Goal: Information Seeking & Learning: Learn about a topic

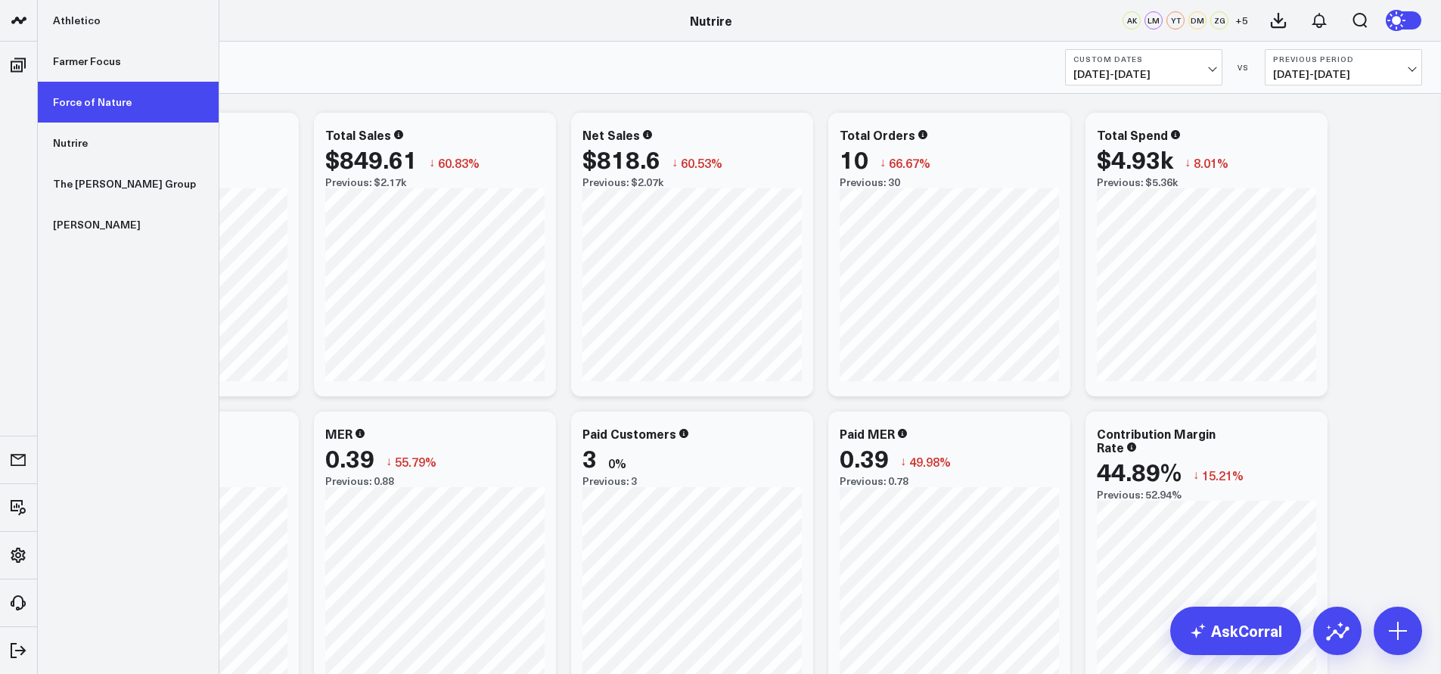
click at [85, 84] on link "Force of Nature" at bounding box center [128, 102] width 181 height 41
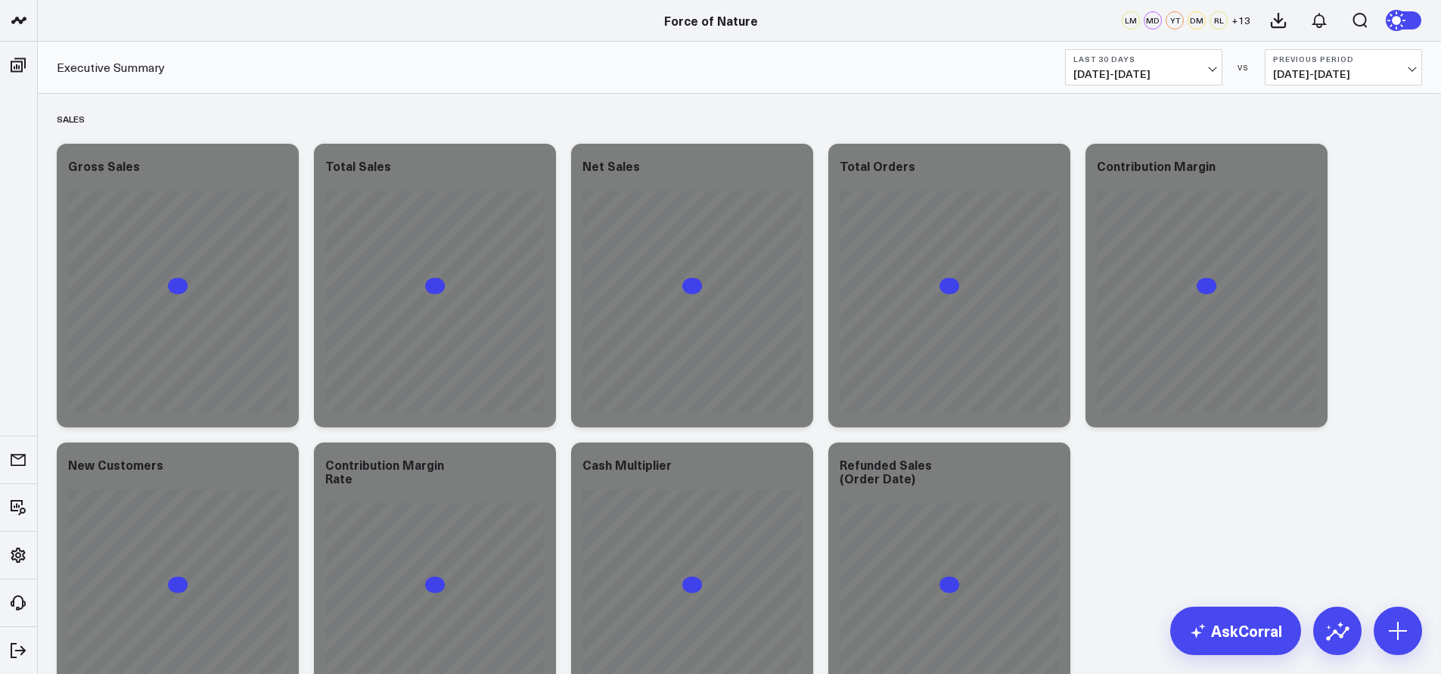
click at [1130, 68] on span "[DATE] - [DATE]" at bounding box center [1144, 74] width 141 height 12
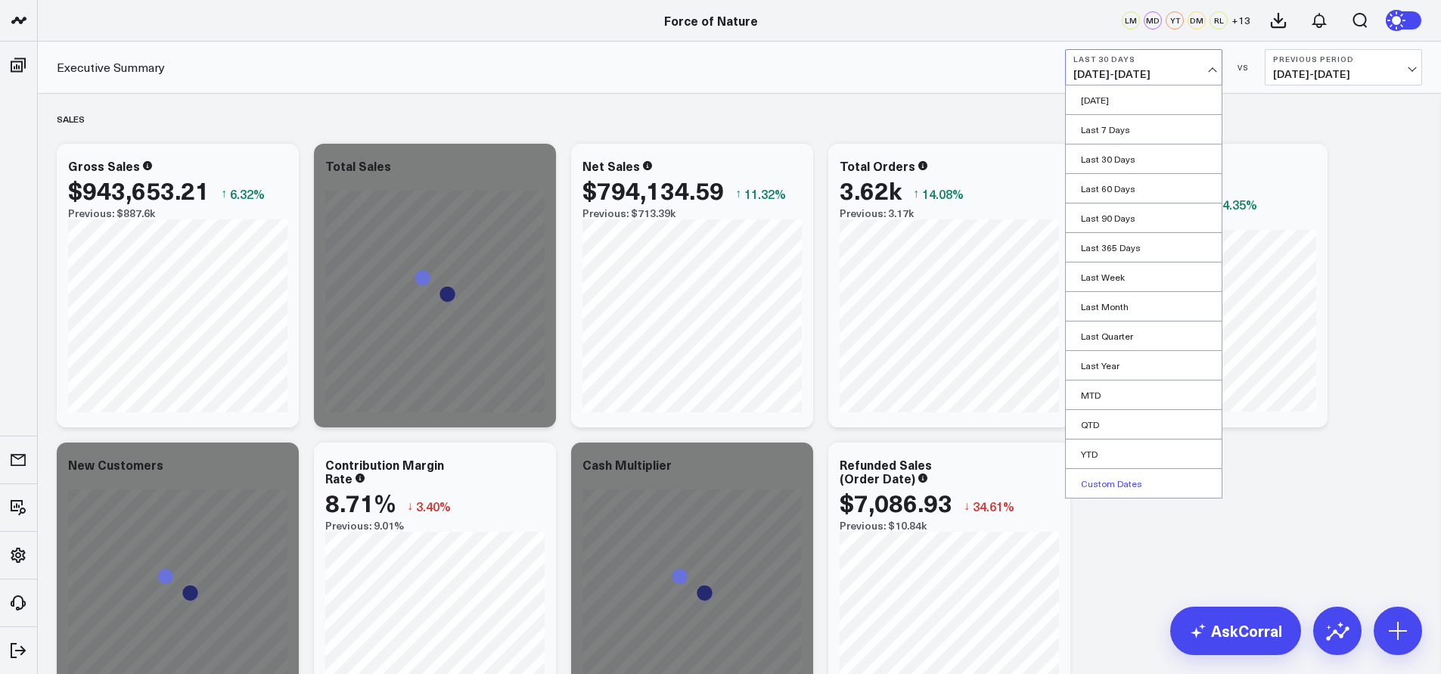
click at [1127, 490] on link "Custom Dates" at bounding box center [1144, 483] width 156 height 29
select select "8"
select select "2025"
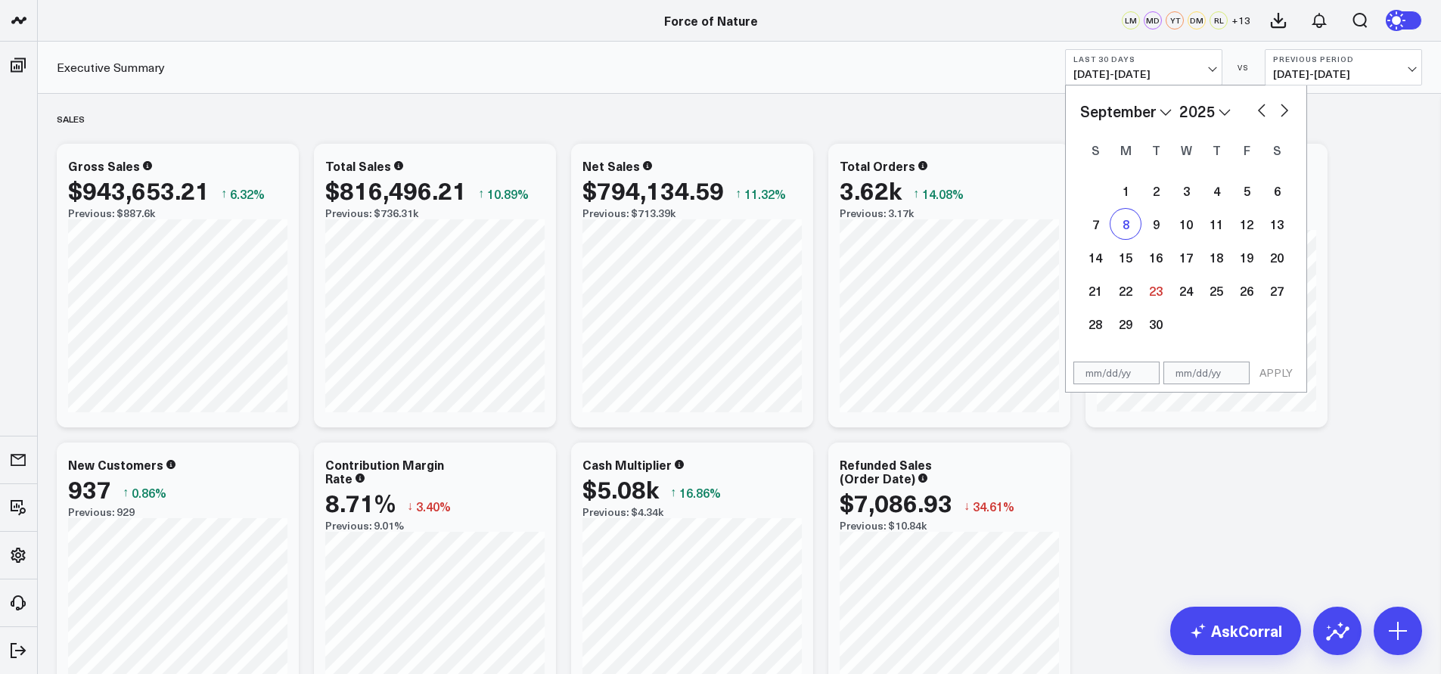
click at [1123, 223] on div "8" at bounding box center [1126, 224] width 30 height 30
type input "[DATE]"
select select "8"
select select "2025"
click at [1123, 225] on div "8" at bounding box center [1126, 224] width 30 height 30
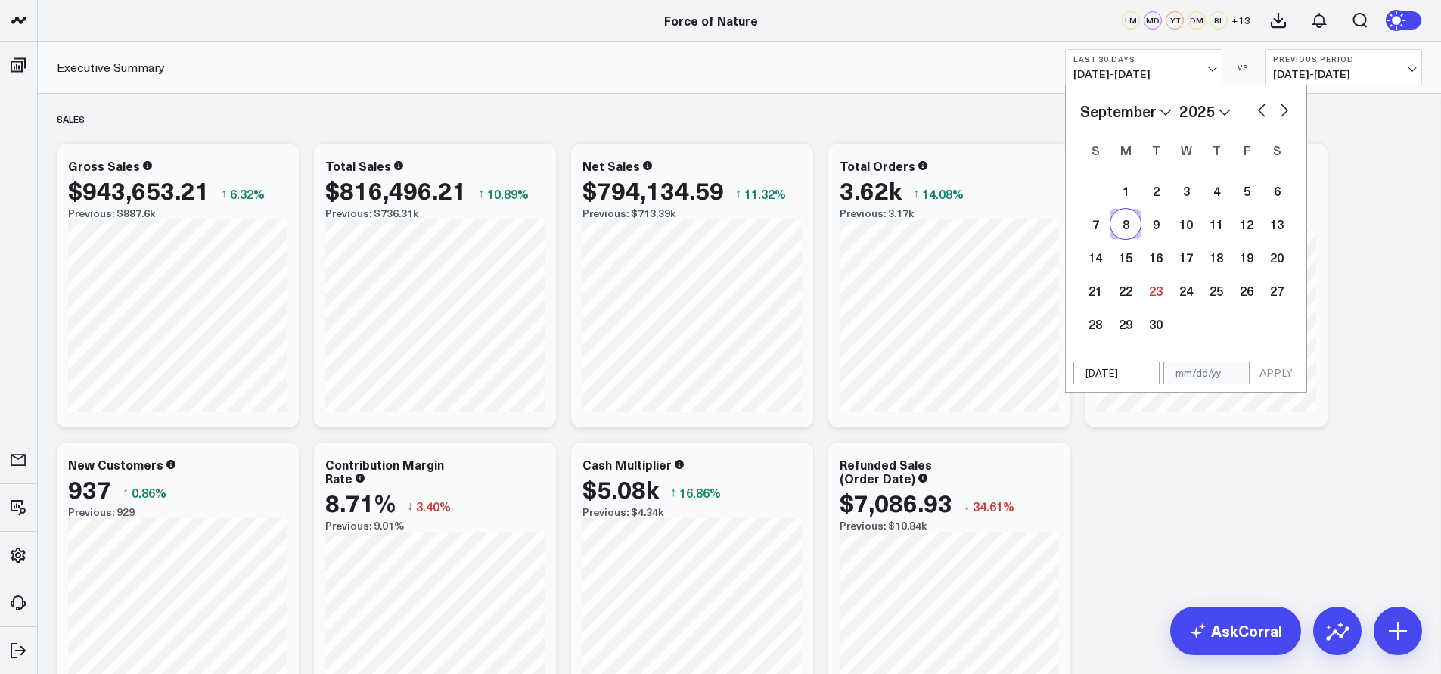
type input "[DATE]"
select select "8"
select select "2025"
click at [1127, 260] on div "15" at bounding box center [1126, 257] width 30 height 30
type input "[DATE]"
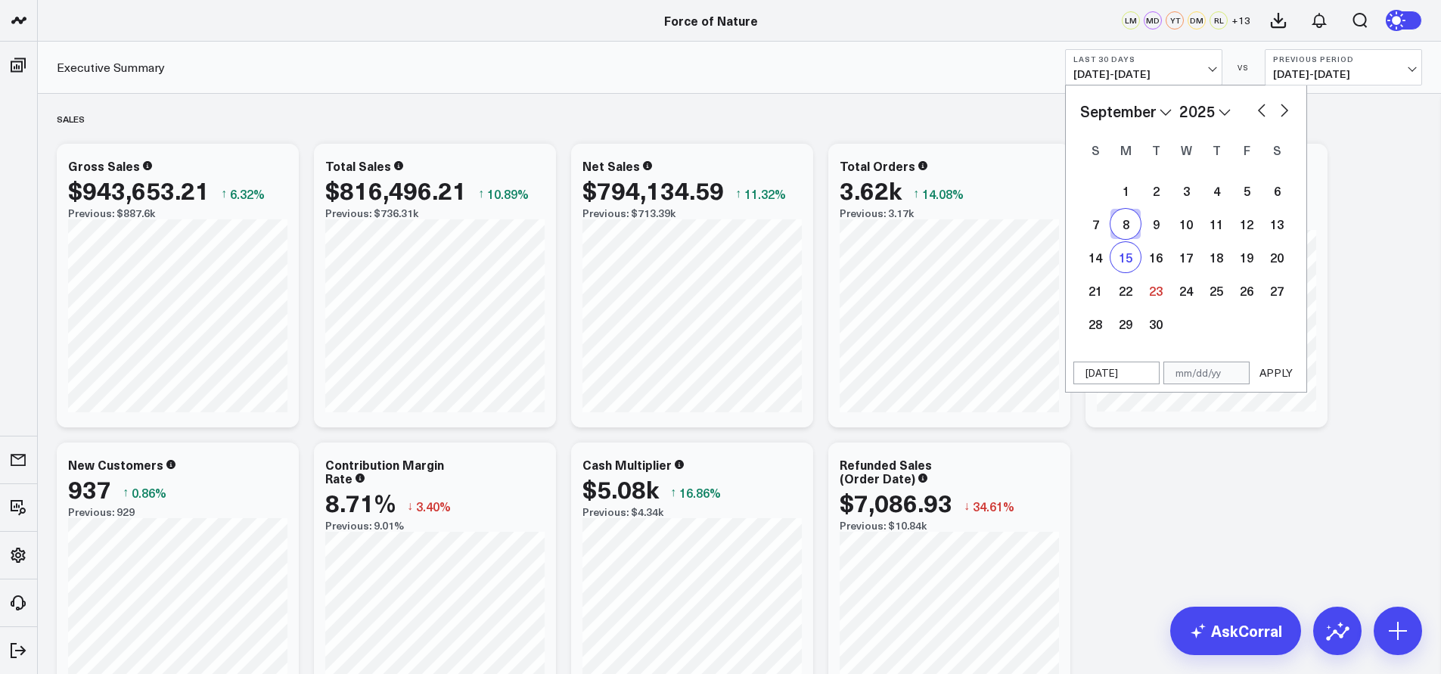
select select "8"
select select "2025"
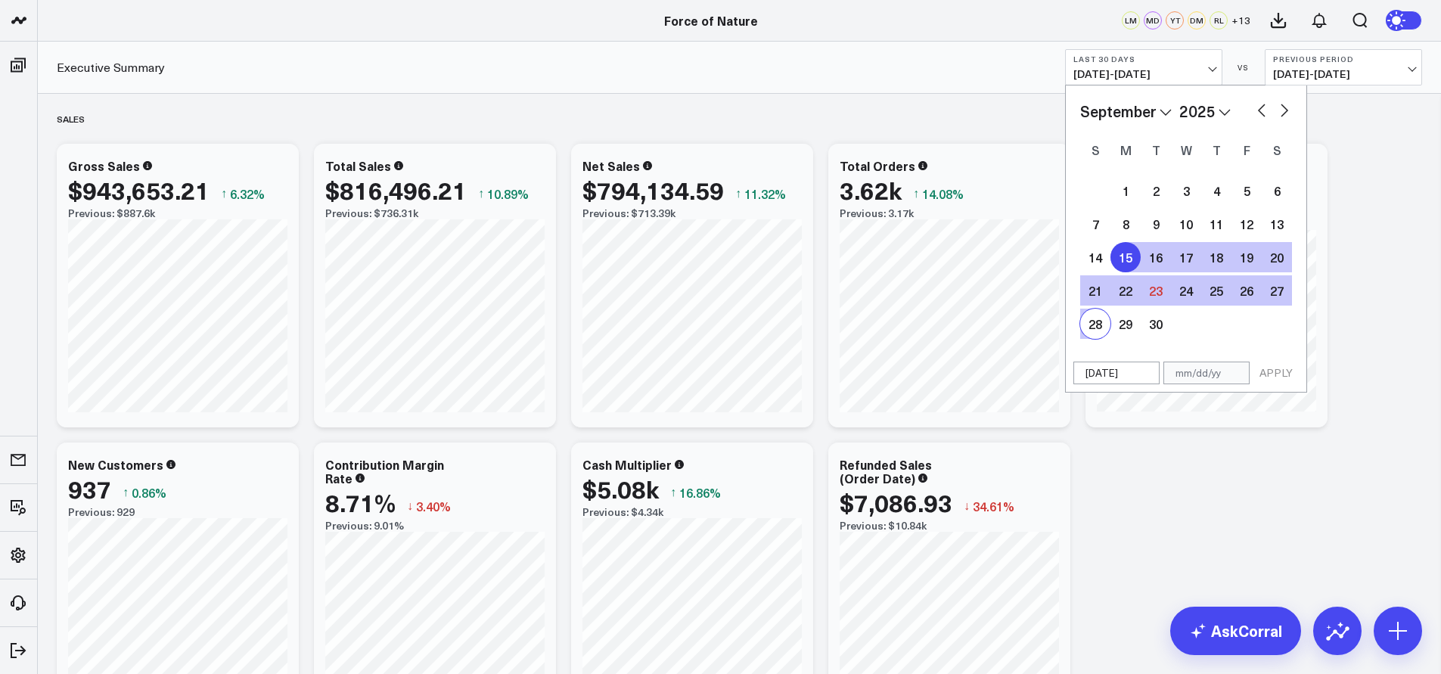
click at [1092, 309] on div "28" at bounding box center [1095, 324] width 30 height 30
type input "[DATE]"
select select "8"
select select "2025"
click at [1126, 255] on div "15" at bounding box center [1126, 257] width 30 height 30
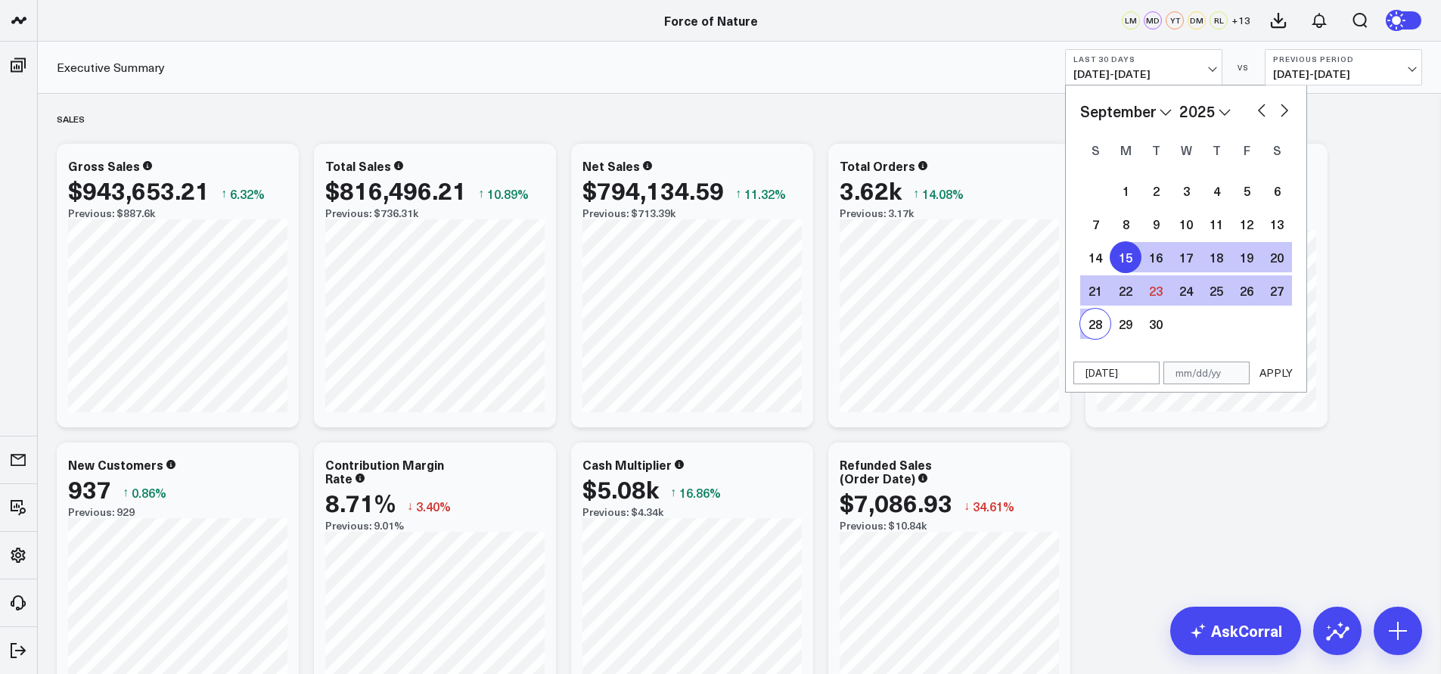
select select "8"
select select "2025"
click at [1081, 298] on div "21" at bounding box center [1095, 290] width 30 height 30
type input "[DATE]"
select select "8"
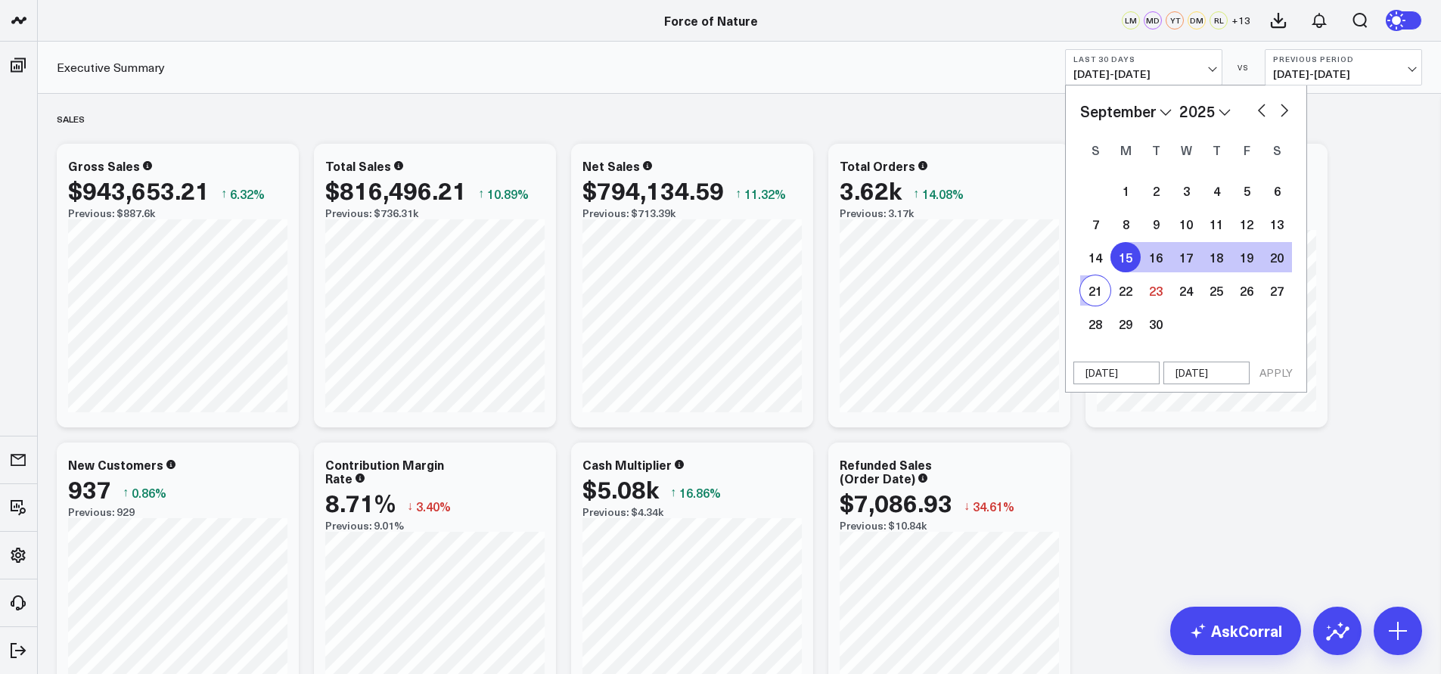
select select "2025"
click at [1271, 365] on button "APPLY" at bounding box center [1276, 373] width 45 height 23
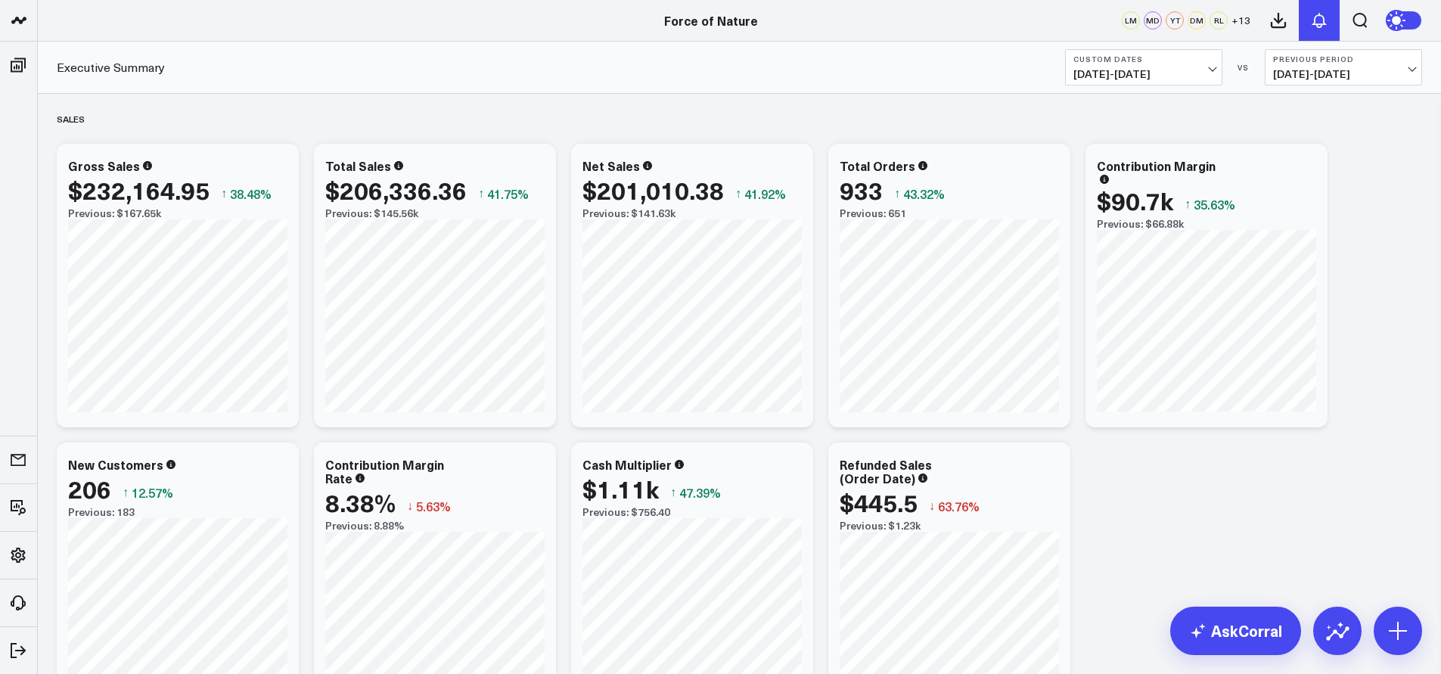
click at [1320, 21] on icon at bounding box center [1319, 20] width 18 height 18
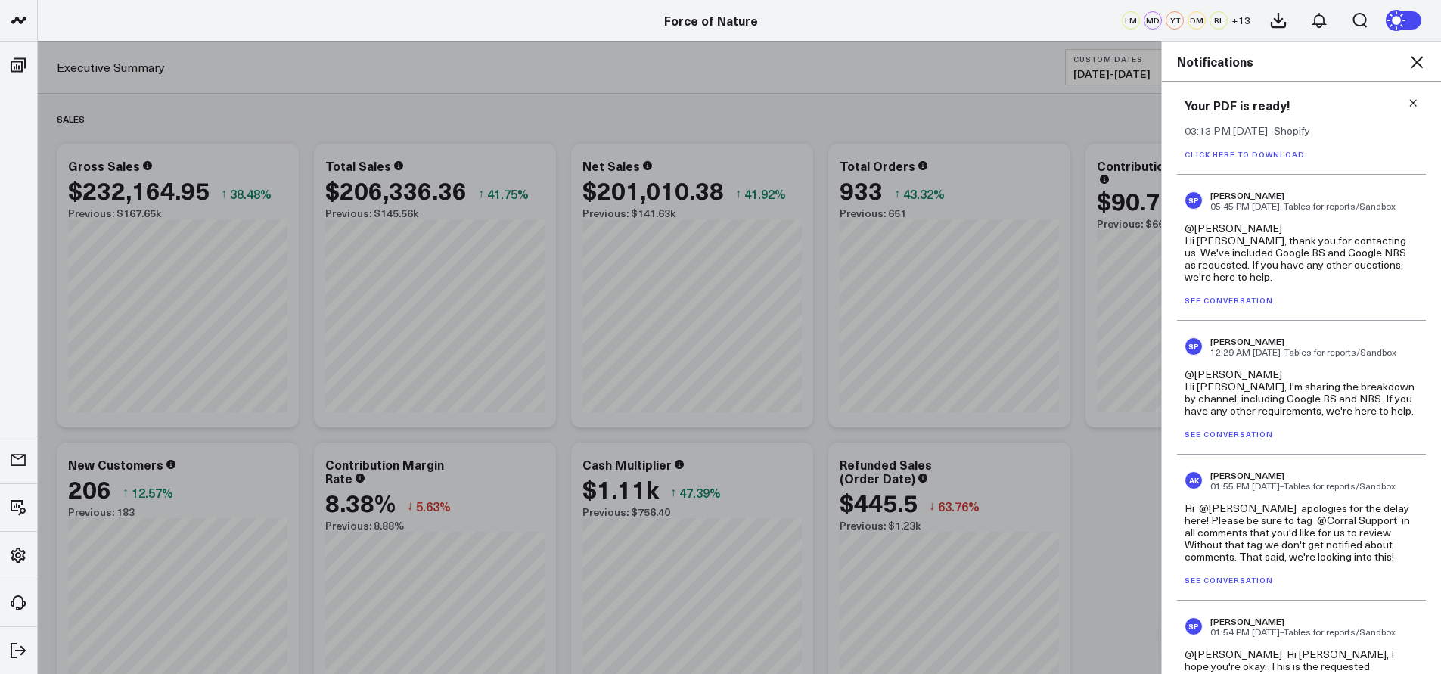
click at [1415, 110] on div "Your PDF is ready! 03:13 PM [DATE] – Shopify Click here to download." at bounding box center [1301, 128] width 249 height 93
click at [1413, 107] on div "Your PDF is ready! 03:13 PM [DATE] – Shopify Click here to download." at bounding box center [1301, 128] width 249 height 93
click at [1408, 98] on icon at bounding box center [1413, 103] width 11 height 11
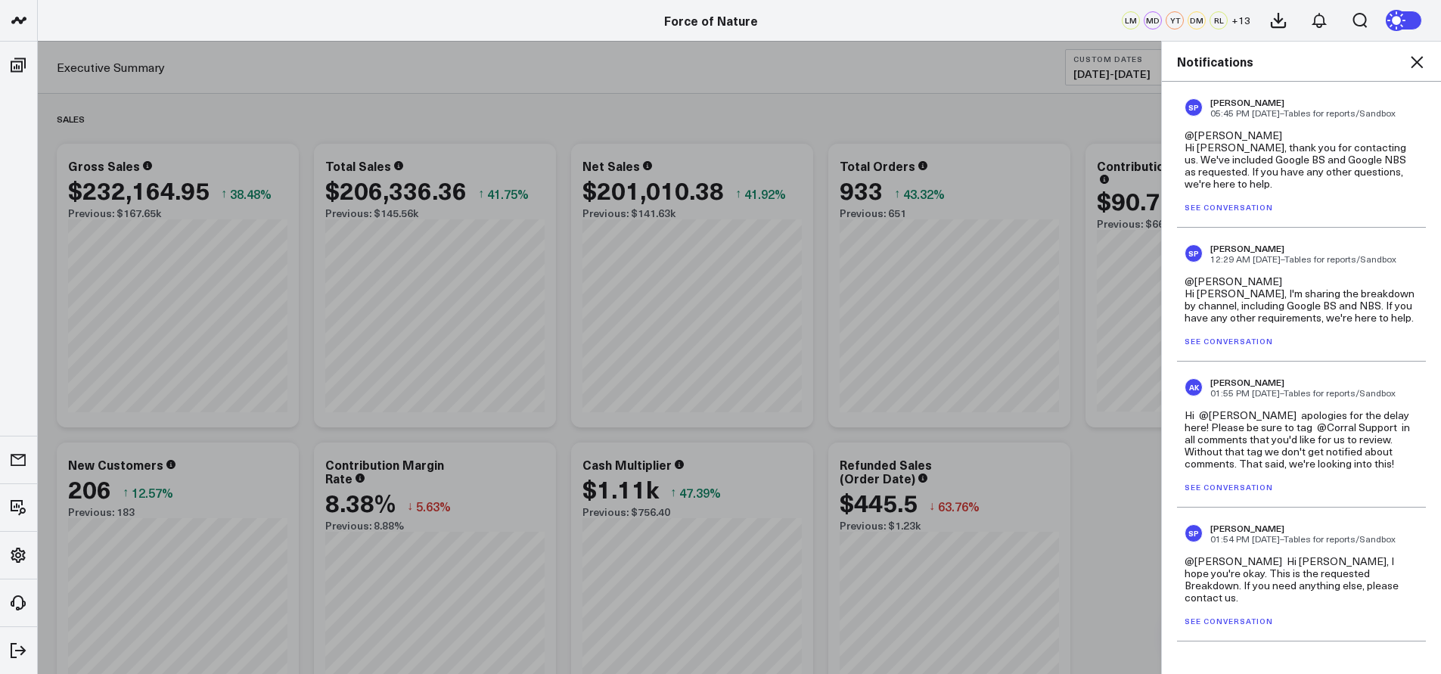
click at [1413, 67] on icon at bounding box center [1417, 62] width 12 height 12
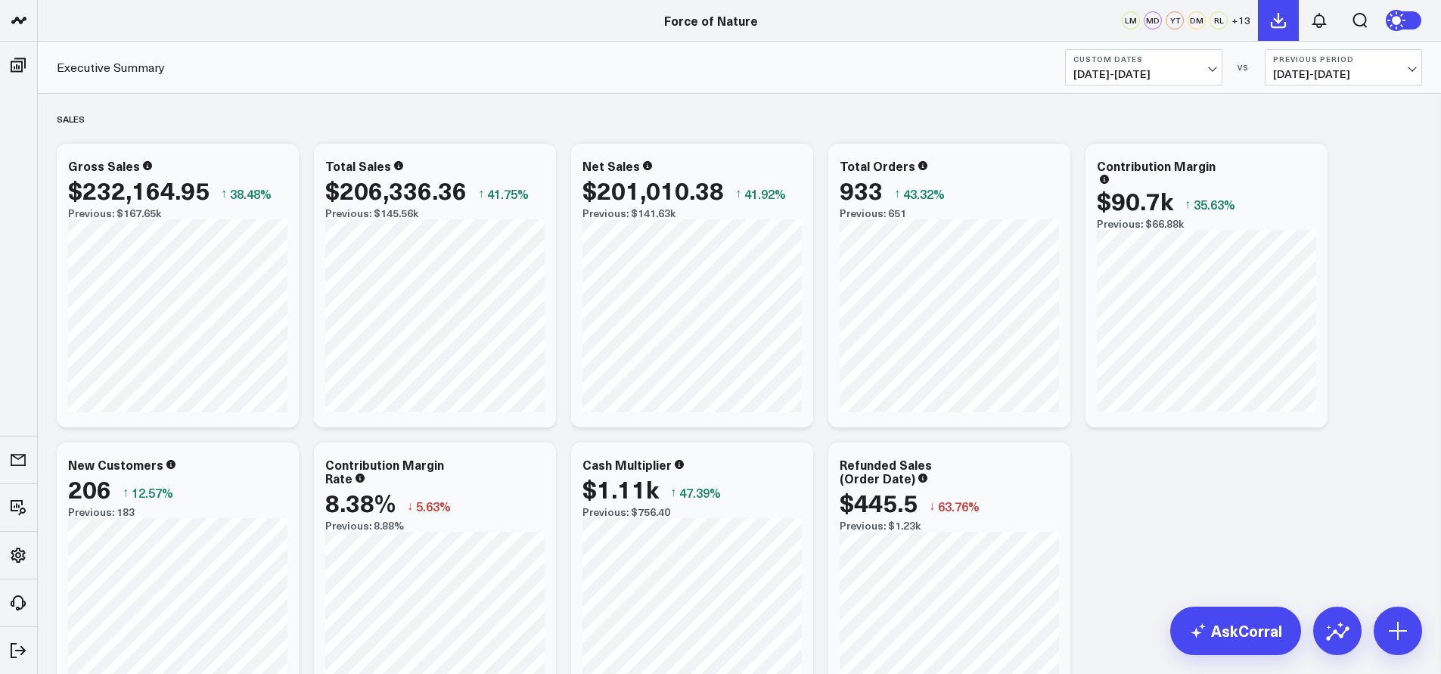
click at [1277, 20] on icon at bounding box center [1279, 21] width 14 height 14
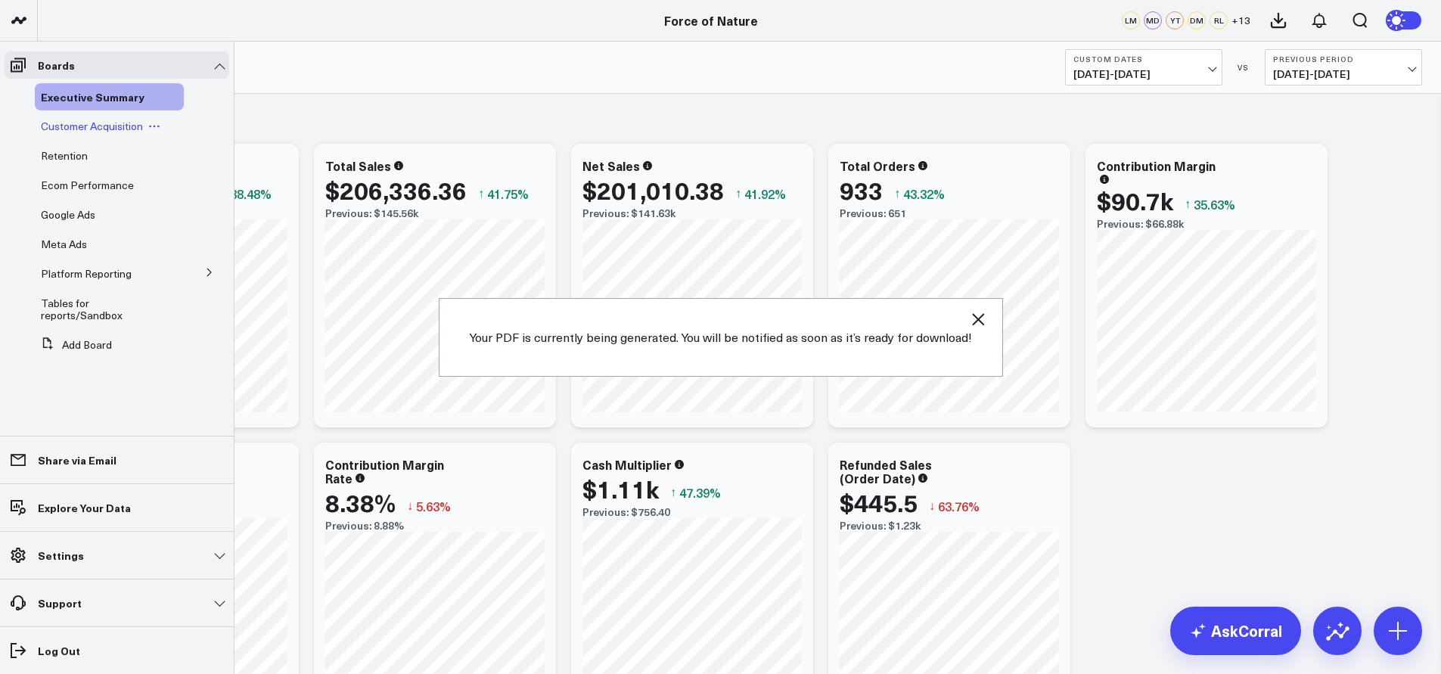
click at [62, 122] on span "Customer Acquisition" at bounding box center [92, 126] width 102 height 14
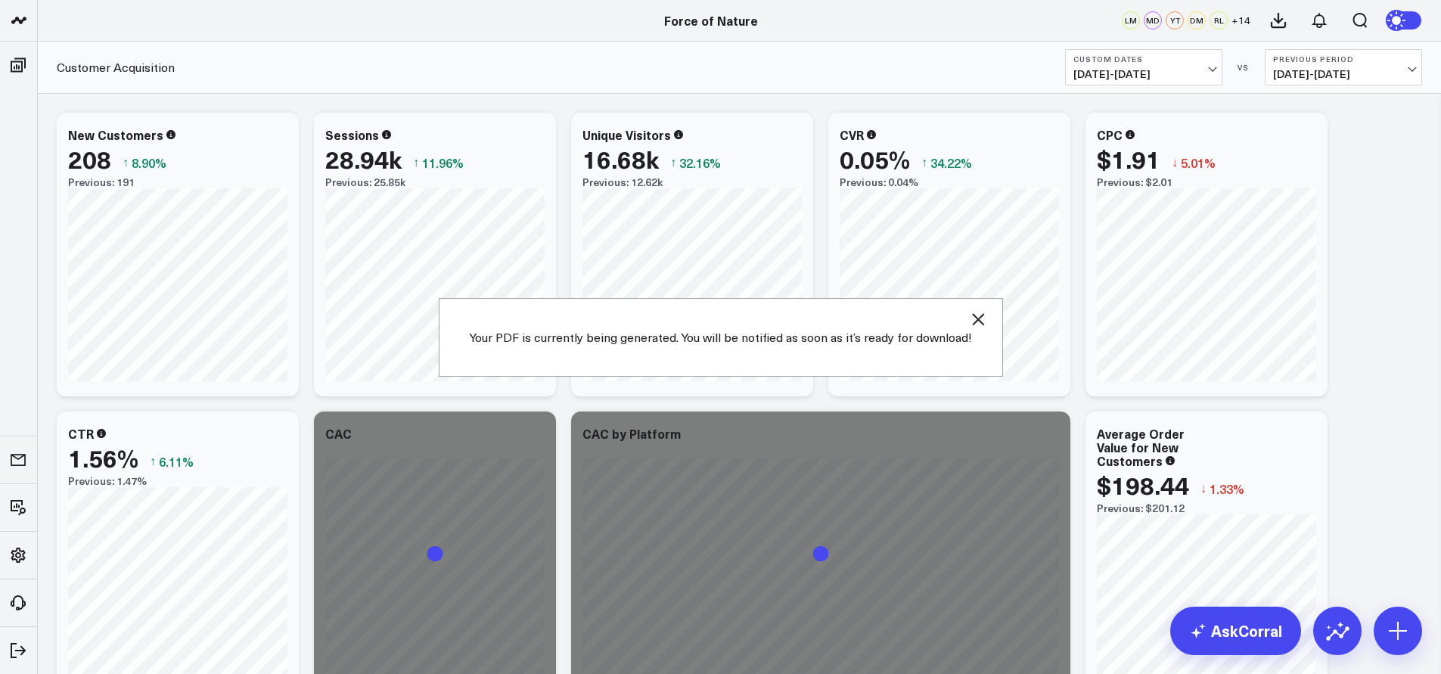
click at [982, 332] on div "Your PDF is currently being generated. You will be notified as soon as it’s rea…" at bounding box center [721, 337] width 564 height 79
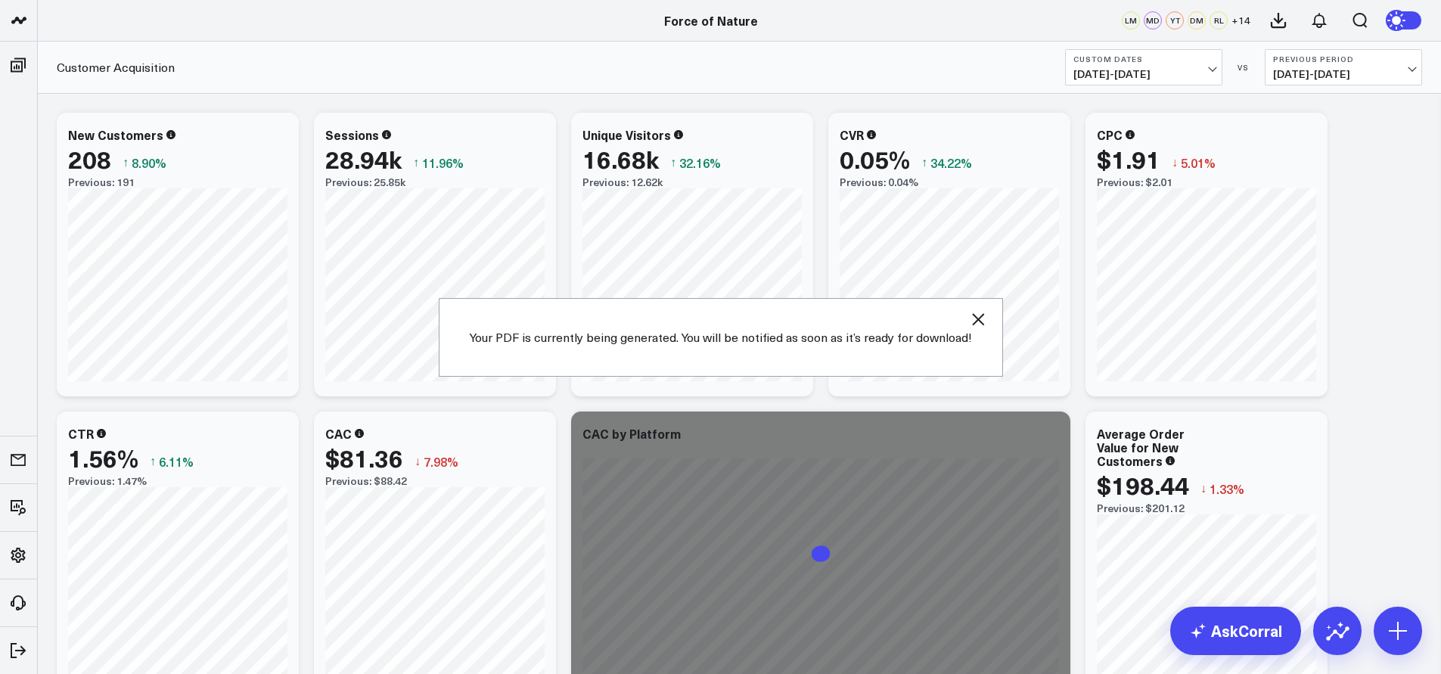
click at [981, 319] on icon "button" at bounding box center [978, 319] width 18 height 18
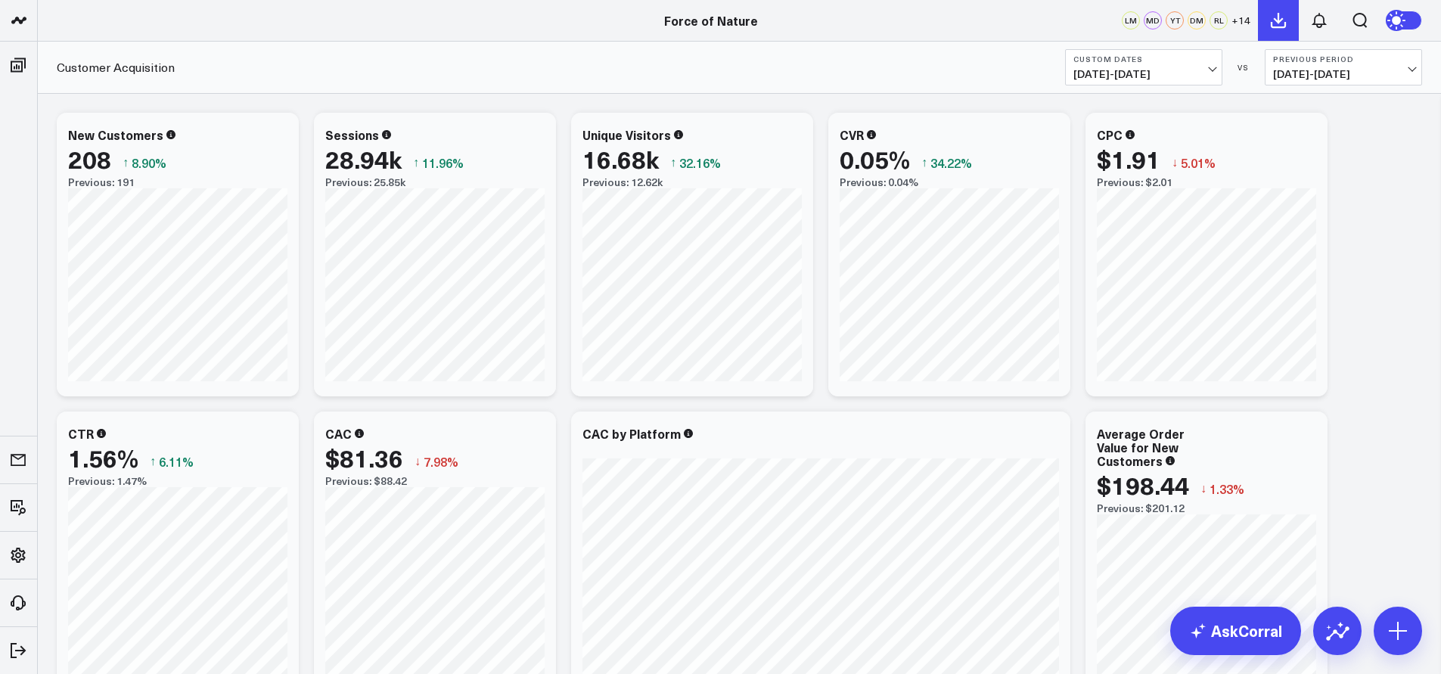
click at [1277, 22] on icon at bounding box center [1279, 21] width 14 height 14
click at [1274, 18] on icon at bounding box center [1279, 21] width 14 height 14
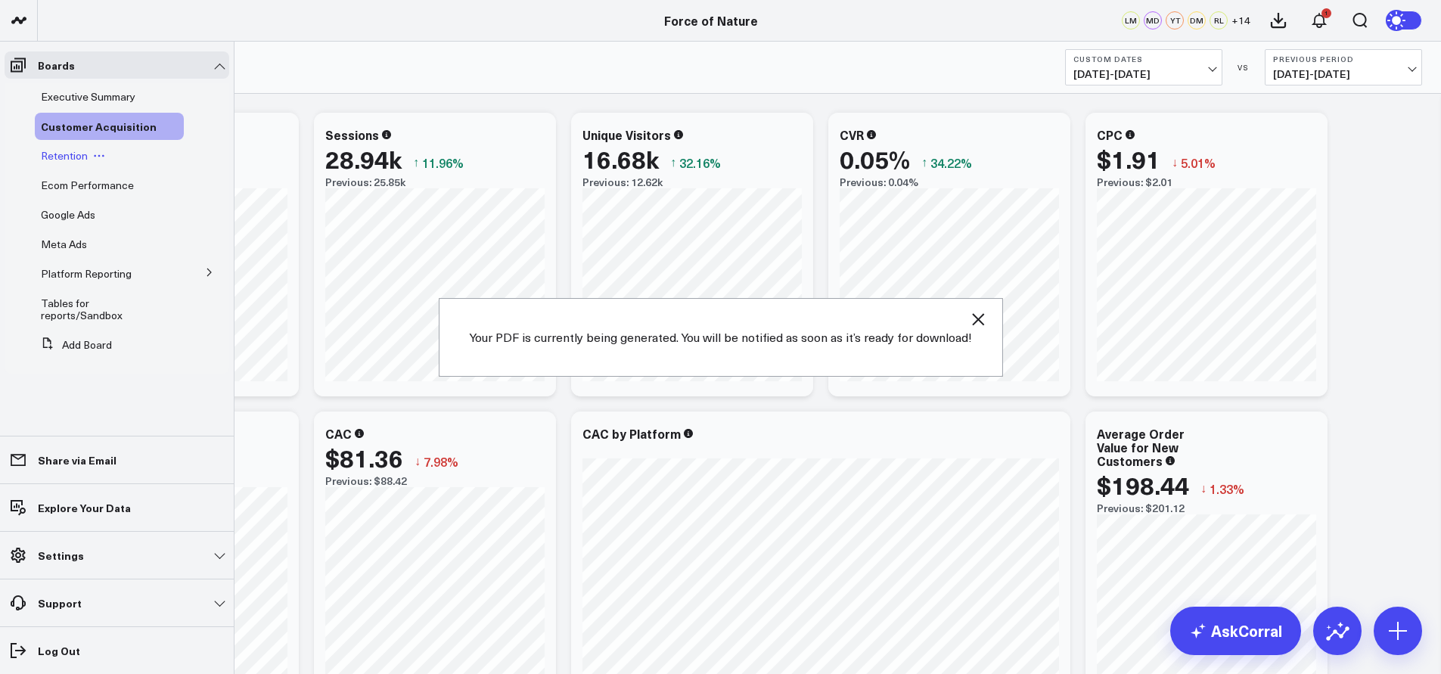
click at [52, 153] on span "Retention" at bounding box center [64, 155] width 47 height 14
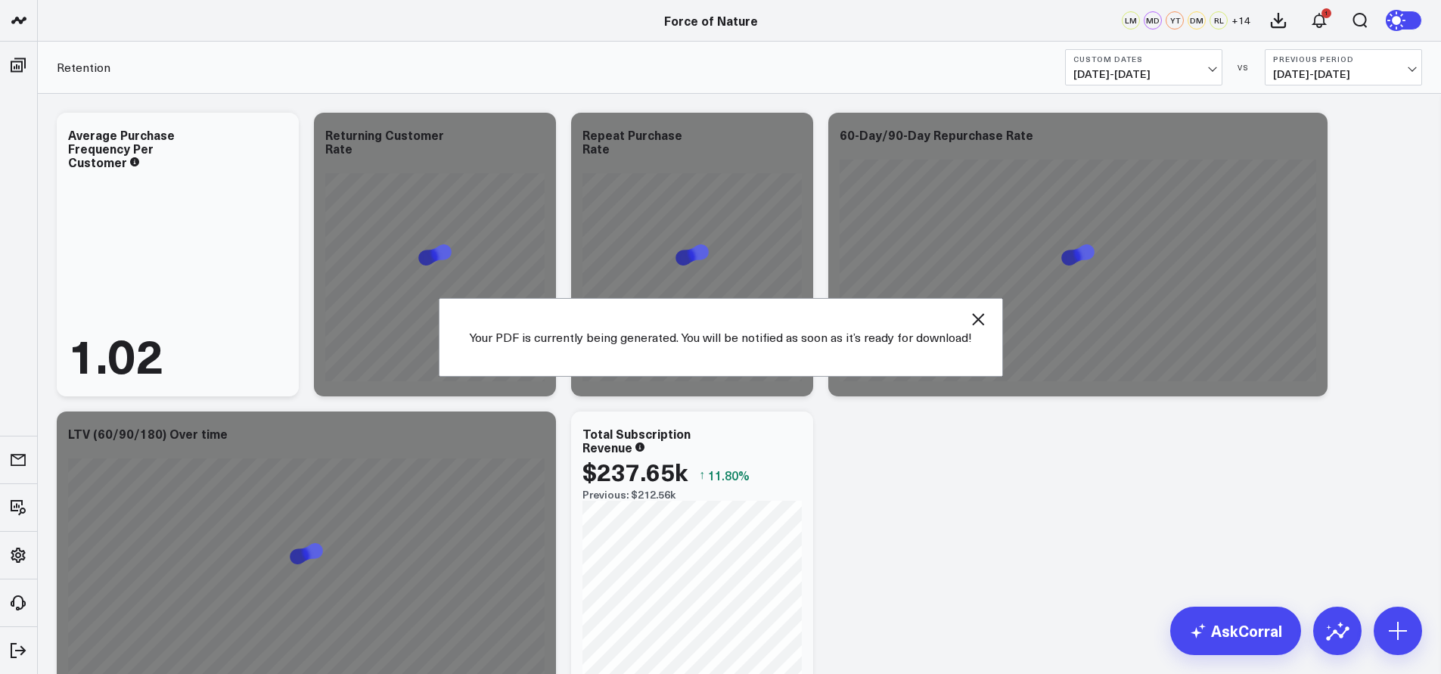
click at [984, 334] on div "Your PDF is currently being generated. You will be notified as soon as it’s rea…" at bounding box center [721, 337] width 564 height 79
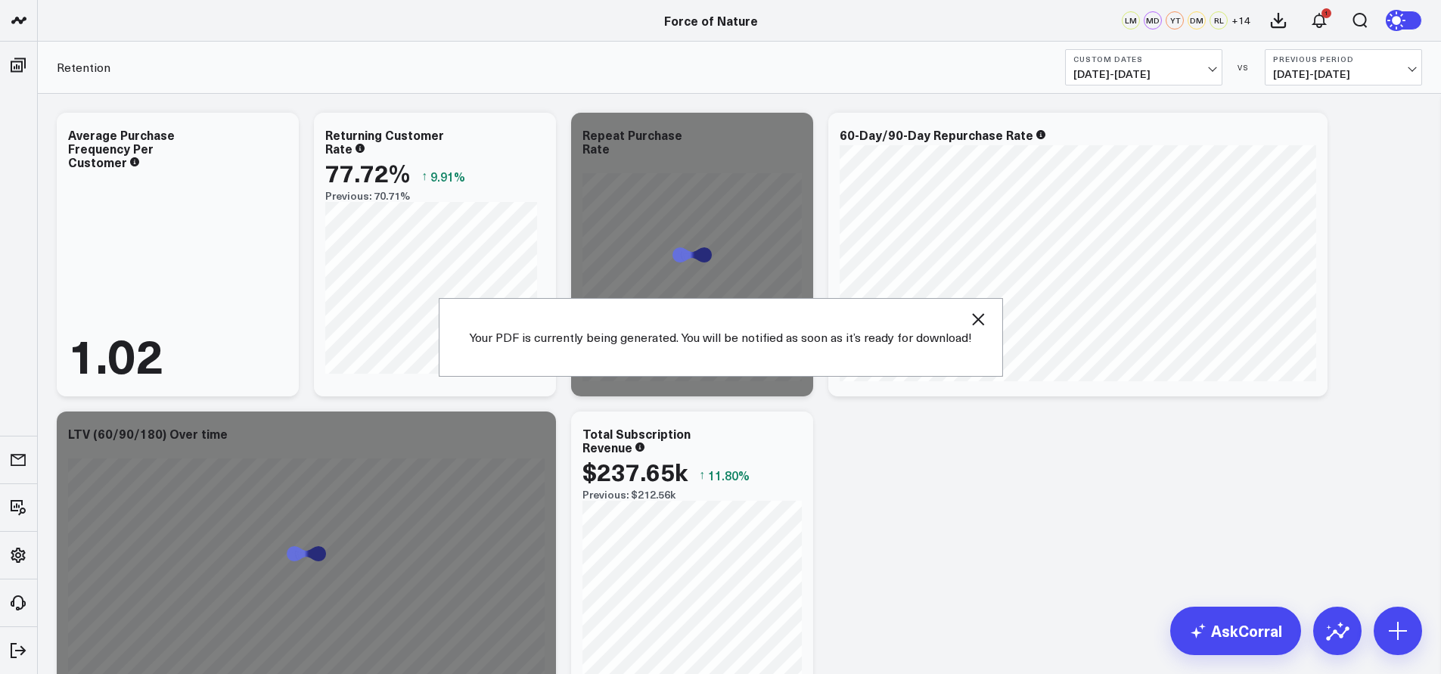
click at [980, 318] on icon "button" at bounding box center [978, 319] width 18 height 18
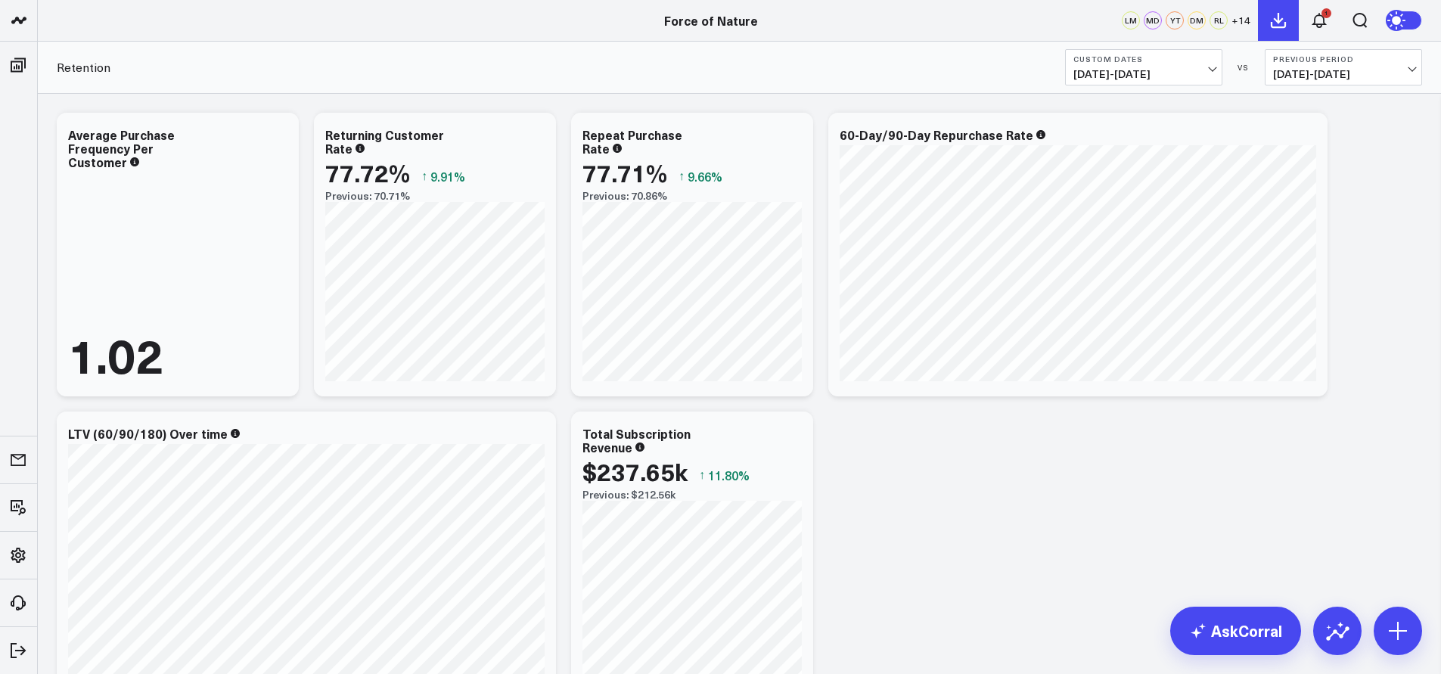
click at [1285, 20] on icon at bounding box center [1279, 20] width 18 height 18
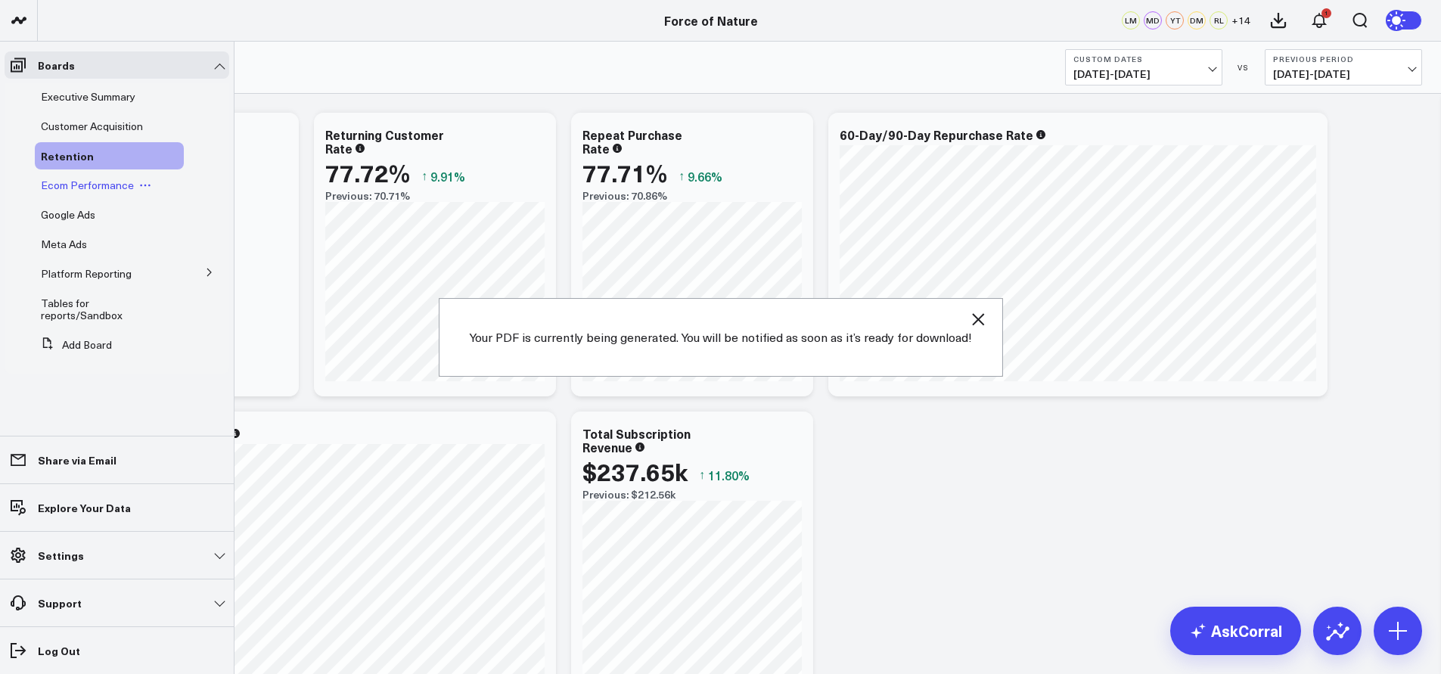
click at [60, 189] on span "Ecom Performance" at bounding box center [87, 185] width 93 height 14
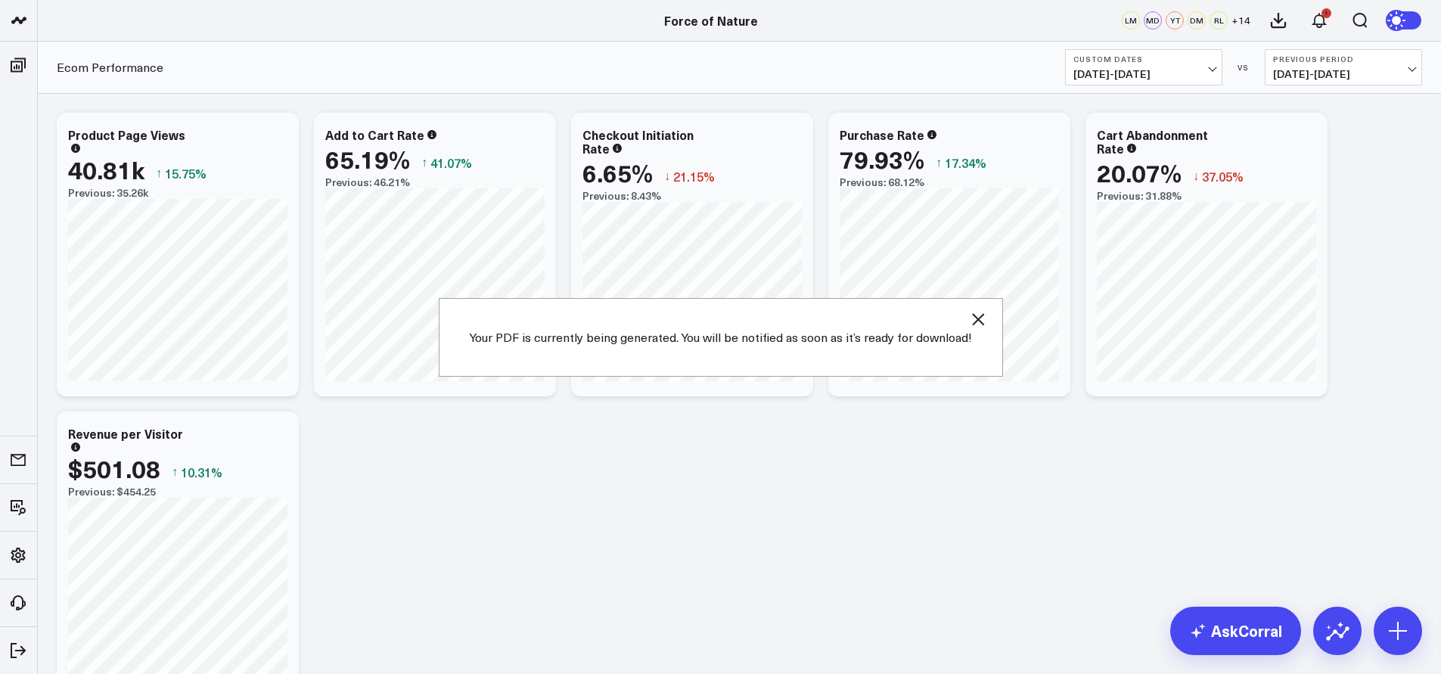
click at [983, 315] on icon "button" at bounding box center [978, 319] width 18 height 18
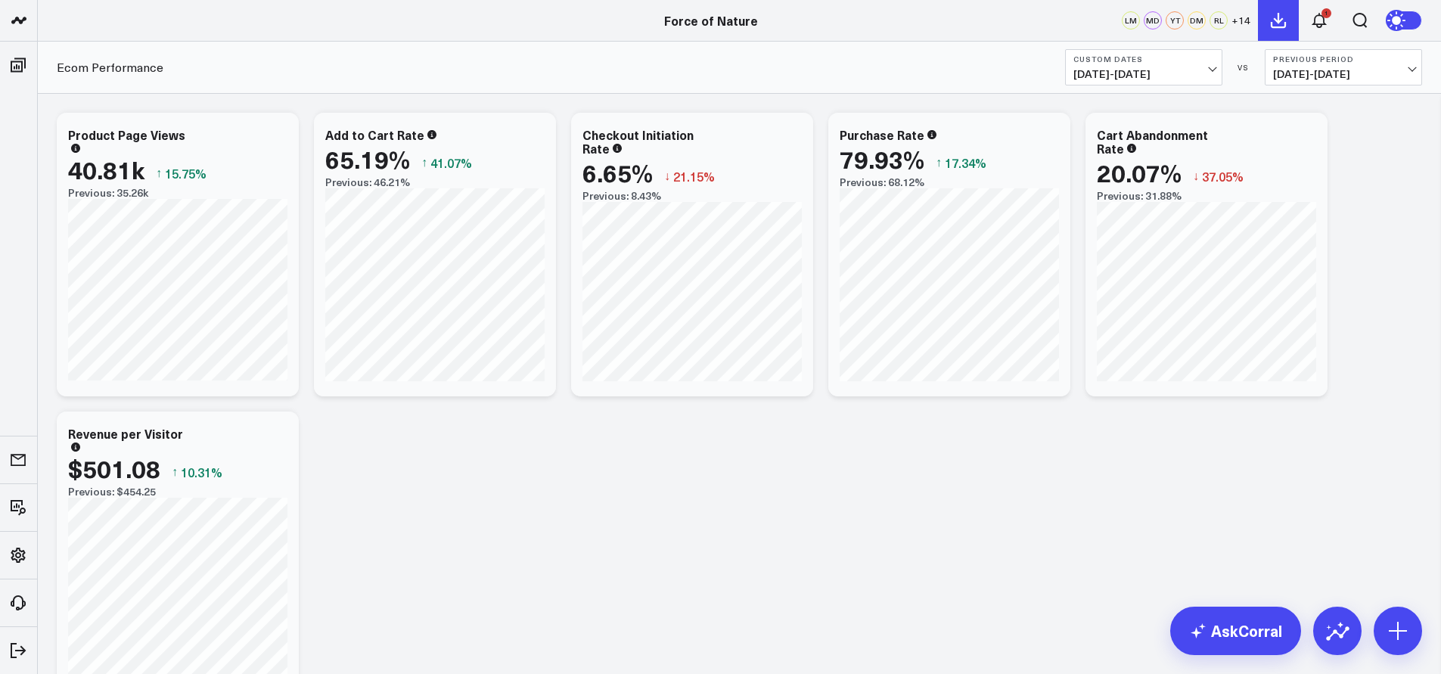
click at [1285, 20] on icon at bounding box center [1279, 20] width 18 height 18
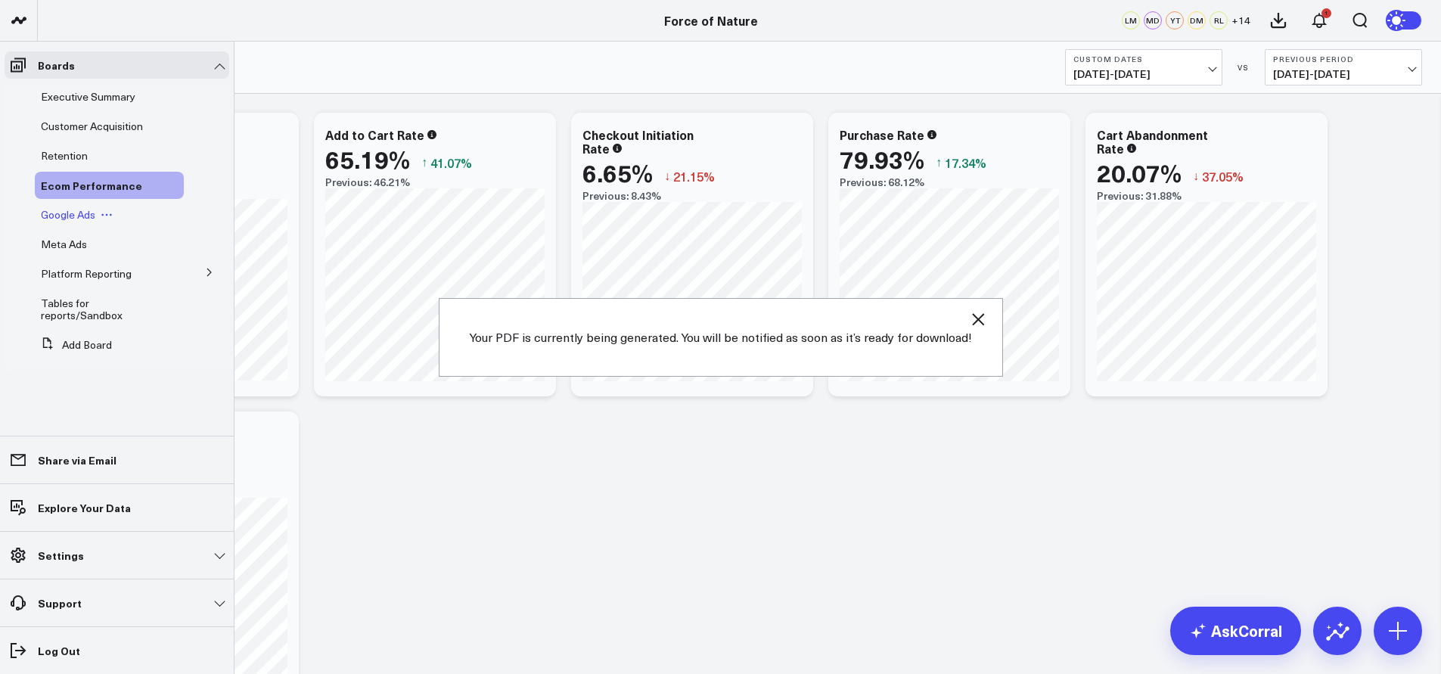
click at [67, 212] on span "Google Ads" at bounding box center [68, 214] width 54 height 14
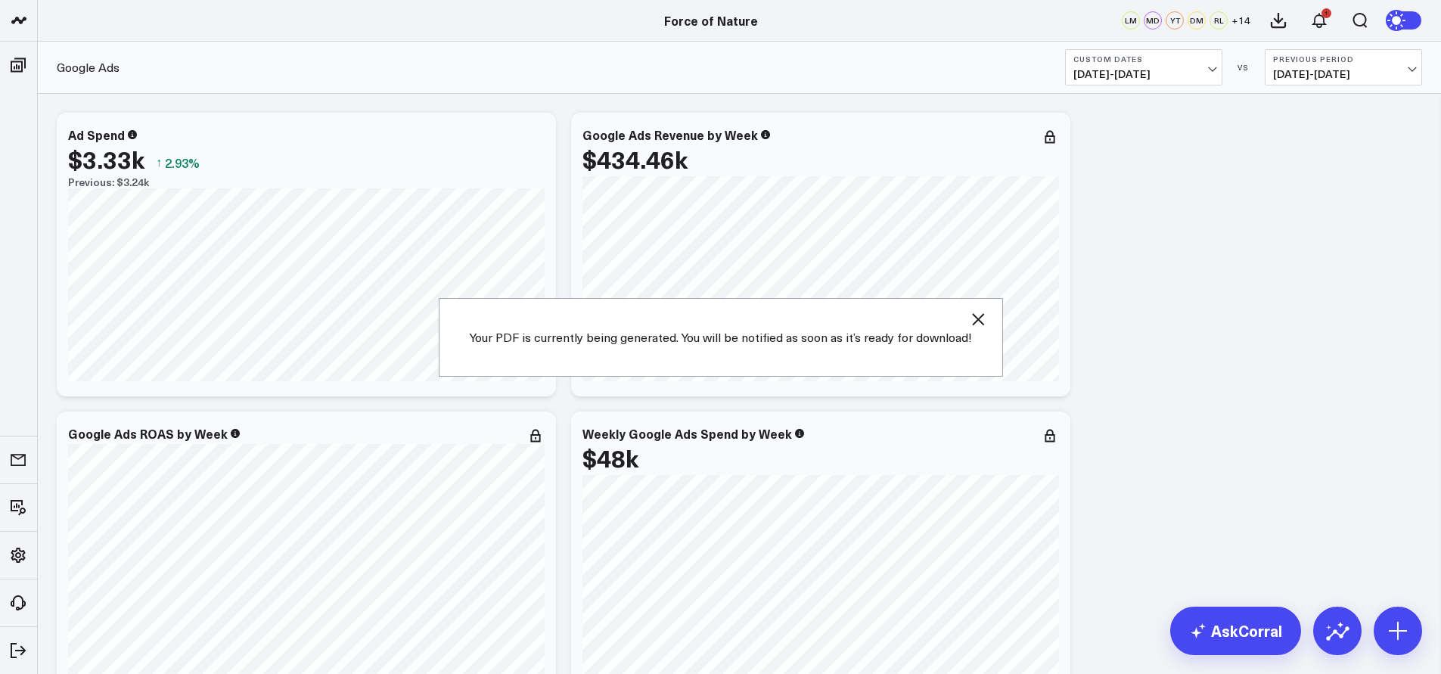
click at [978, 310] on icon "button" at bounding box center [978, 319] width 18 height 18
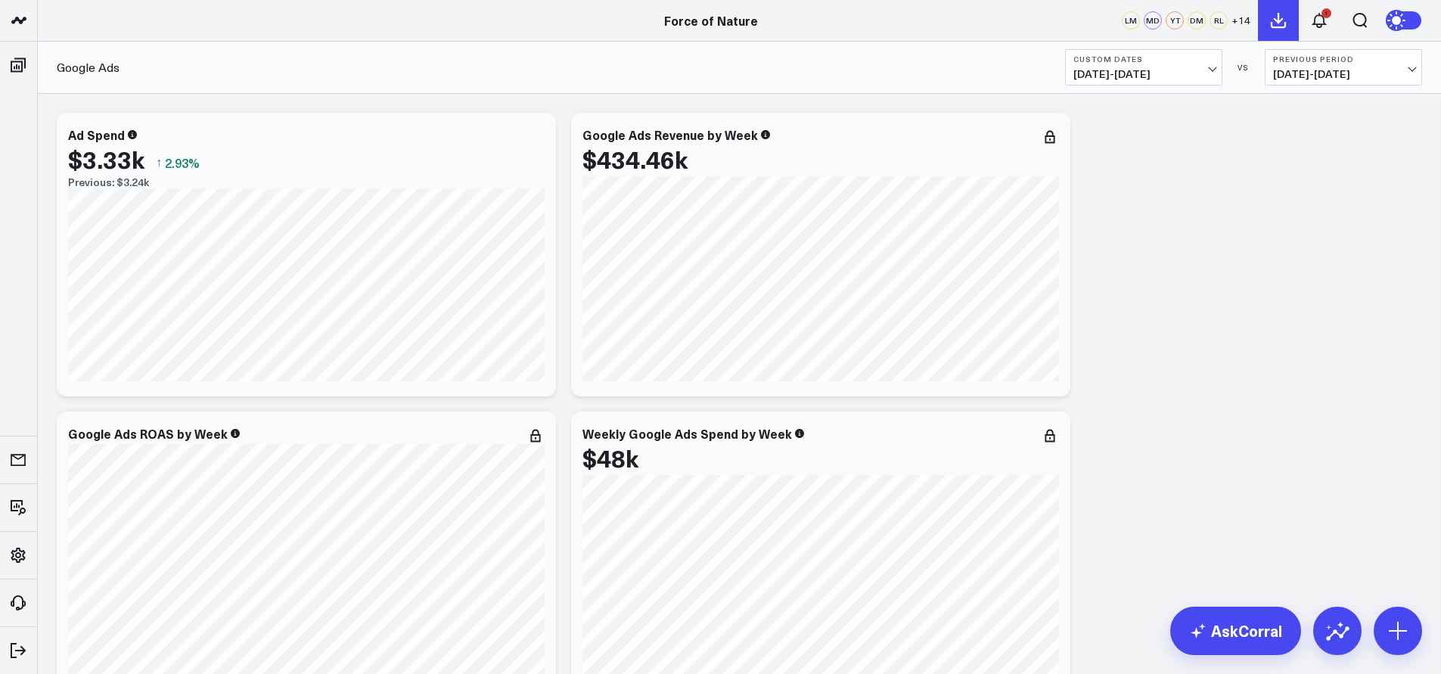
click at [1281, 25] on icon at bounding box center [1279, 20] width 18 height 18
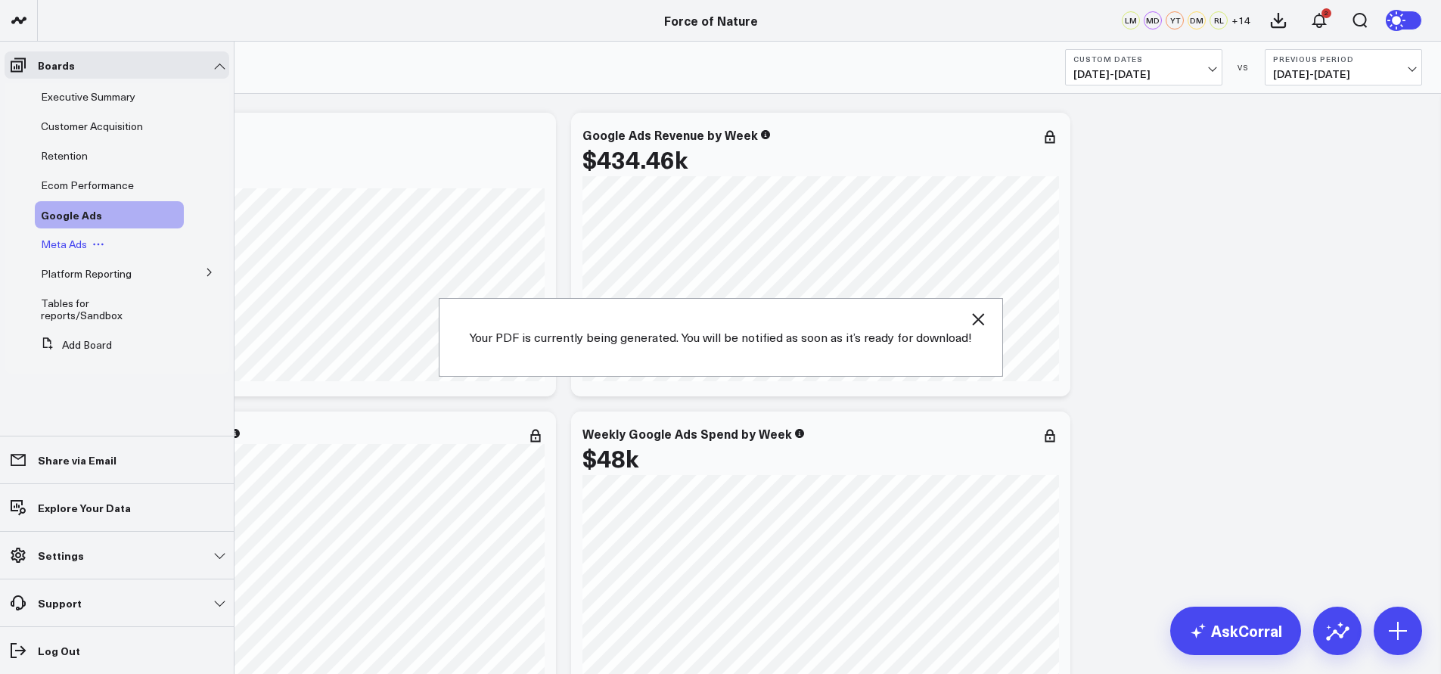
click at [61, 247] on span "Meta Ads" at bounding box center [64, 244] width 46 height 14
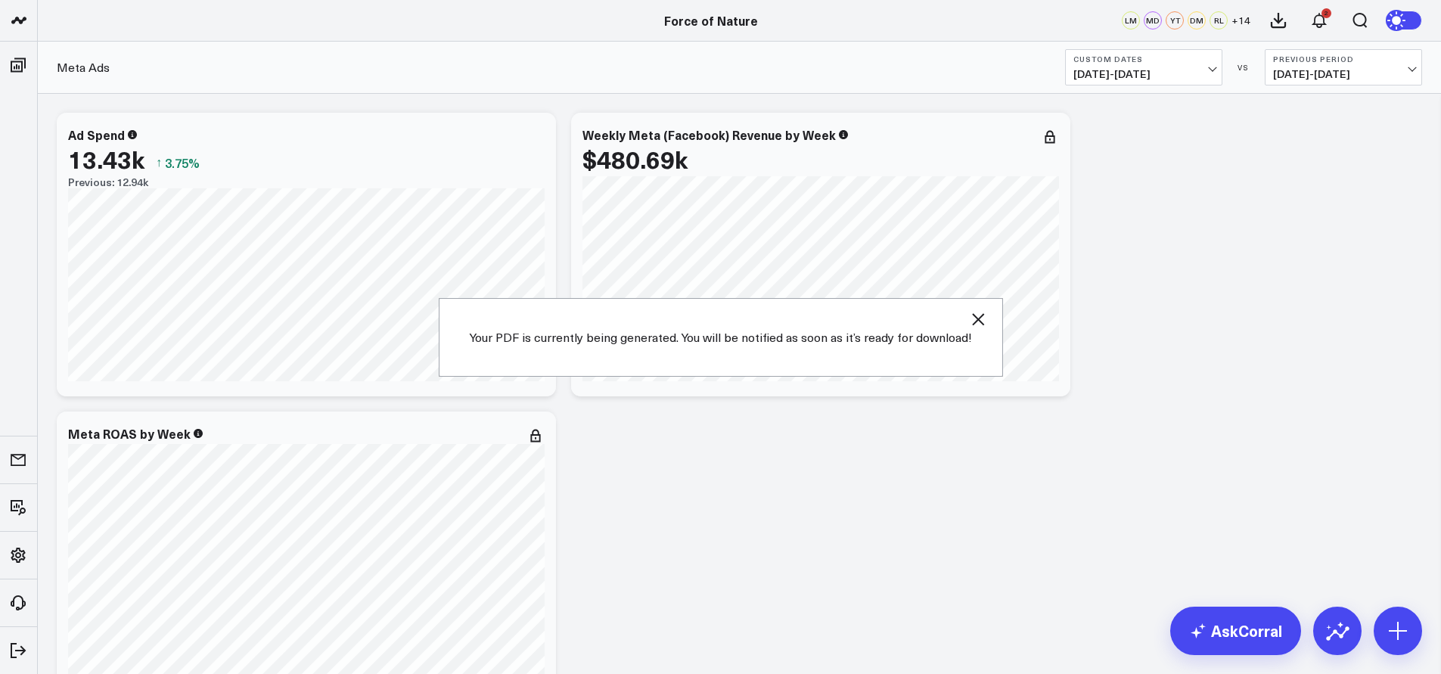
click at [987, 310] on div "Your PDF is currently being generated. You will be notified as soon as it’s rea…" at bounding box center [721, 337] width 564 height 79
click at [979, 317] on icon "button" at bounding box center [978, 319] width 18 height 18
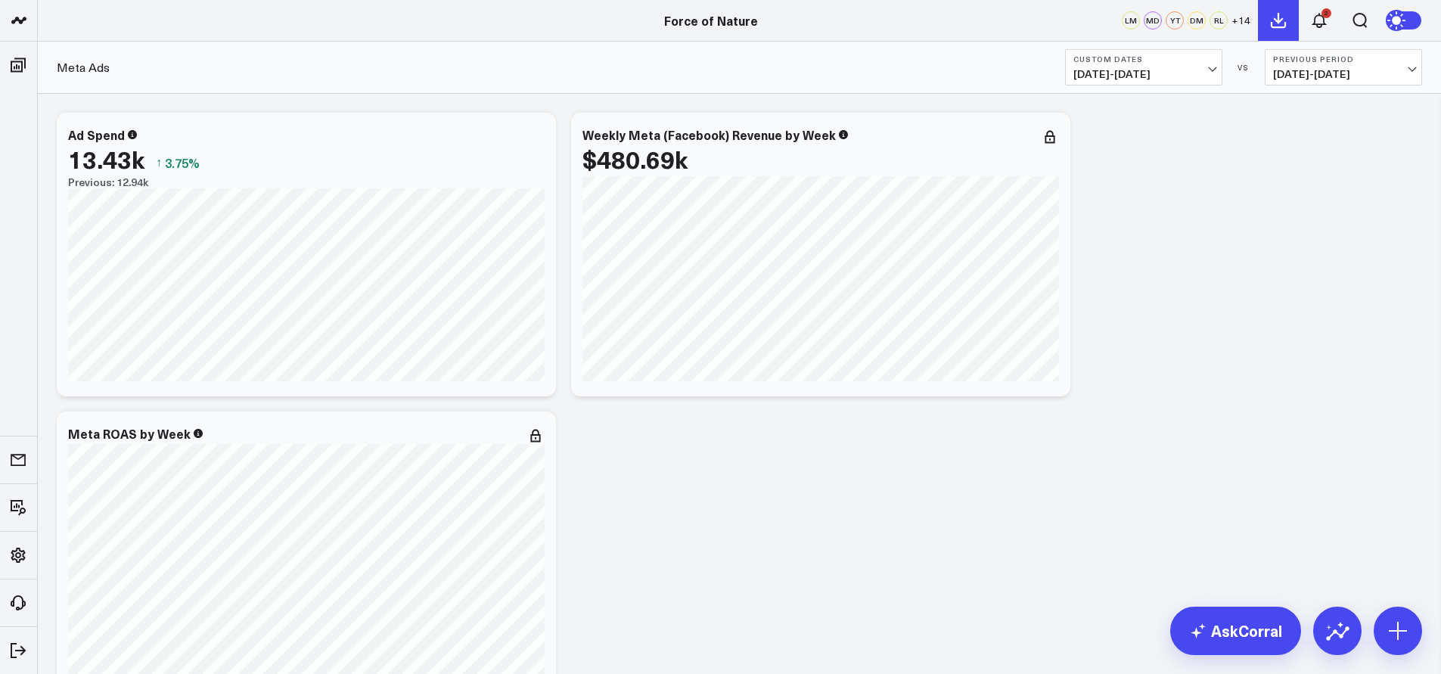
click at [1282, 11] on icon at bounding box center [1279, 20] width 18 height 18
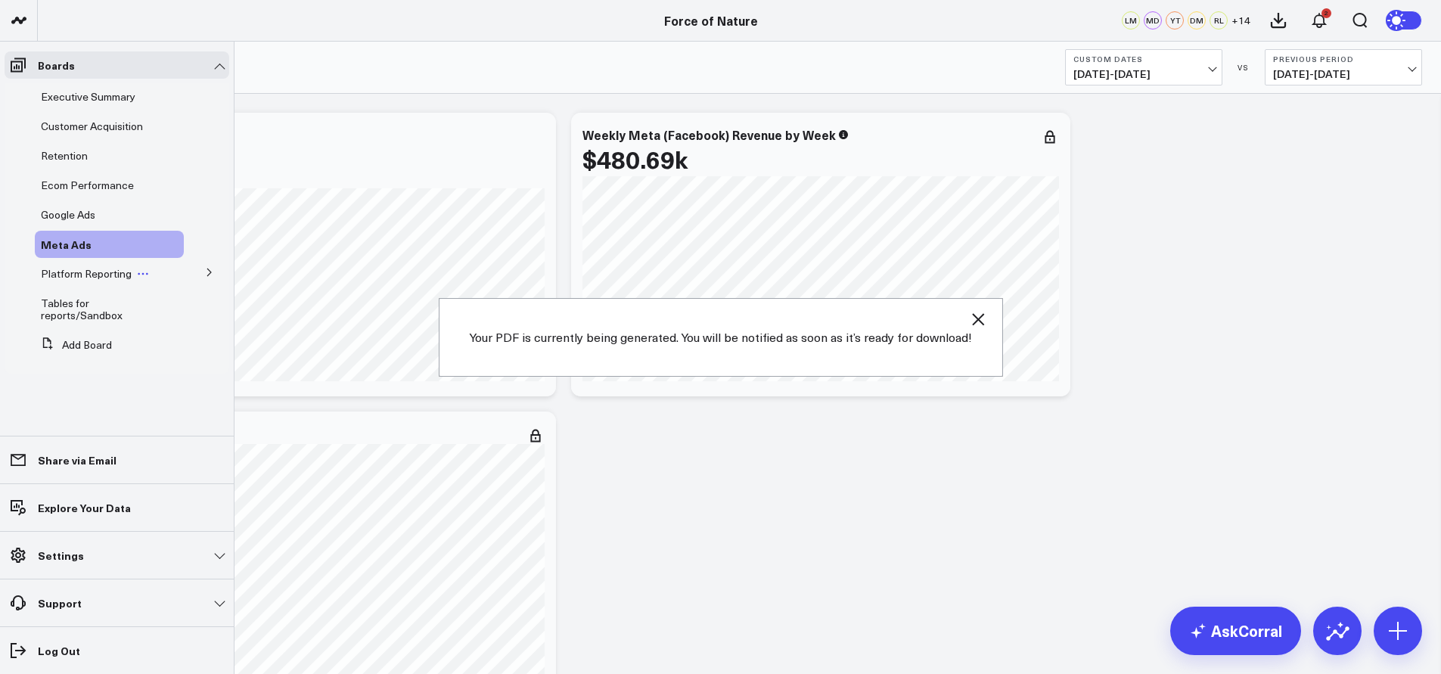
click at [79, 275] on span "Platform Reporting" at bounding box center [86, 273] width 91 height 14
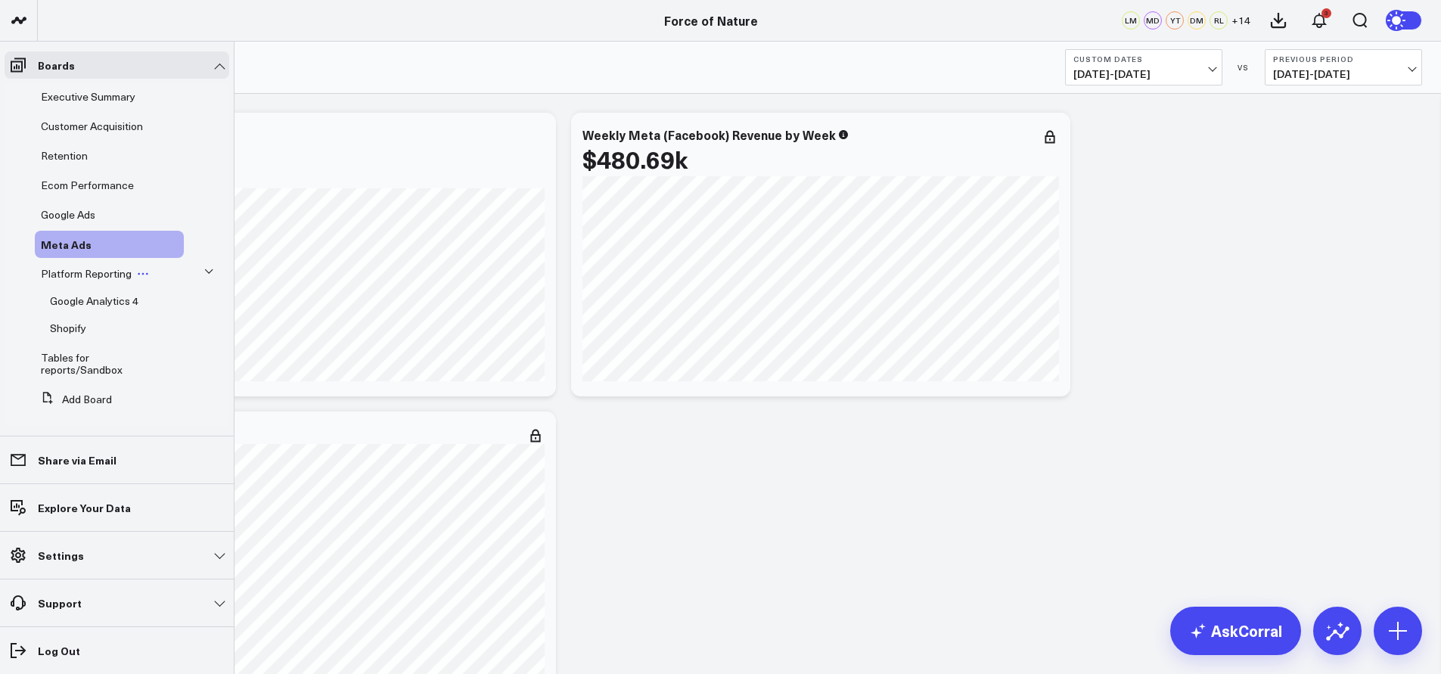
click at [87, 274] on span "Platform Reporting" at bounding box center [86, 273] width 91 height 14
click at [79, 275] on span "Platform Reporting" at bounding box center [86, 273] width 91 height 14
click at [78, 311] on div "Google Analytics 4" at bounding box center [114, 301] width 140 height 27
click at [79, 300] on span "Google Analytics 4" at bounding box center [94, 301] width 89 height 14
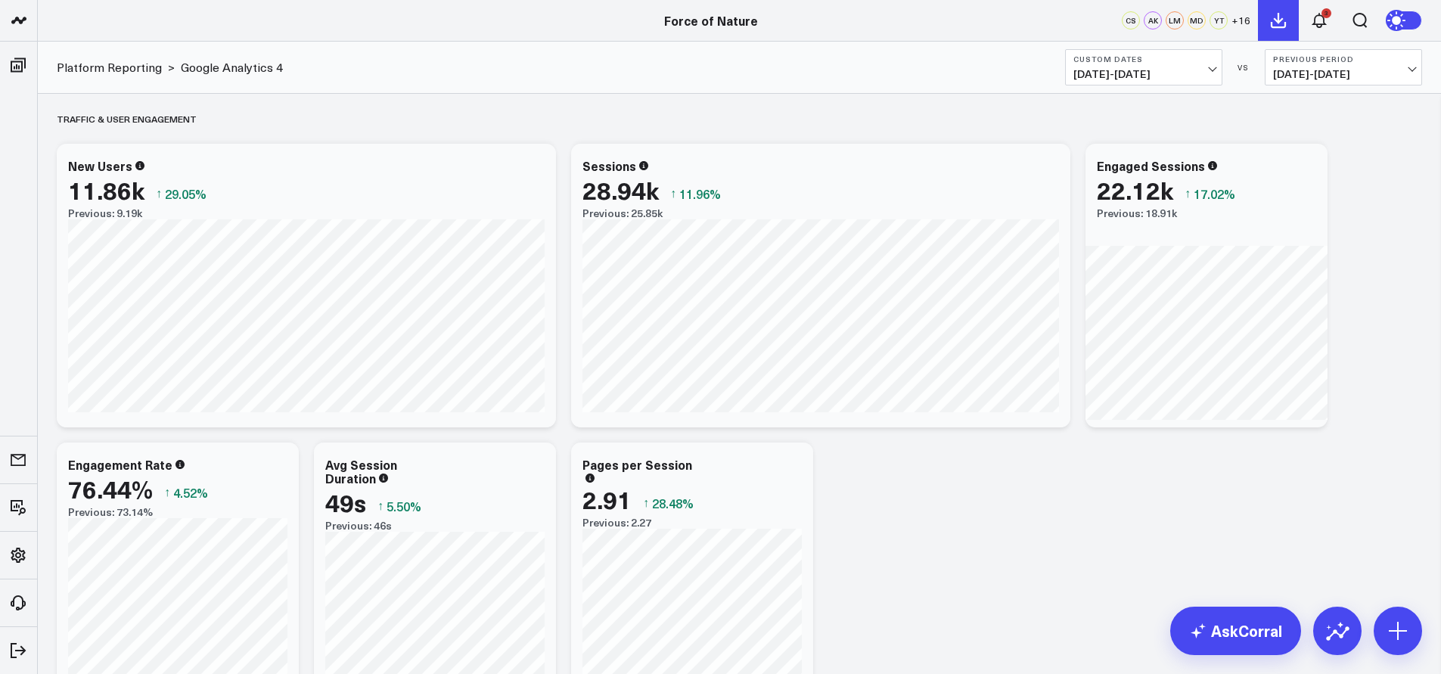
click at [1279, 23] on icon at bounding box center [1279, 21] width 14 height 14
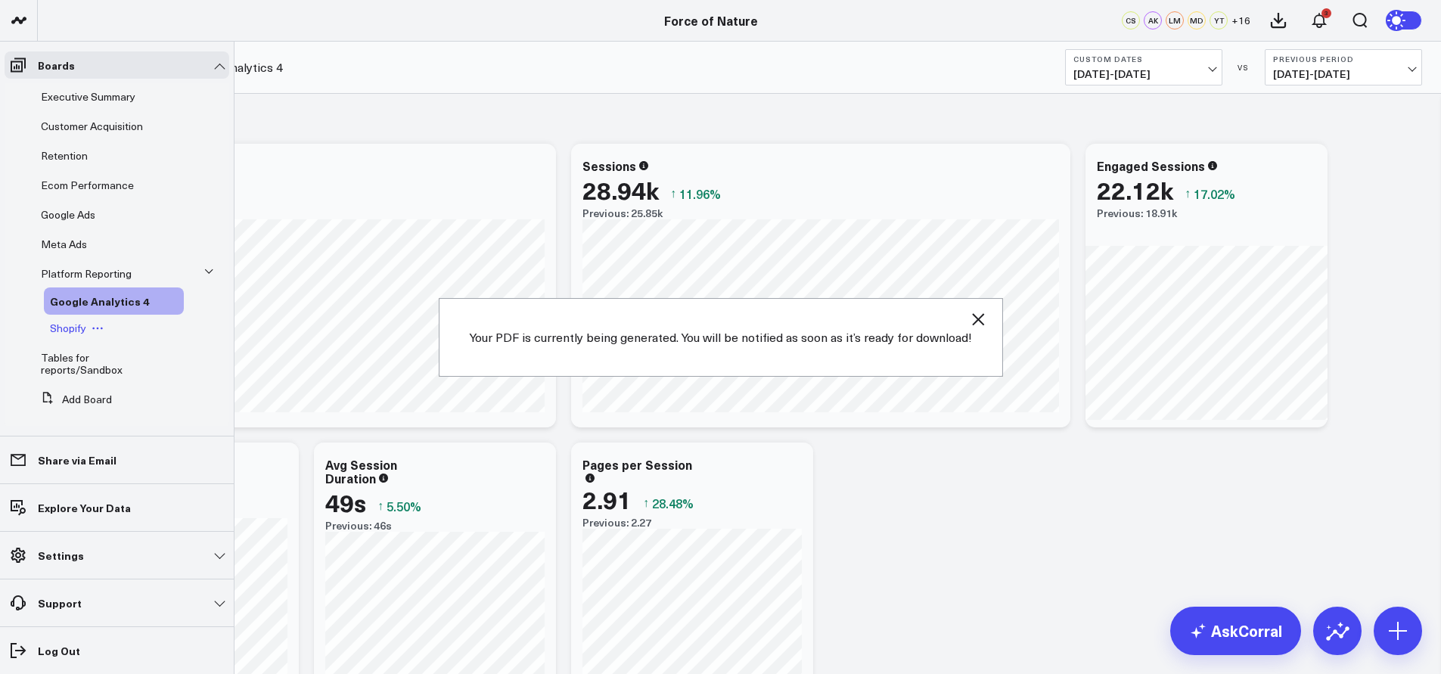
click at [64, 331] on span "Shopify" at bounding box center [68, 328] width 36 height 14
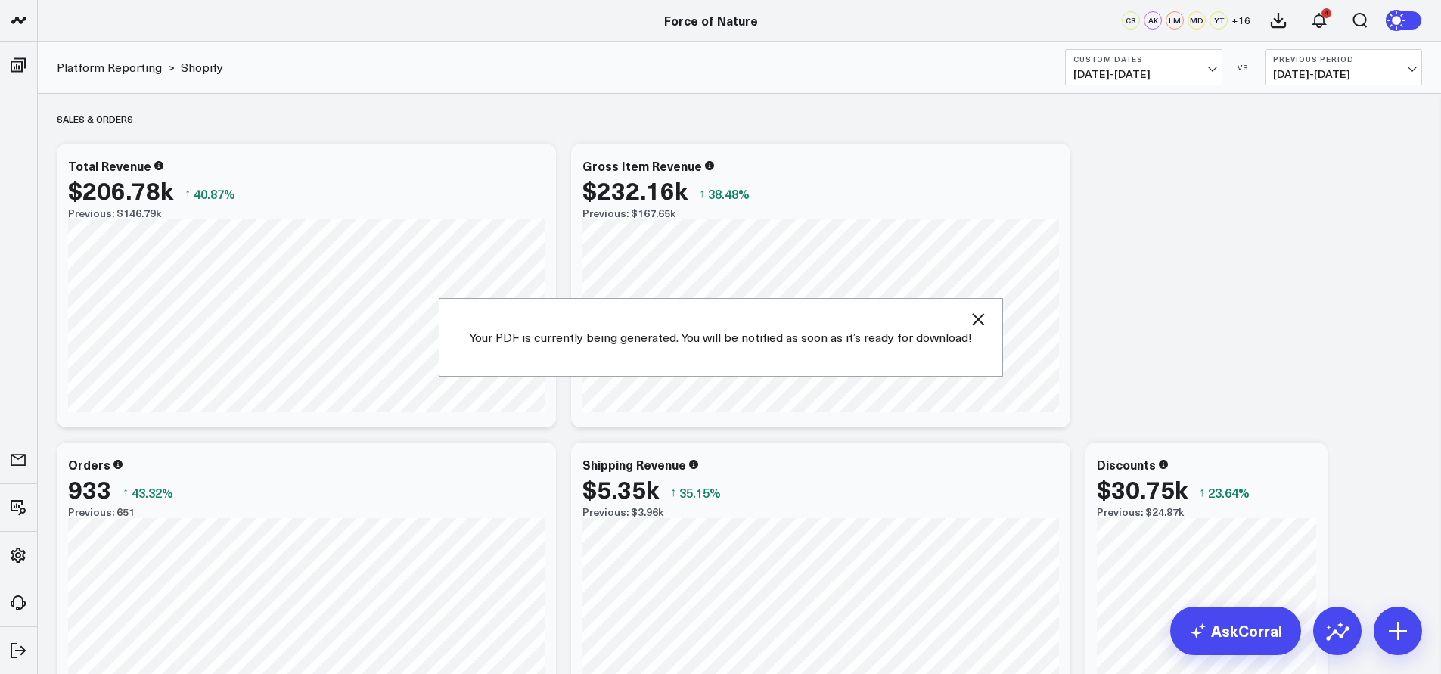
click at [969, 323] on icon "button" at bounding box center [978, 319] width 18 height 18
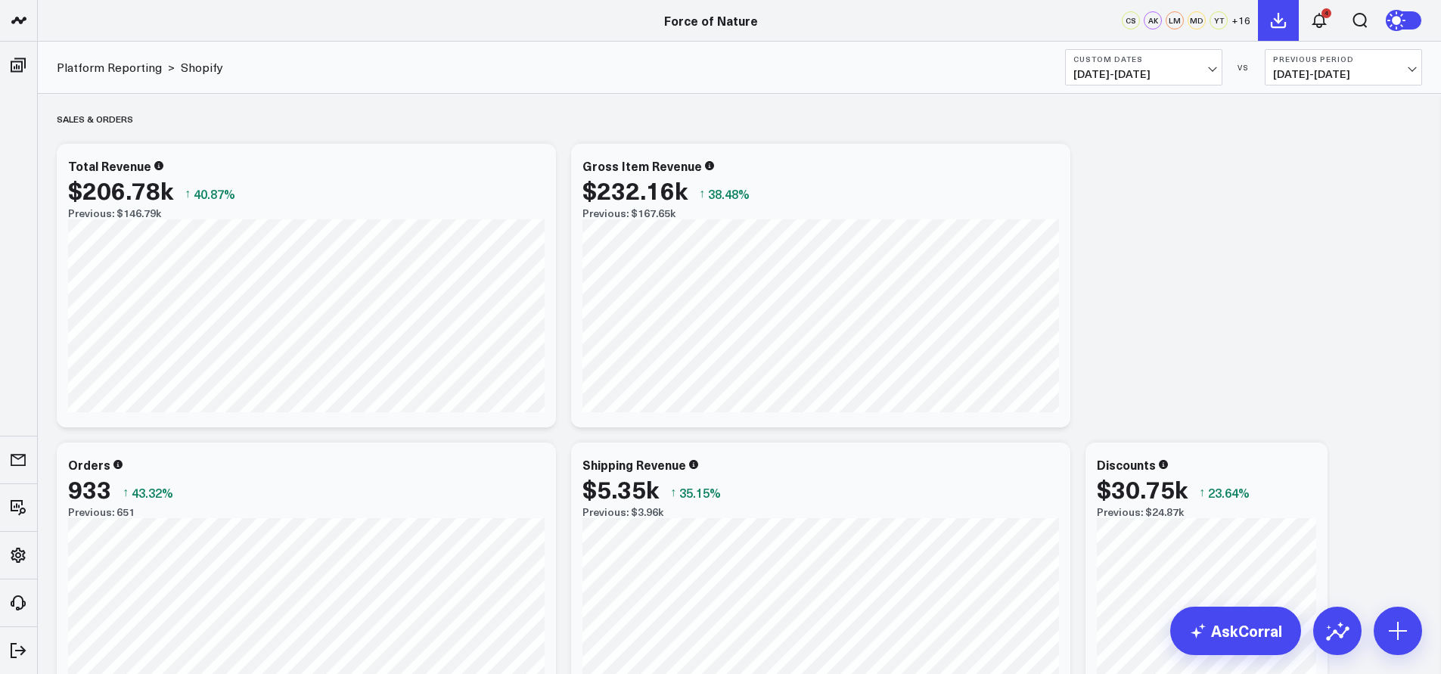
click at [1295, 23] on button at bounding box center [1278, 20] width 41 height 41
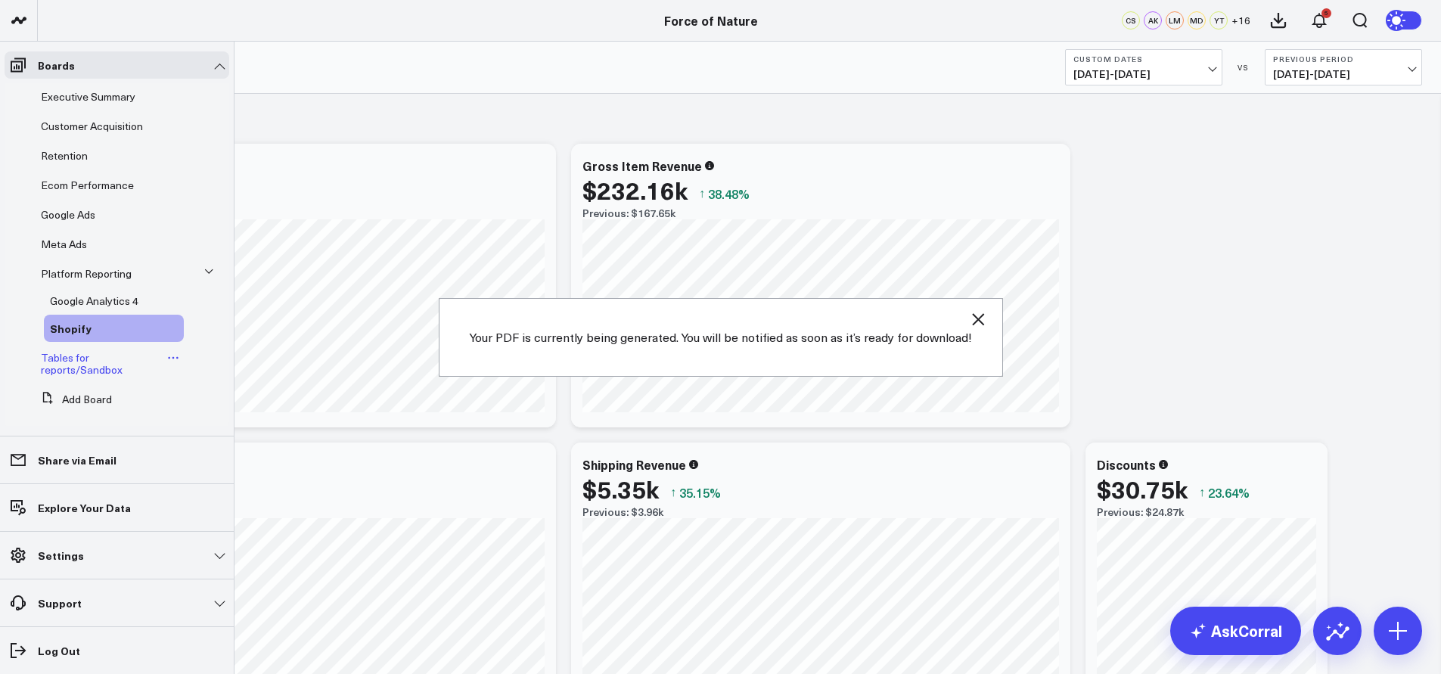
click at [61, 356] on span "Tables for reports/Sandbox" at bounding box center [82, 363] width 82 height 26
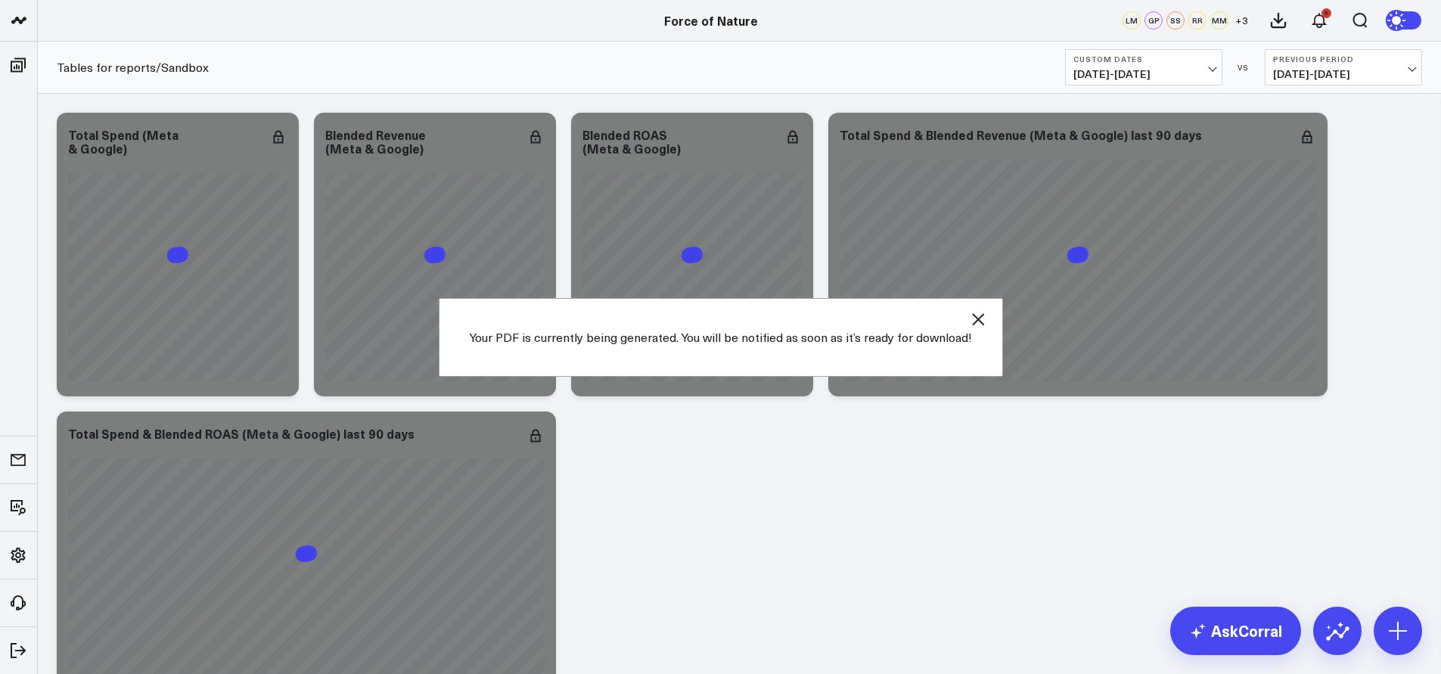
click at [978, 322] on icon "button" at bounding box center [978, 319] width 18 height 18
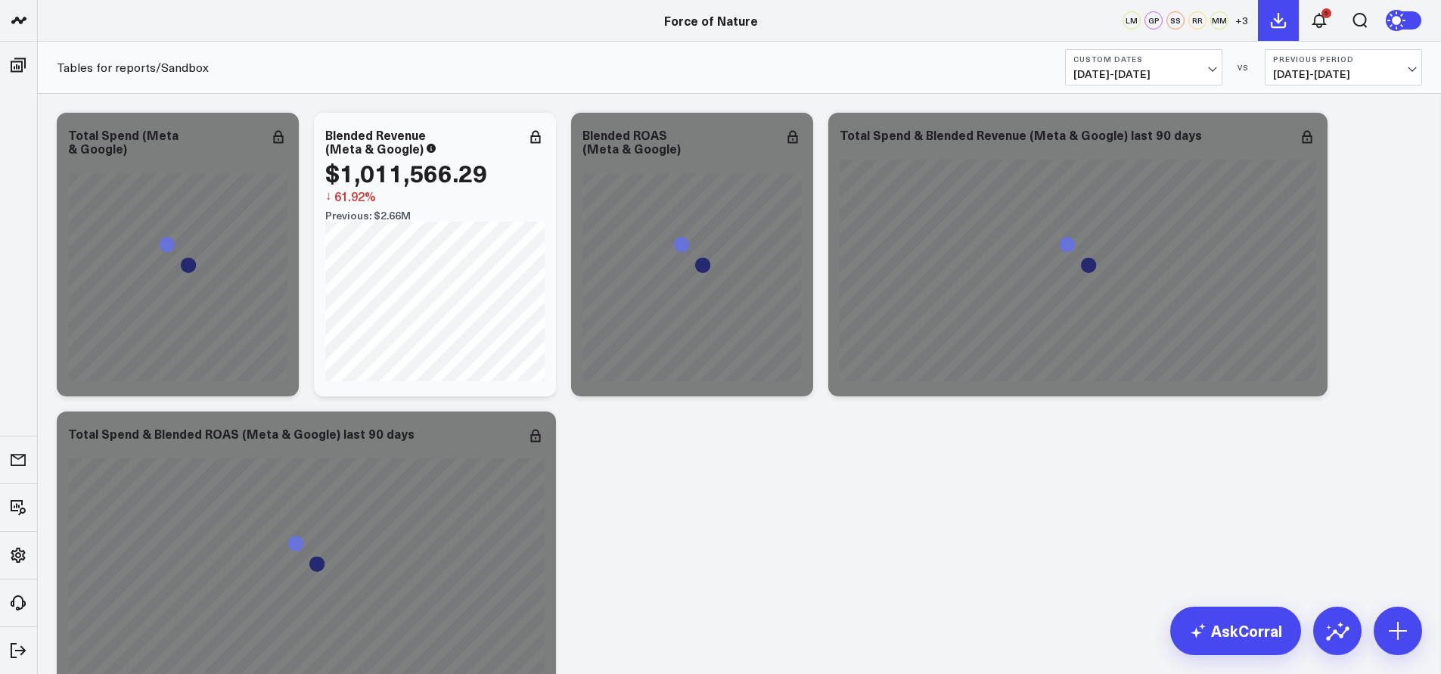
click at [1276, 20] on icon at bounding box center [1279, 21] width 14 height 14
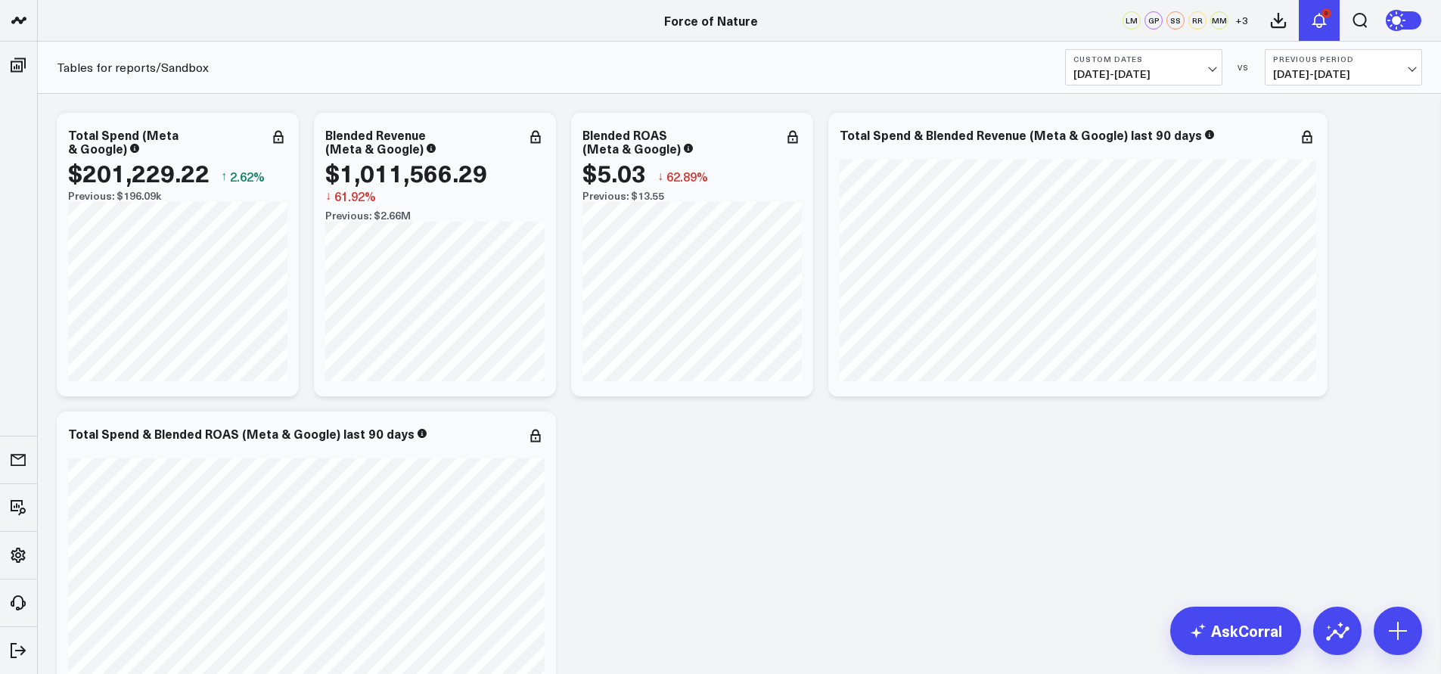
click at [1319, 16] on icon at bounding box center [1319, 20] width 18 height 18
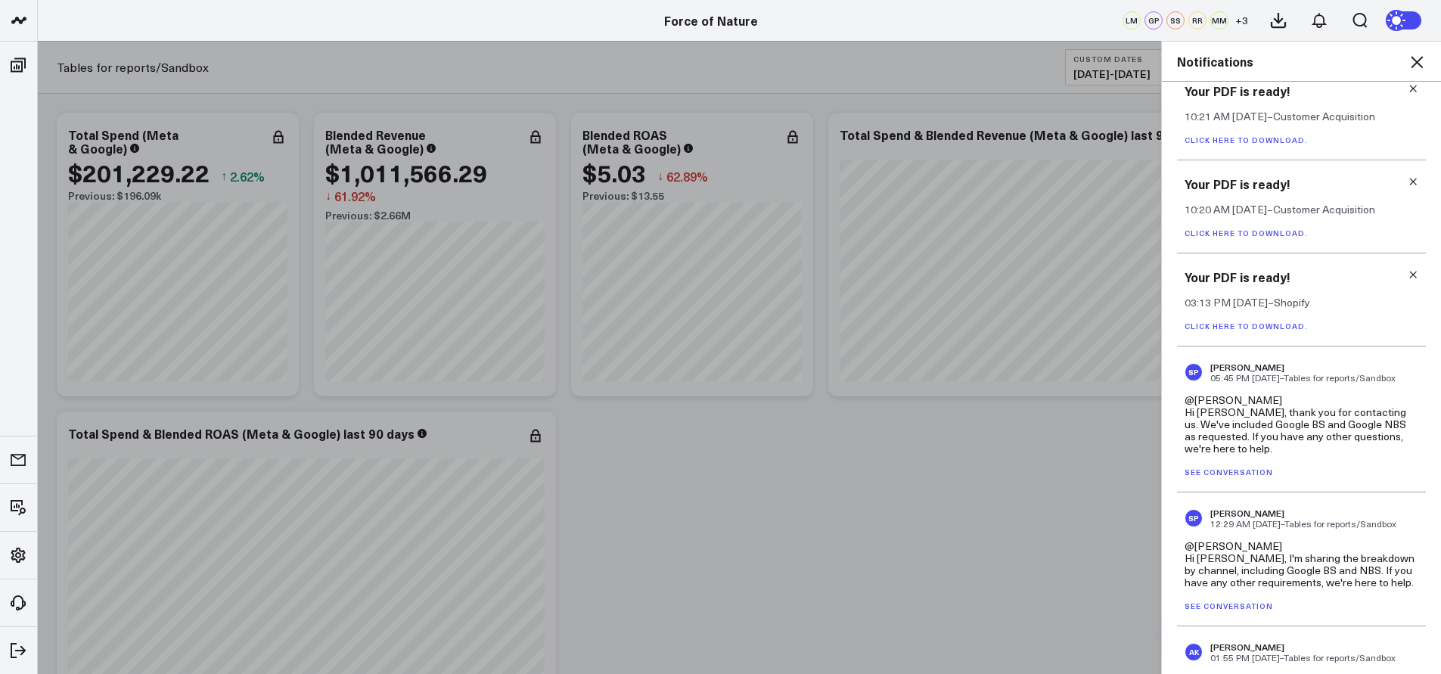
scroll to position [755, 0]
click at [1408, 274] on icon at bounding box center [1413, 278] width 11 height 11
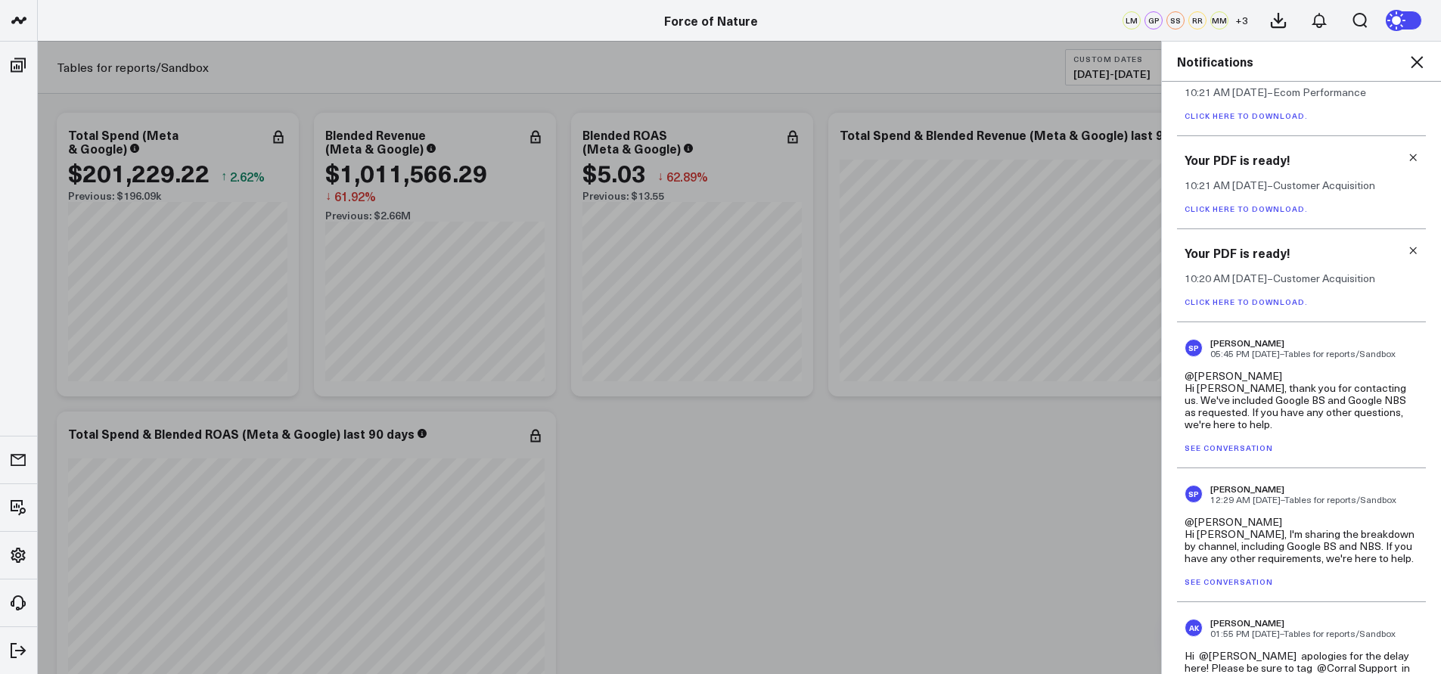
scroll to position [682, 0]
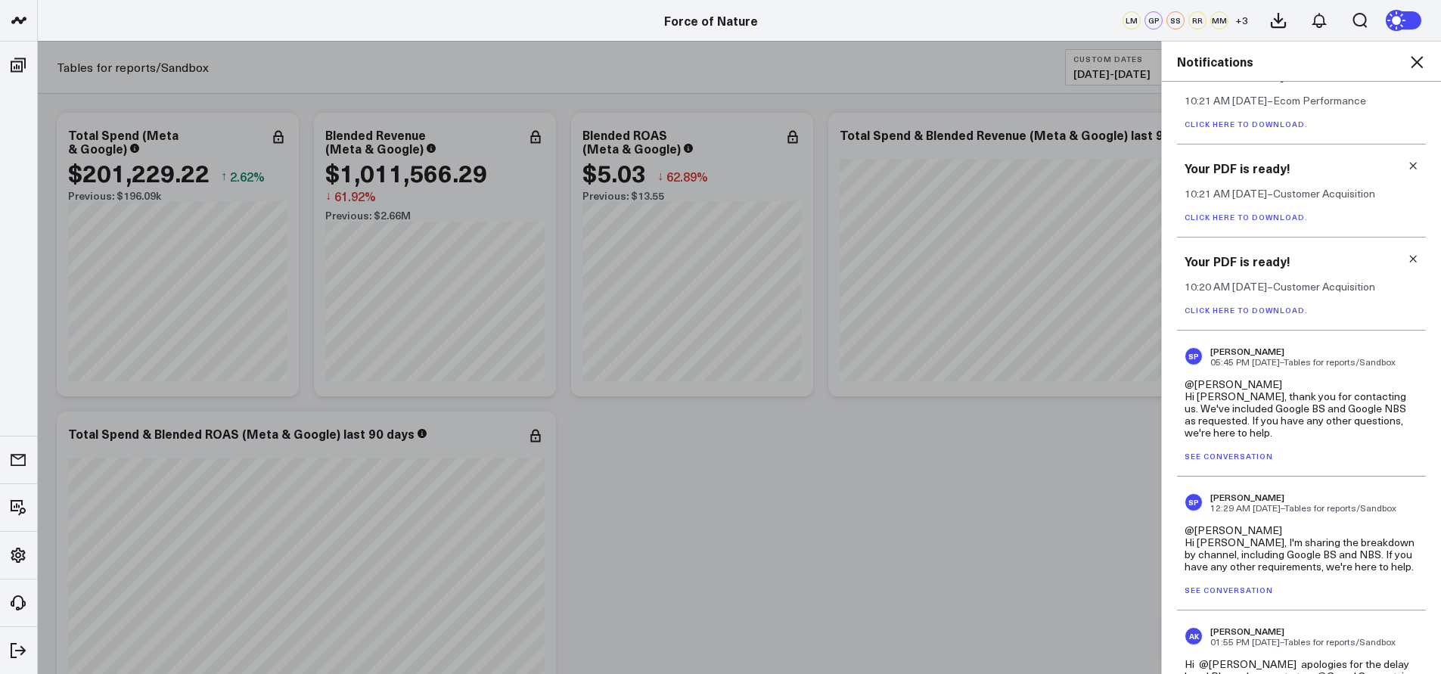
click at [1258, 308] on link "Click here to download." at bounding box center [1246, 310] width 123 height 11
click at [1408, 256] on icon at bounding box center [1413, 258] width 11 height 11
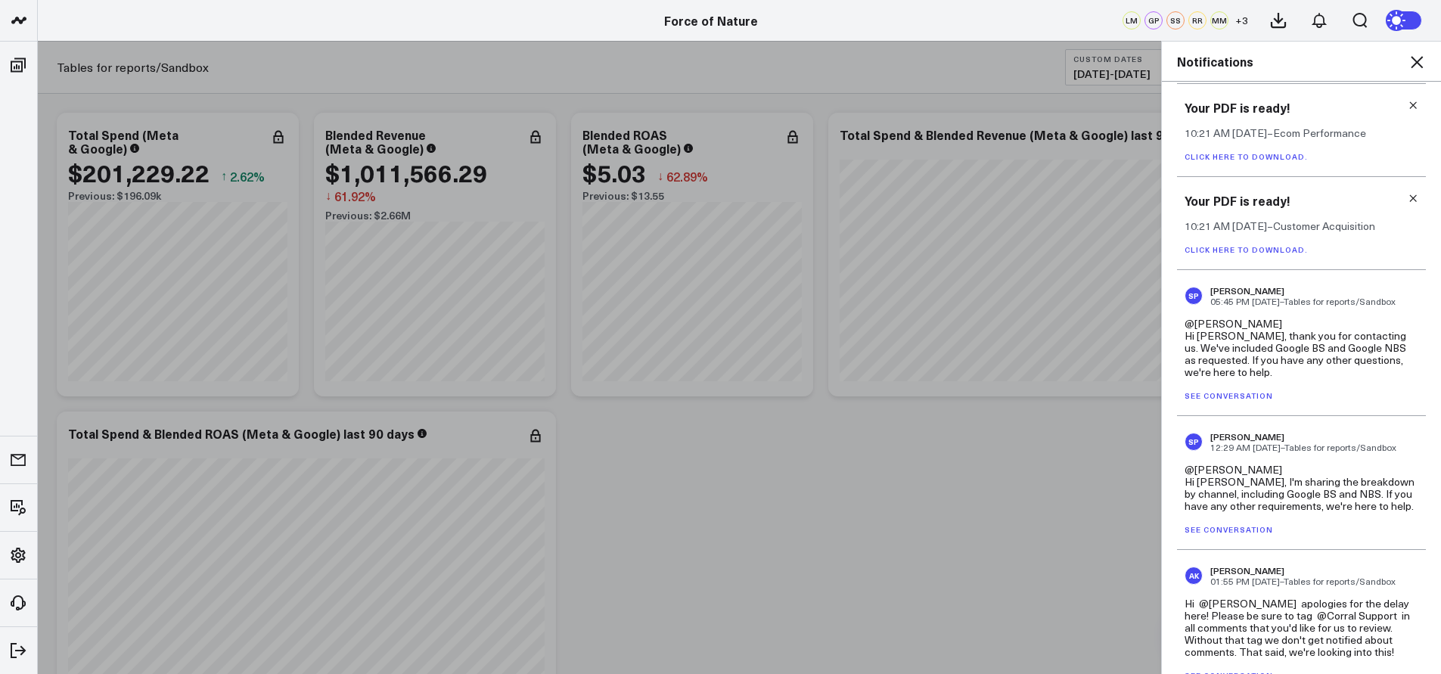
scroll to position [648, 0]
click at [1408, 200] on icon at bounding box center [1413, 199] width 11 height 11
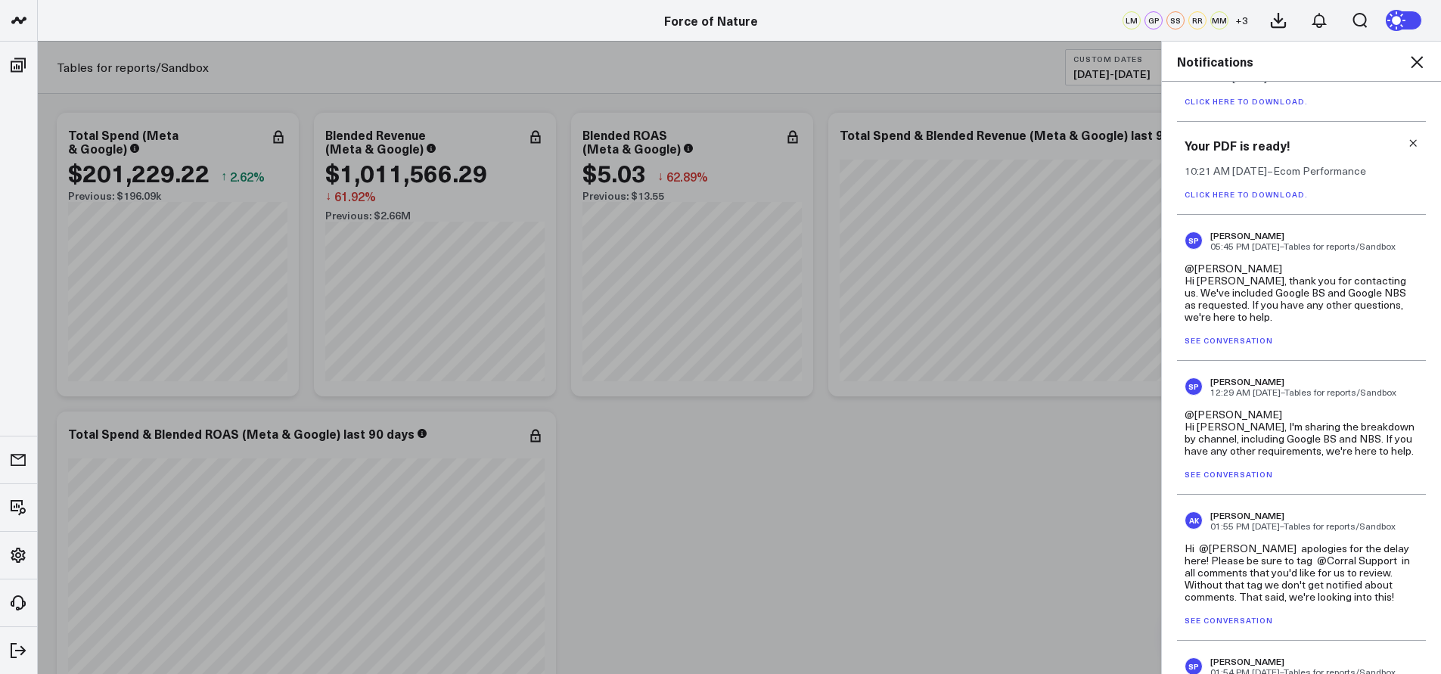
scroll to position [611, 0]
click at [1271, 188] on div "Your PDF is ready! 10:21 AM [DATE] – Ecom Performance Click here to download." at bounding box center [1301, 169] width 249 height 93
click at [1271, 197] on link "Click here to download." at bounding box center [1246, 195] width 123 height 11
click at [1408, 148] on icon at bounding box center [1413, 143] width 11 height 11
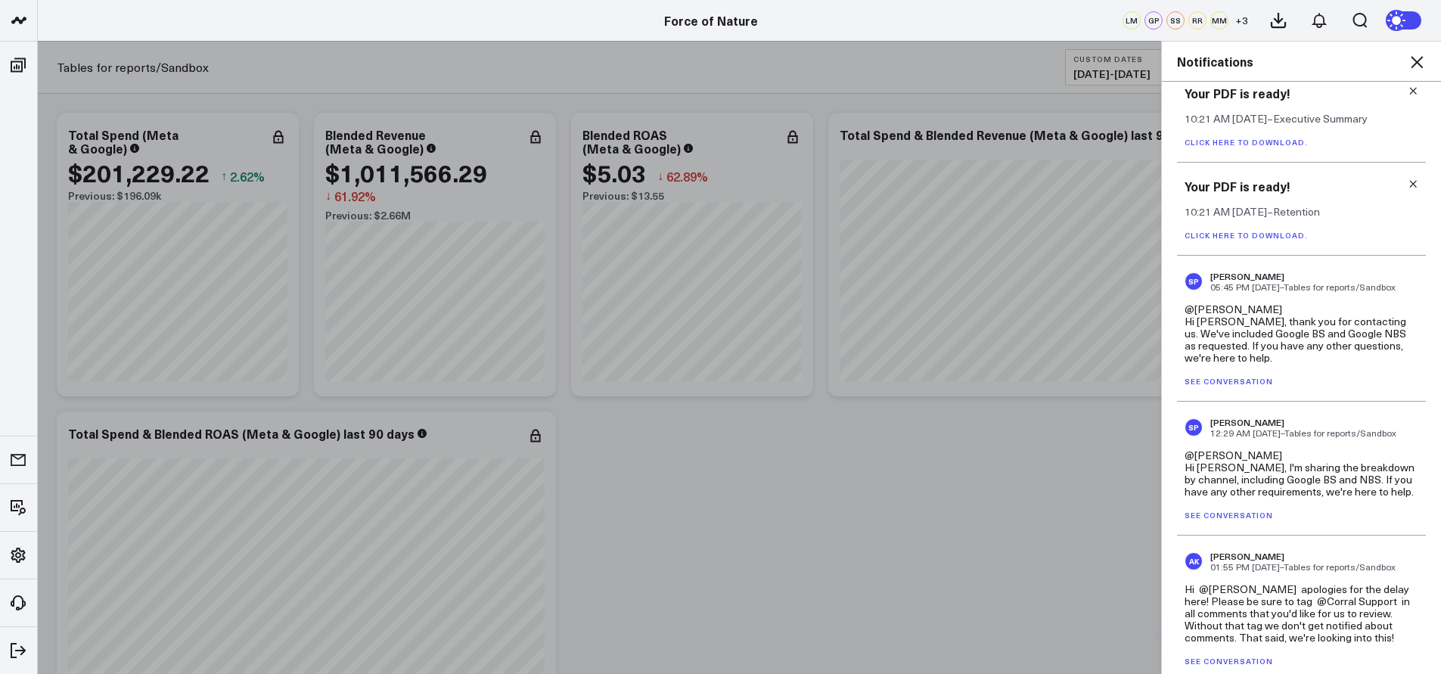
scroll to position [463, 0]
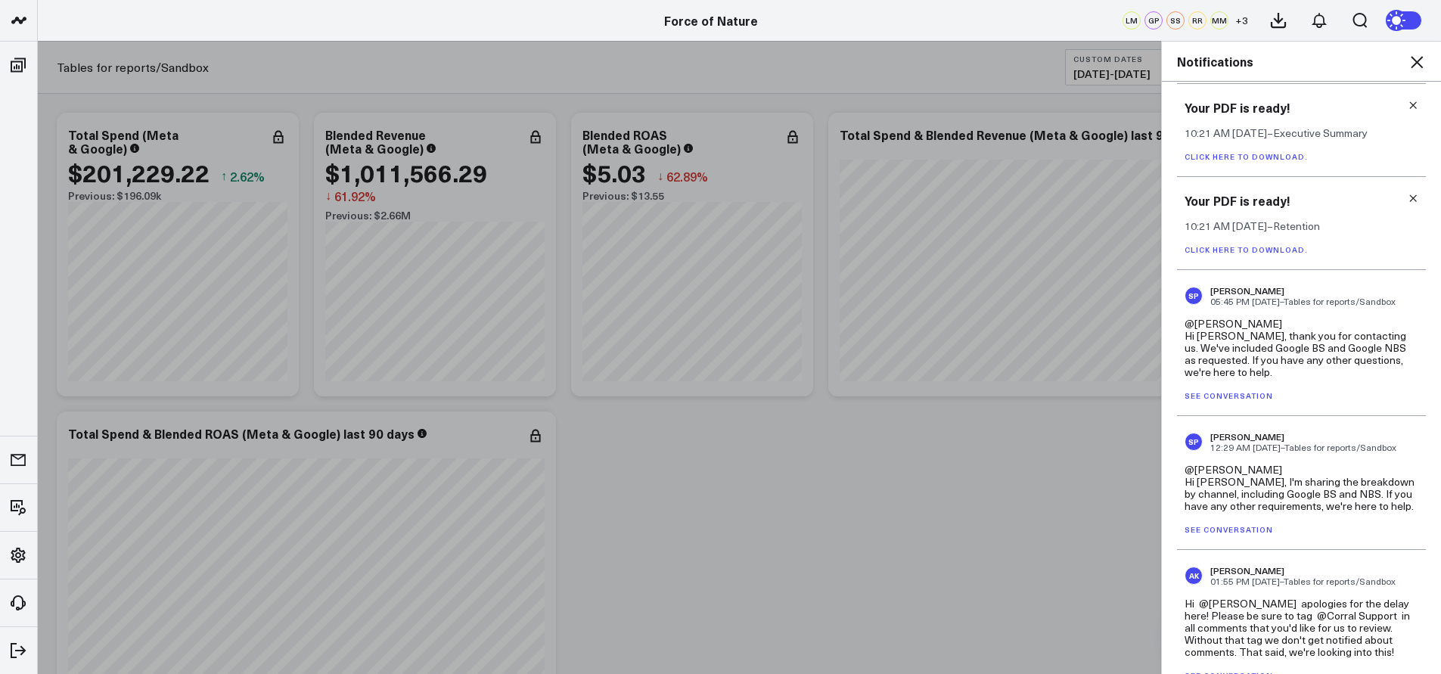
click at [1263, 247] on link "Click here to download." at bounding box center [1246, 249] width 123 height 11
click at [1408, 194] on icon at bounding box center [1413, 198] width 11 height 11
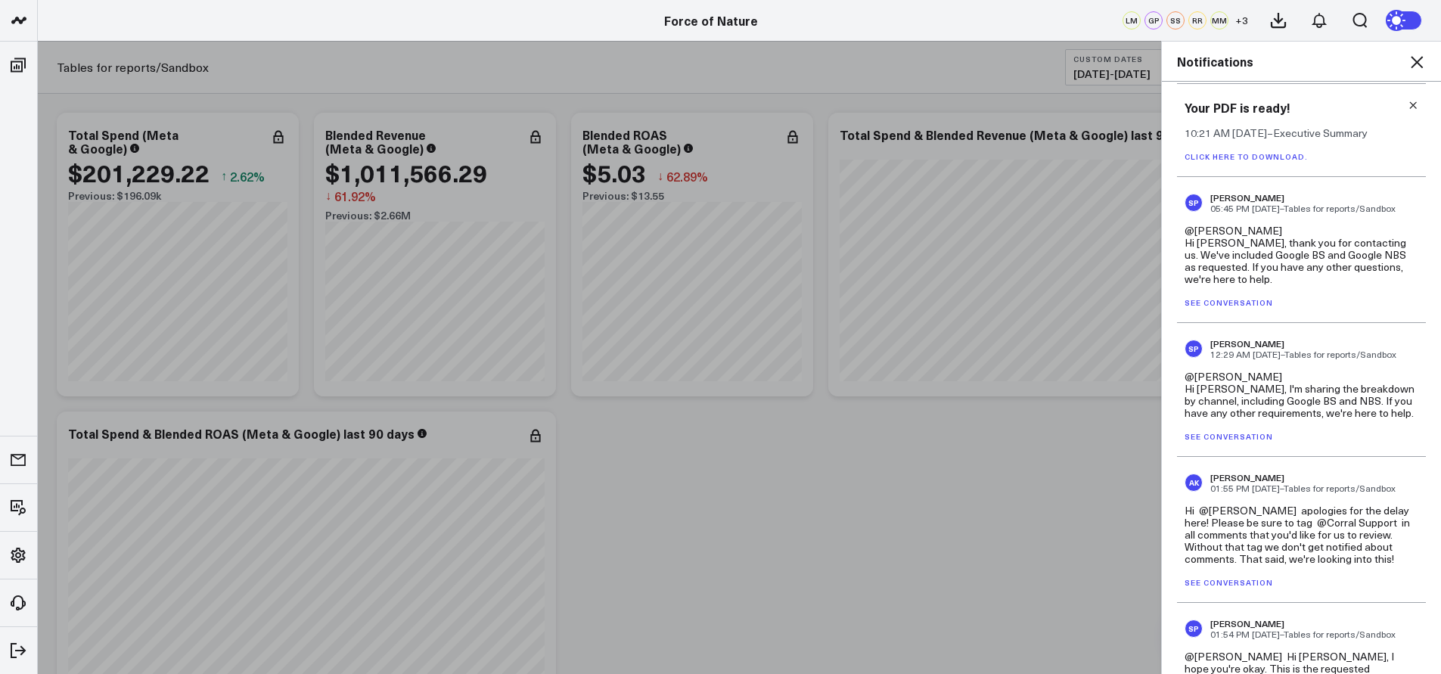
click at [1270, 156] on link "Click here to download." at bounding box center [1246, 156] width 123 height 11
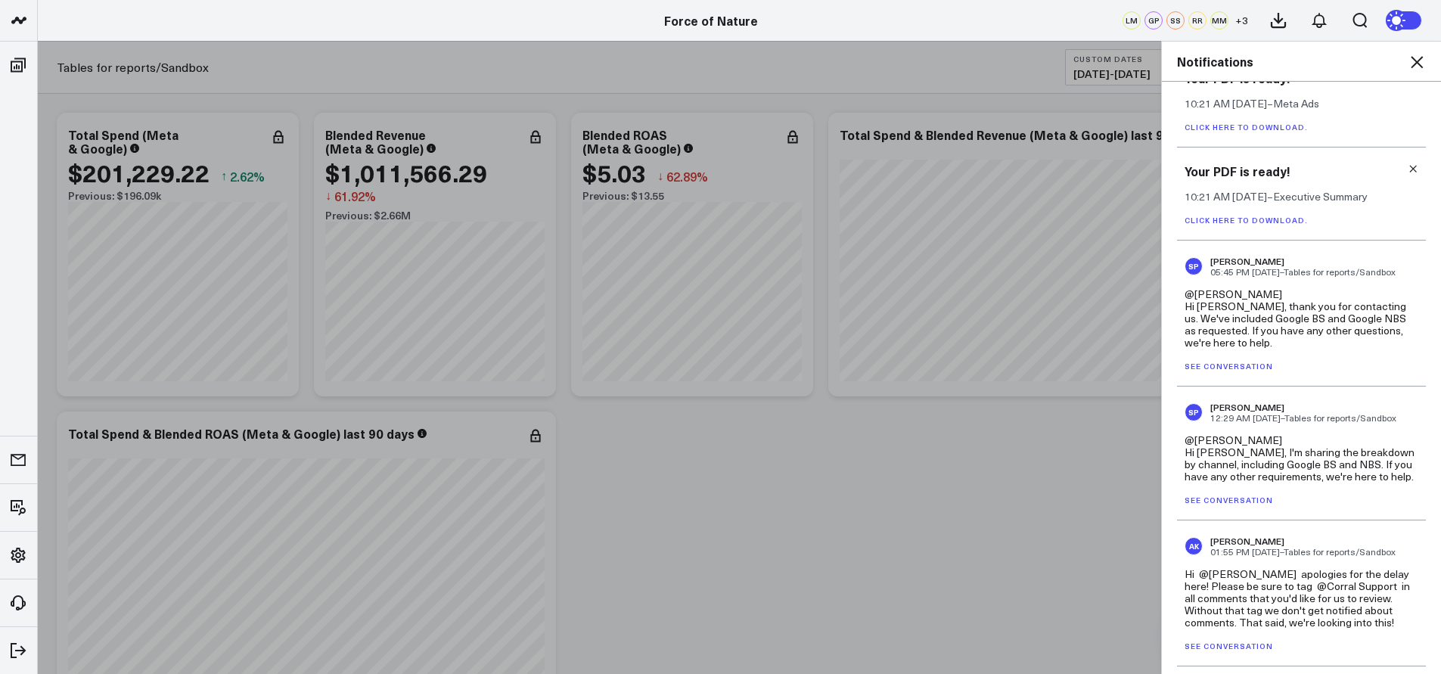
scroll to position [379, 0]
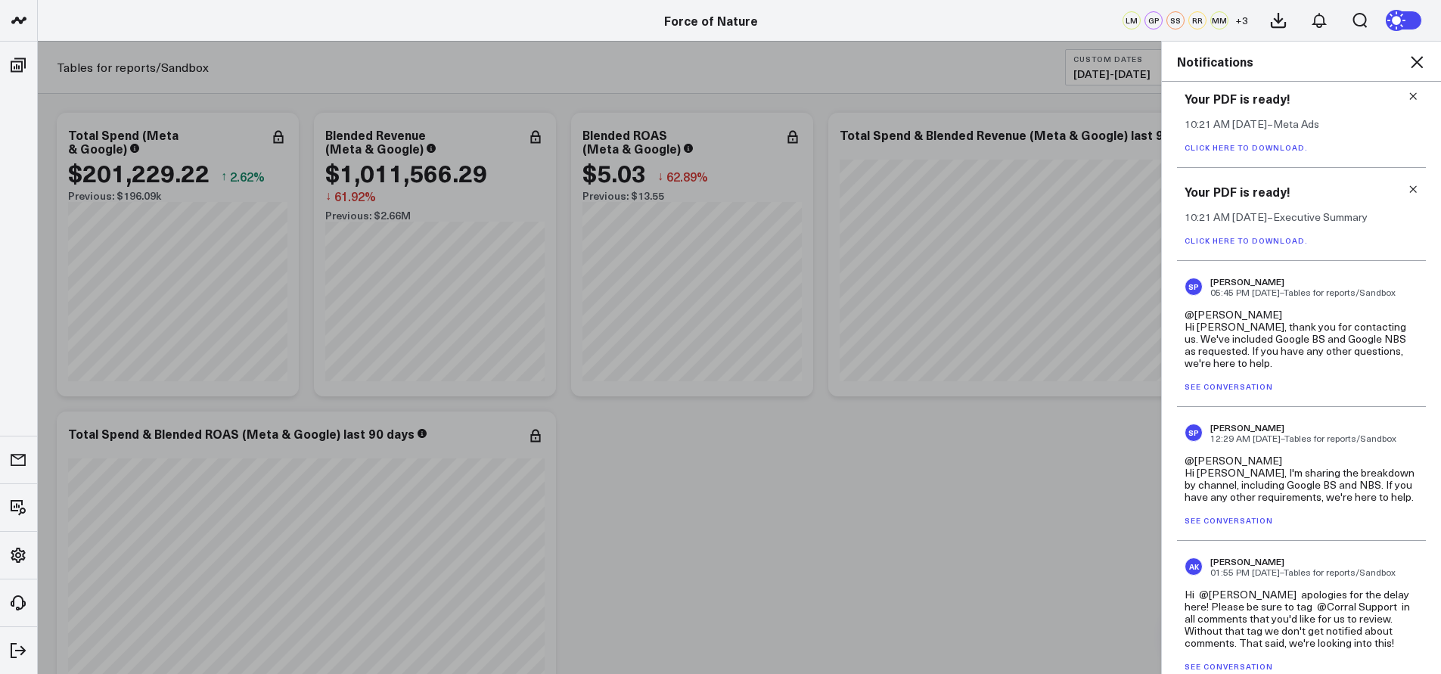
click at [1408, 188] on icon at bounding box center [1413, 189] width 11 height 11
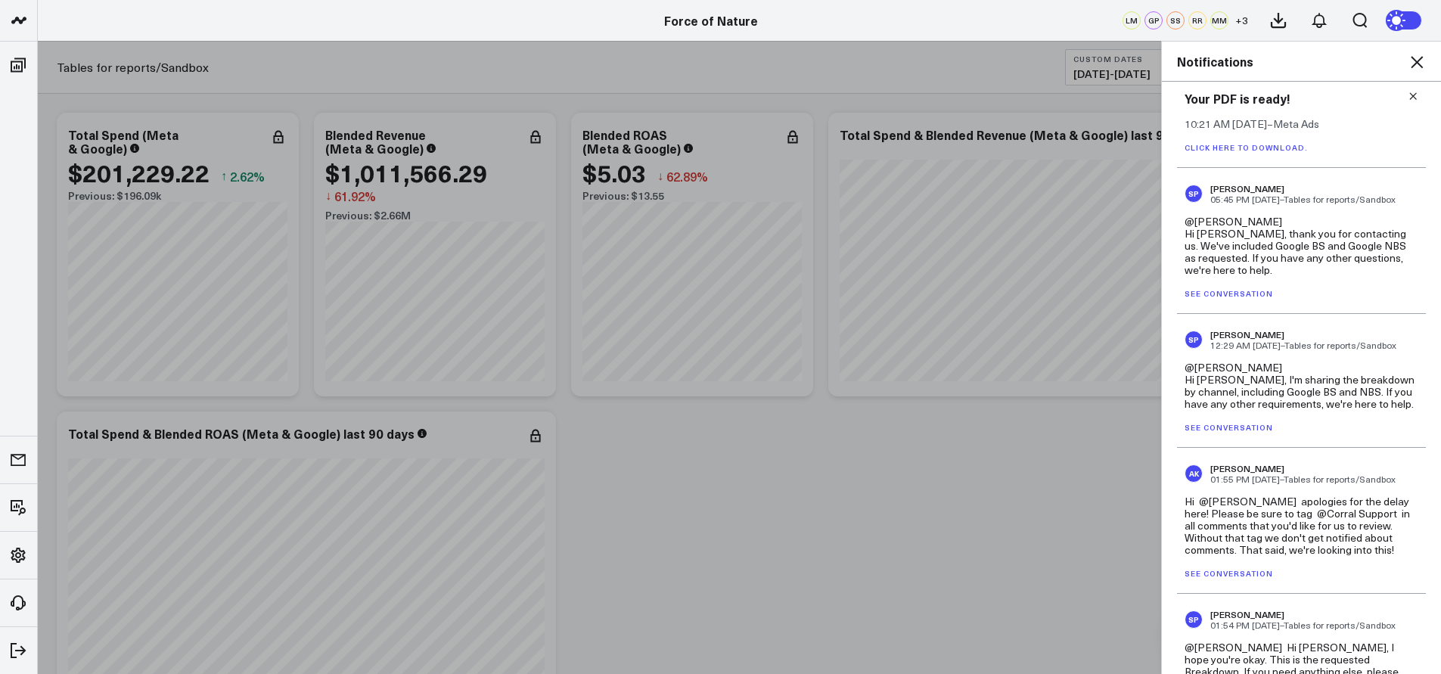
click at [1255, 147] on link "Click here to download." at bounding box center [1246, 147] width 123 height 11
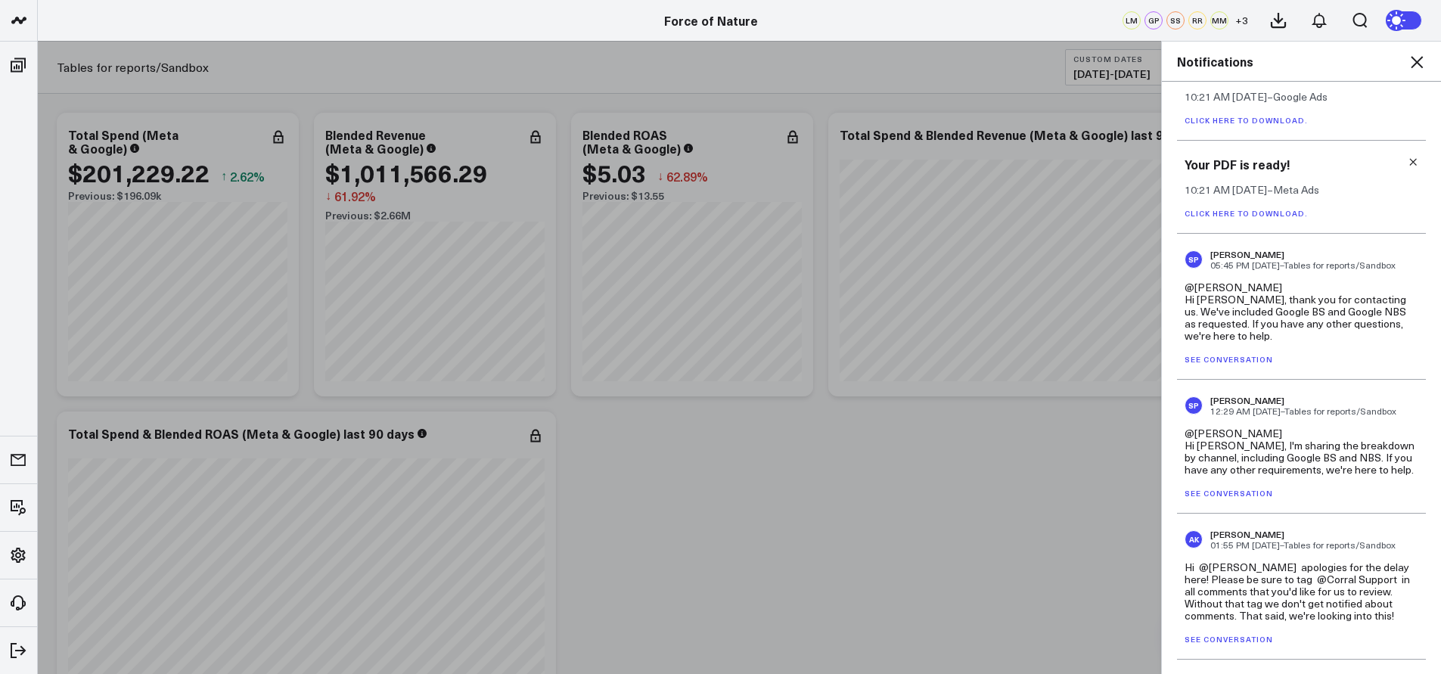
scroll to position [311, 0]
click at [1410, 165] on icon at bounding box center [1413, 164] width 11 height 11
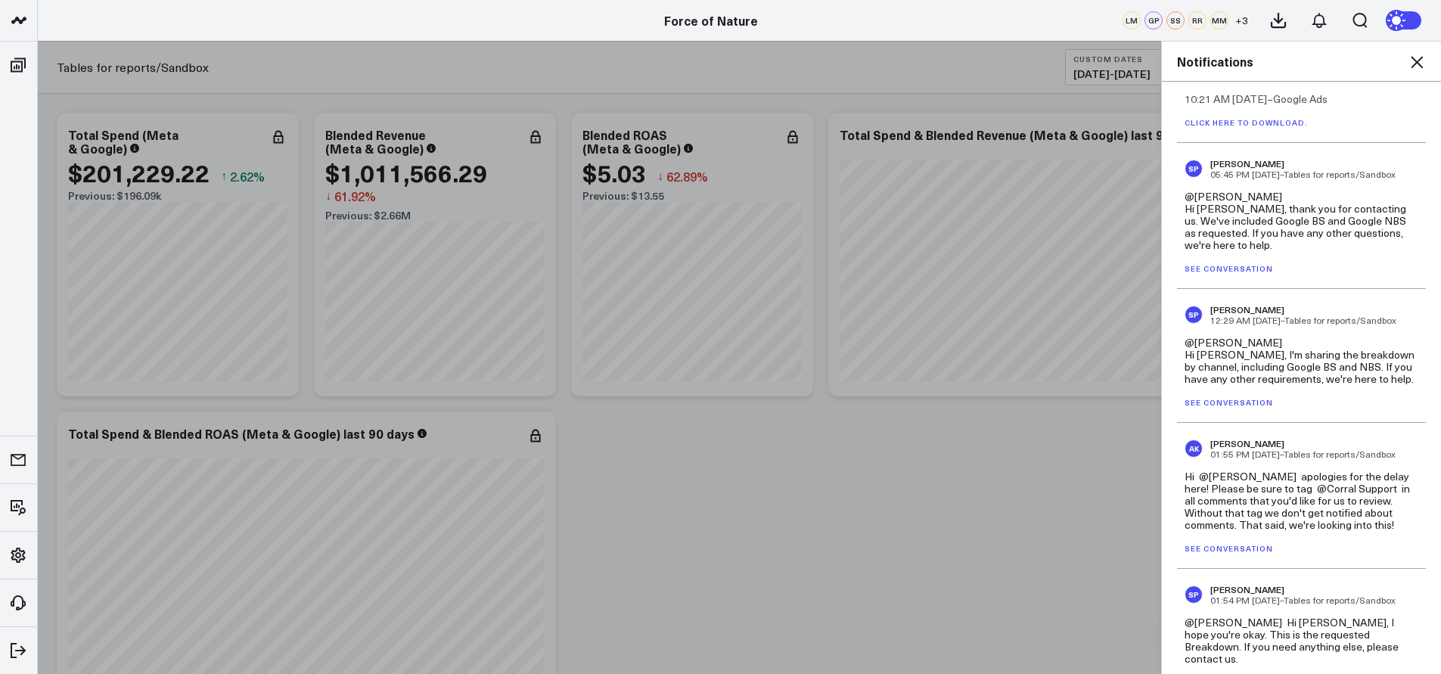
scroll to position [230, 0]
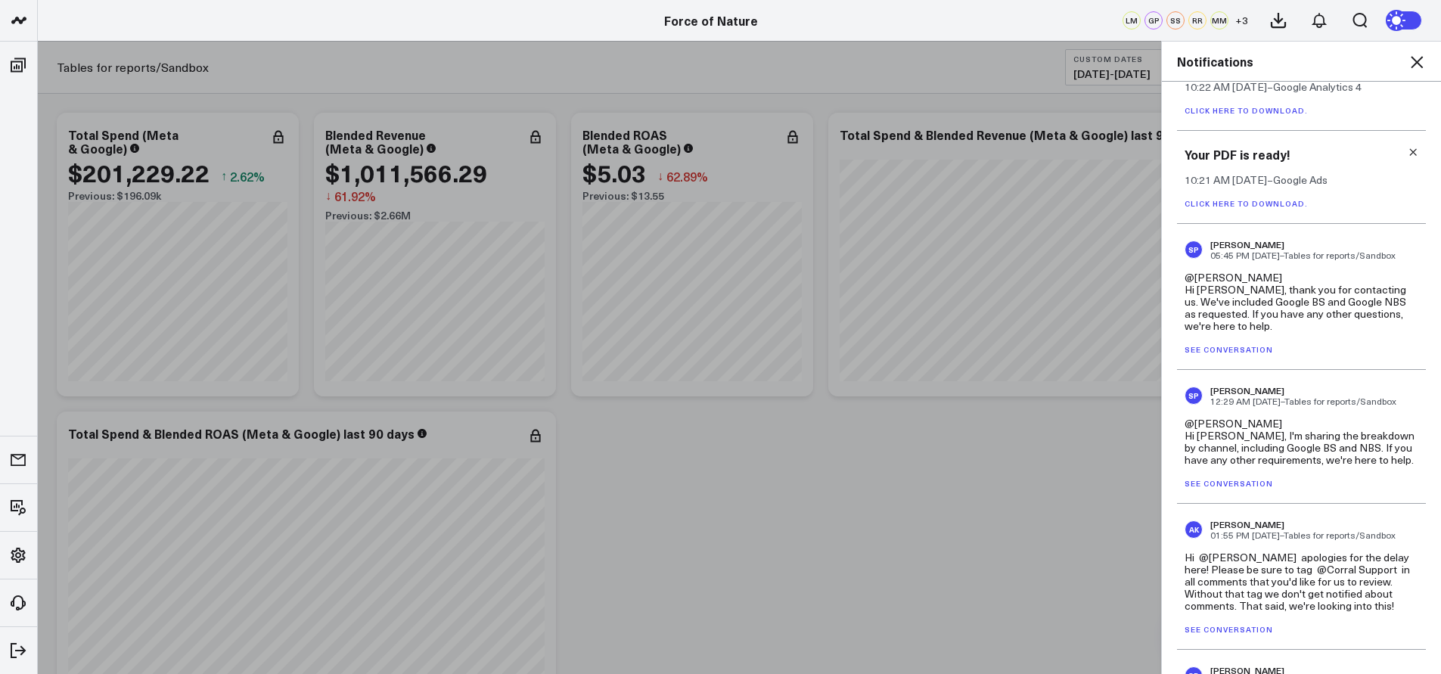
click at [1272, 201] on link "Click here to download." at bounding box center [1246, 203] width 123 height 11
click at [1411, 152] on div "Your PDF is ready! 10:21 AM [DATE] – Google Ads Click here to download." at bounding box center [1301, 177] width 249 height 93
click at [1408, 149] on icon at bounding box center [1413, 152] width 11 height 11
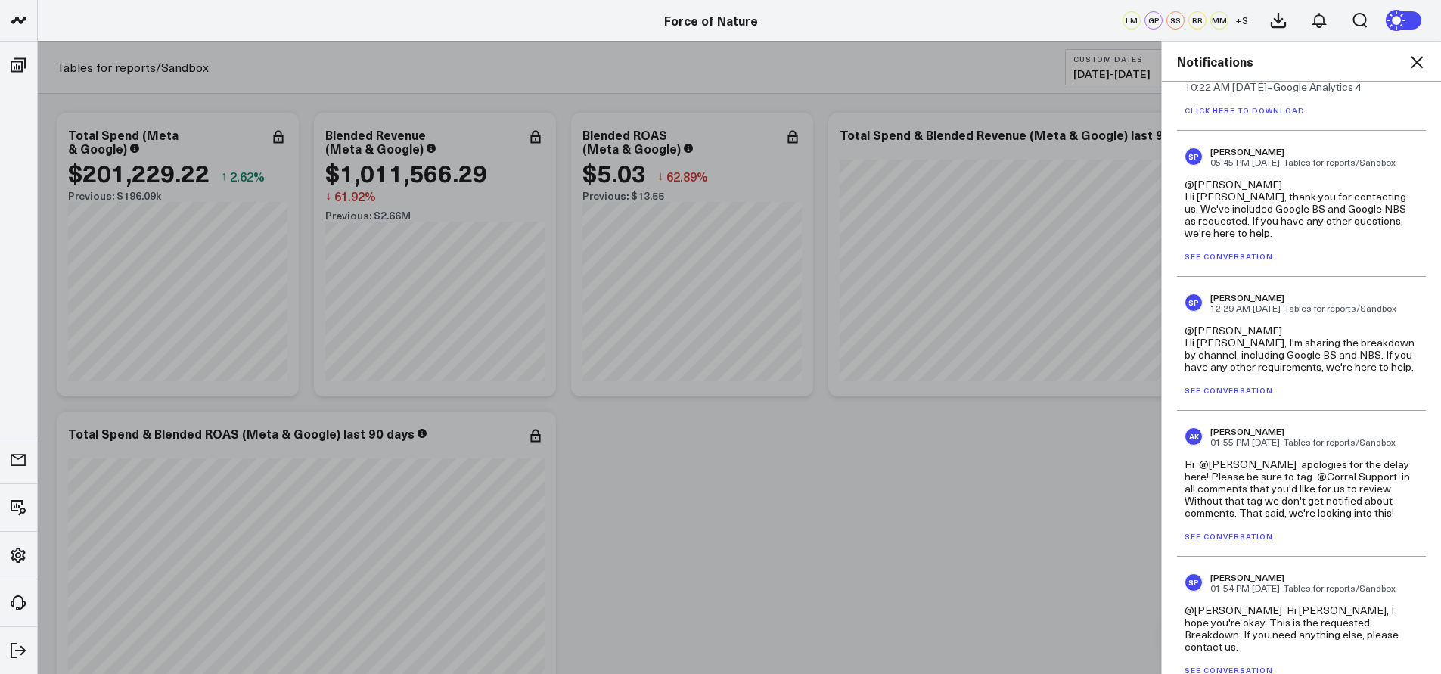
click at [1289, 105] on link "Click here to download." at bounding box center [1246, 110] width 123 height 11
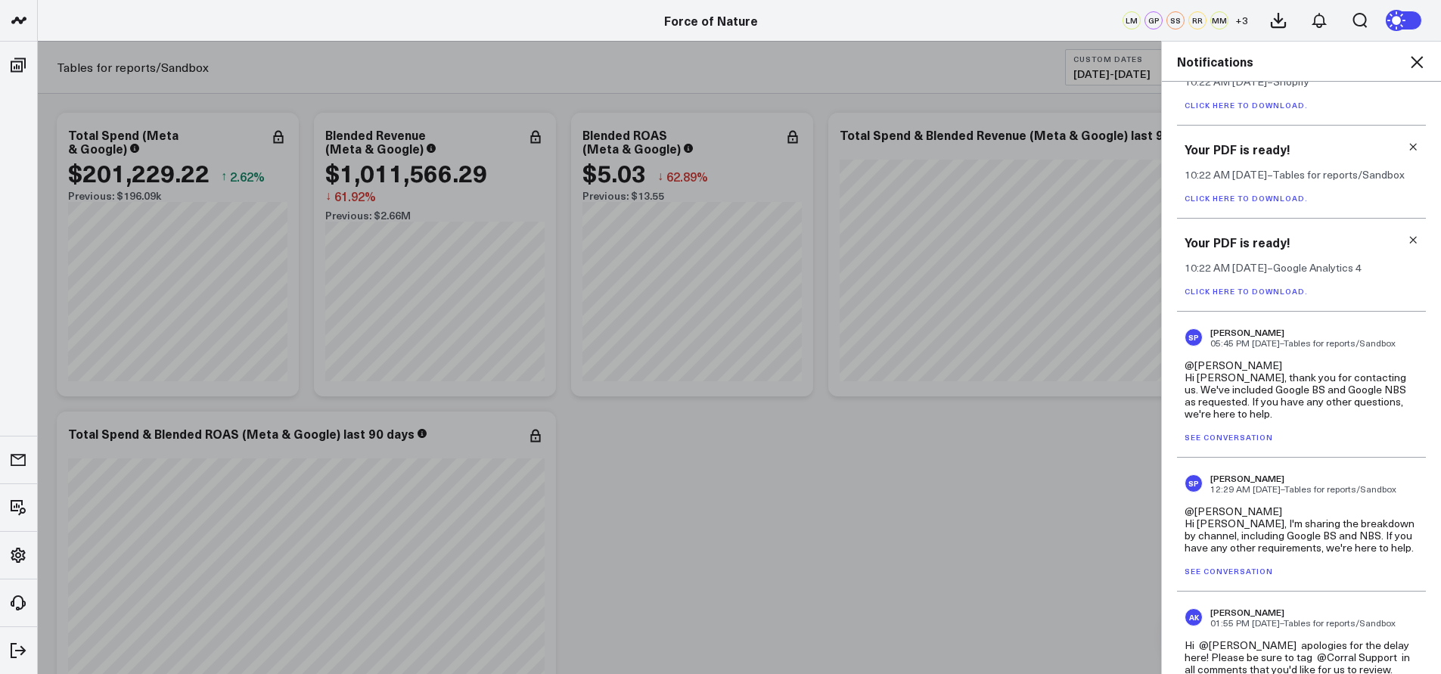
scroll to position [36, 0]
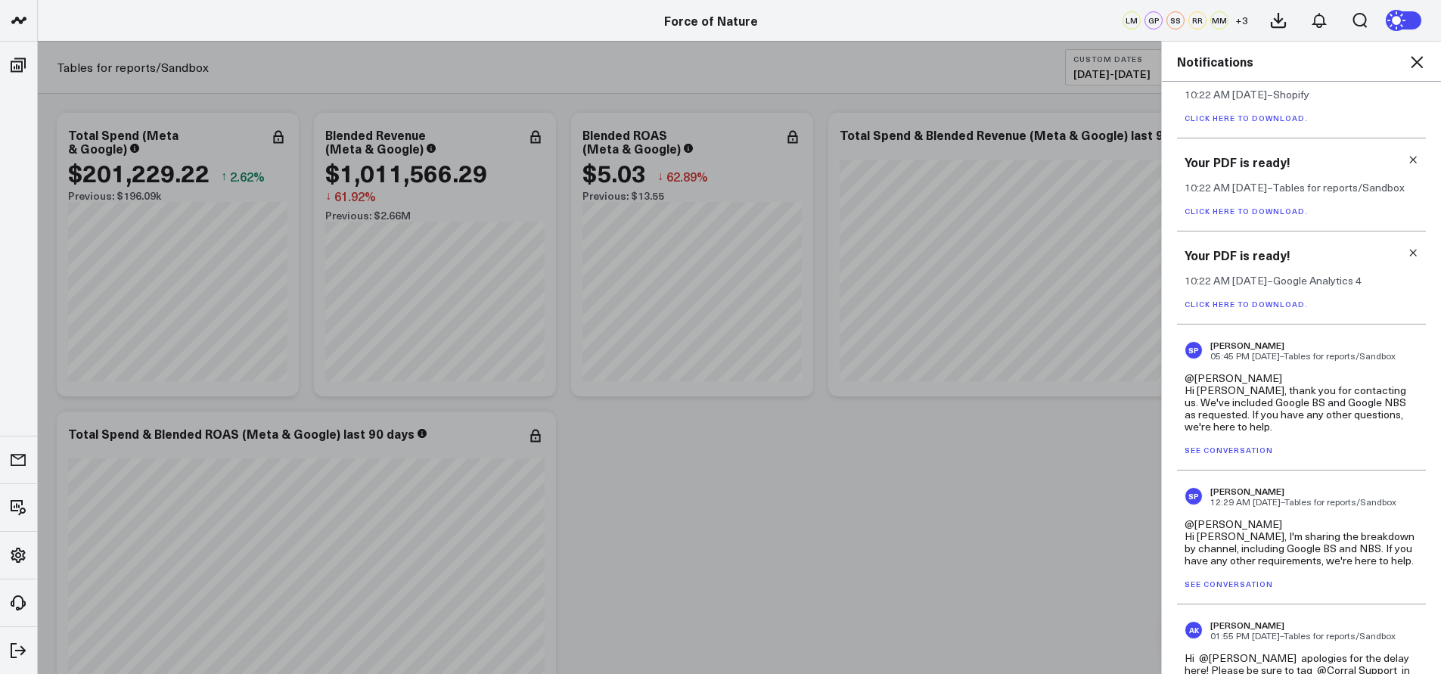
click at [1412, 253] on div "Your PDF is ready! 10:22 AM [DATE] – Google Analytics 4 Click here to download." at bounding box center [1301, 278] width 249 height 93
click at [1397, 250] on h3 "Your PDF is ready!" at bounding box center [1302, 255] width 234 height 17
click at [1408, 250] on icon at bounding box center [1413, 252] width 11 height 11
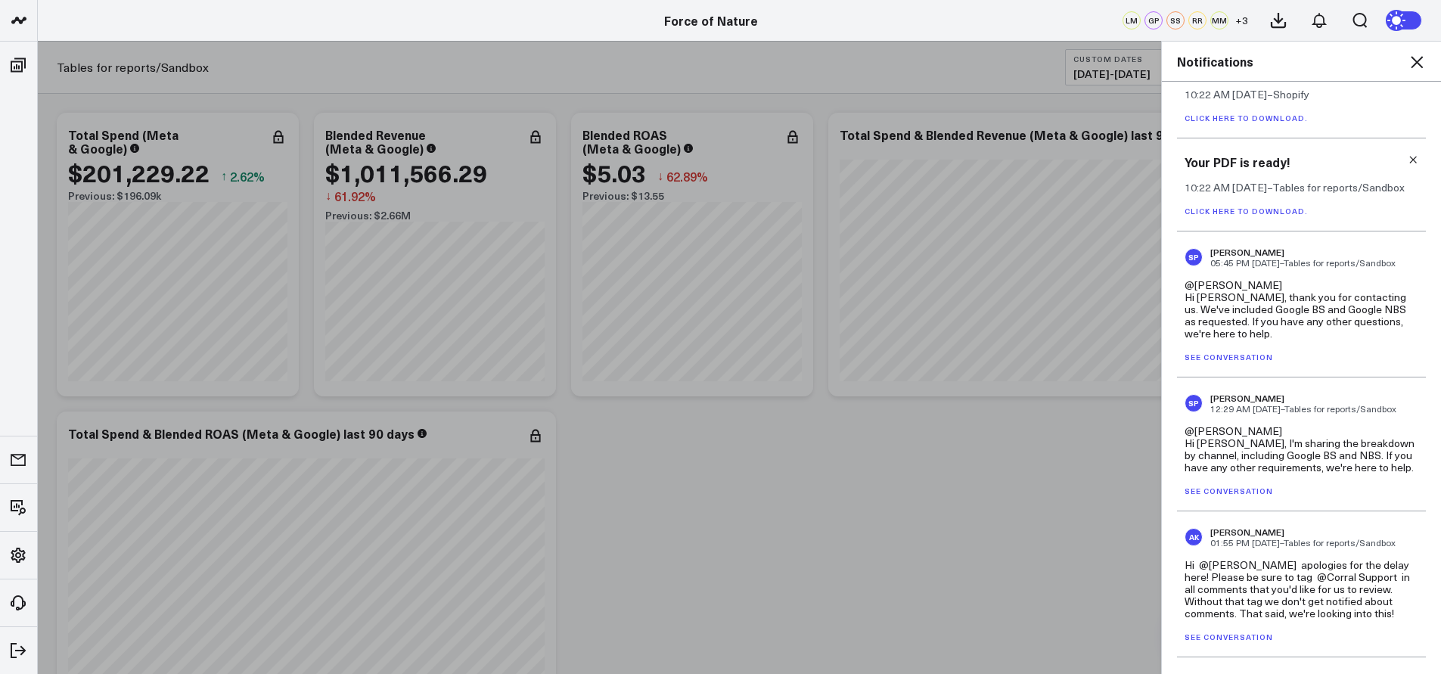
click at [1247, 210] on link "Click here to download." at bounding box center [1246, 211] width 123 height 11
click at [1408, 163] on icon at bounding box center [1413, 159] width 11 height 11
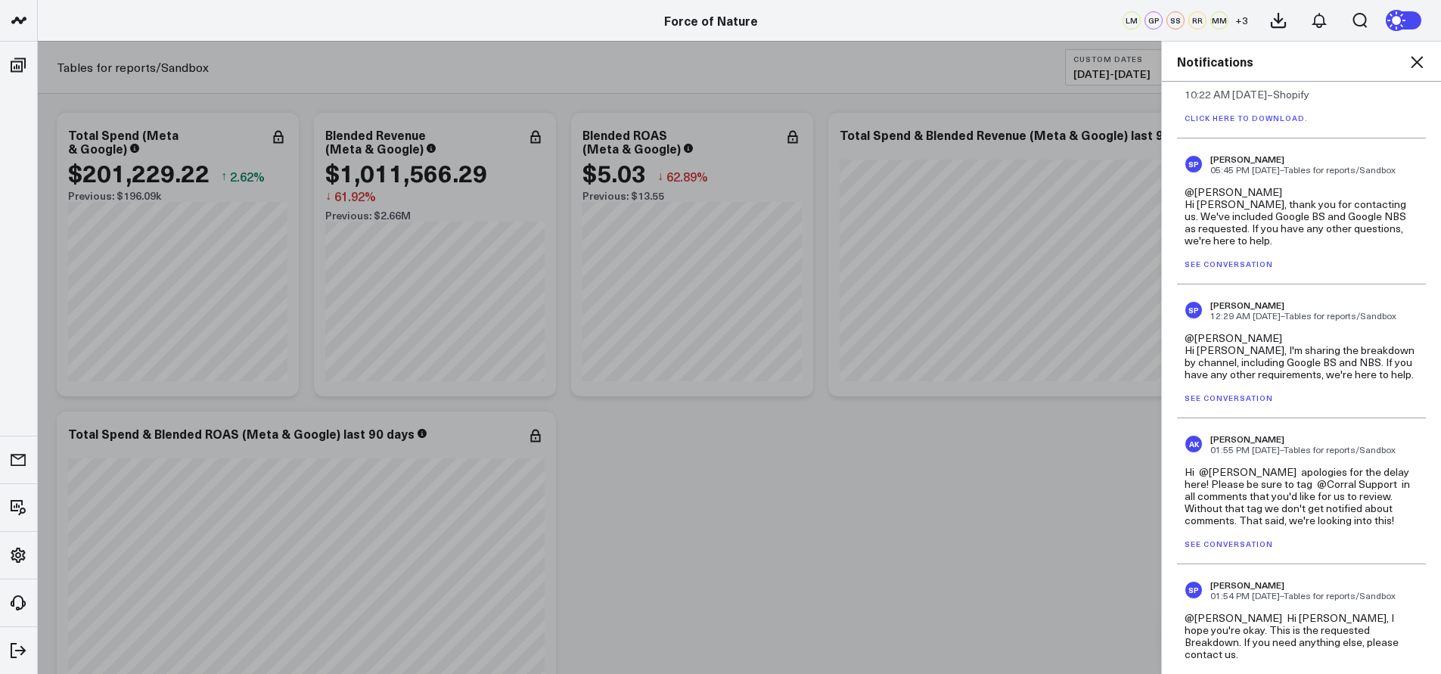
scroll to position [20, 0]
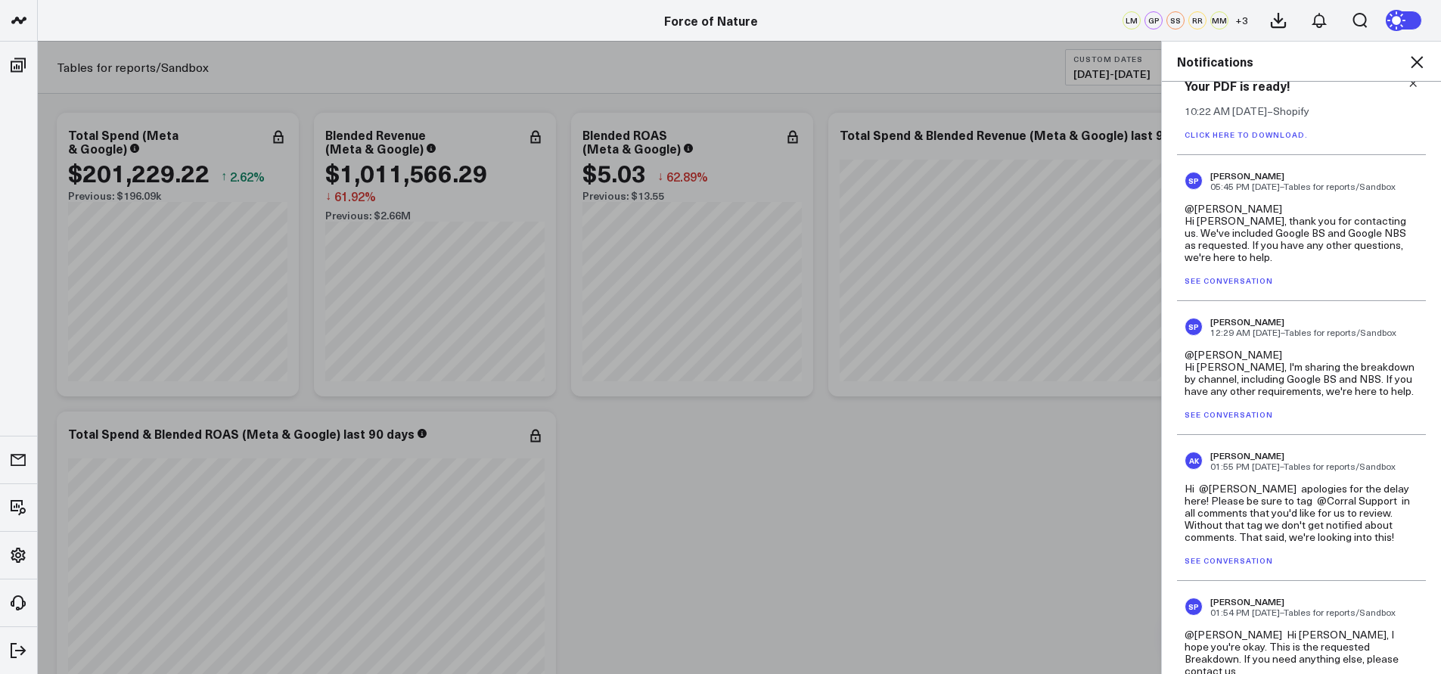
click at [1288, 138] on link "Click here to download." at bounding box center [1246, 134] width 123 height 11
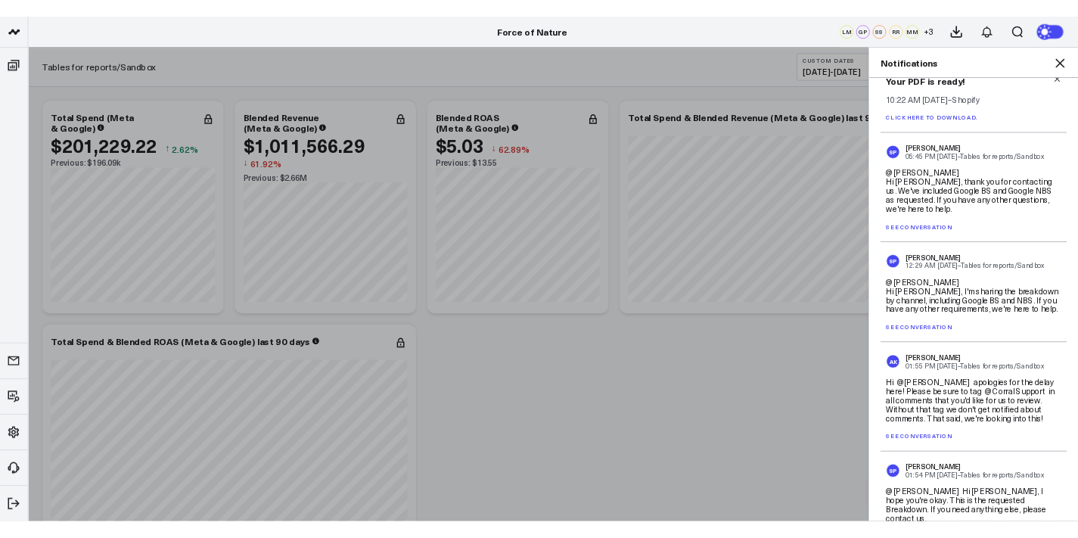
scroll to position [0, 0]
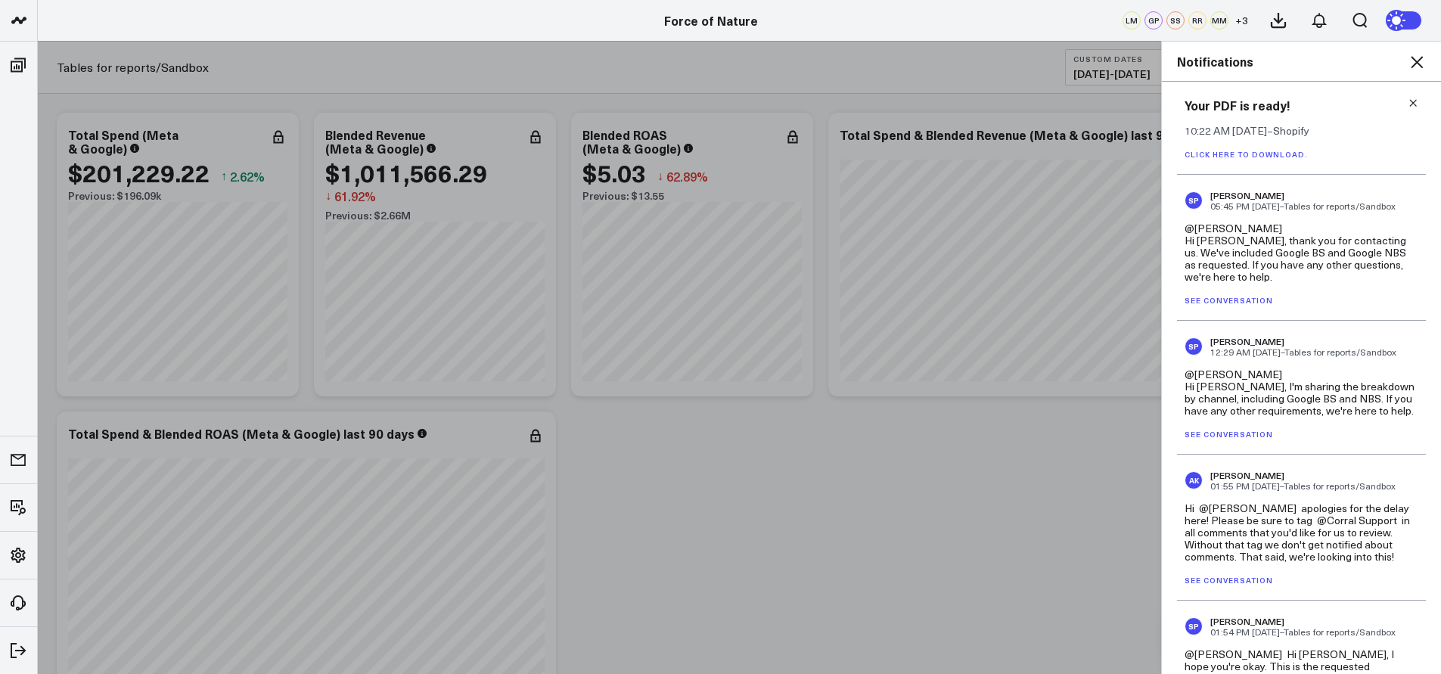
click at [1408, 98] on icon at bounding box center [1413, 103] width 11 height 11
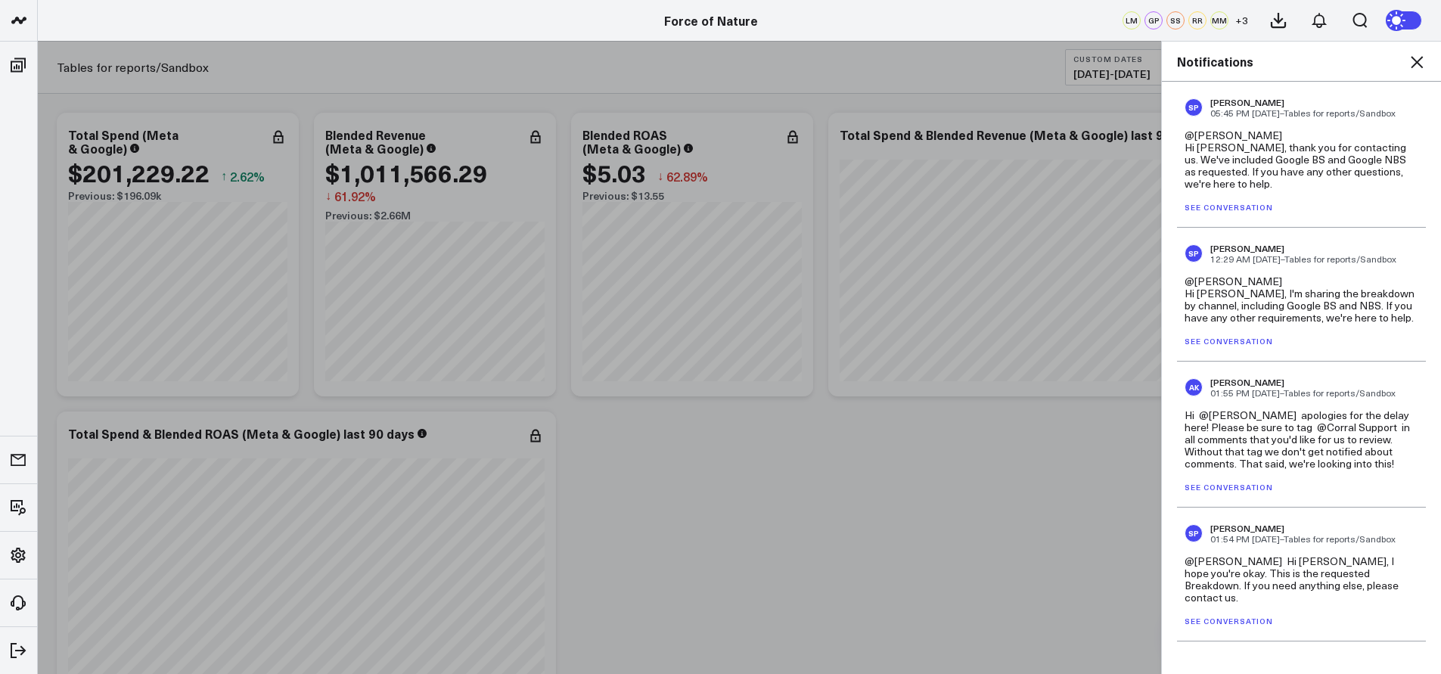
click at [1419, 59] on icon at bounding box center [1417, 62] width 12 height 12
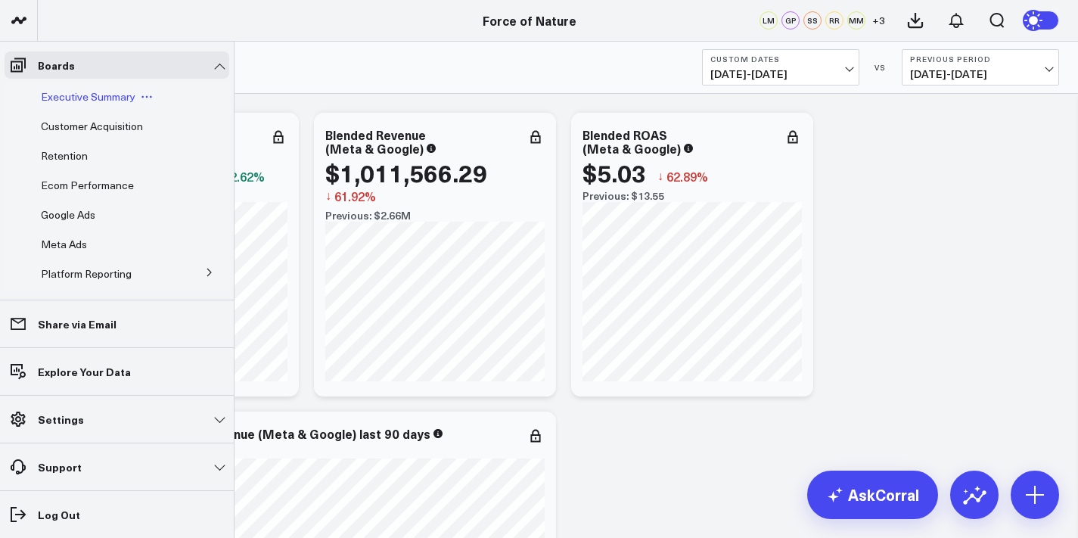
click at [64, 99] on span "Executive Summary" at bounding box center [88, 96] width 95 height 14
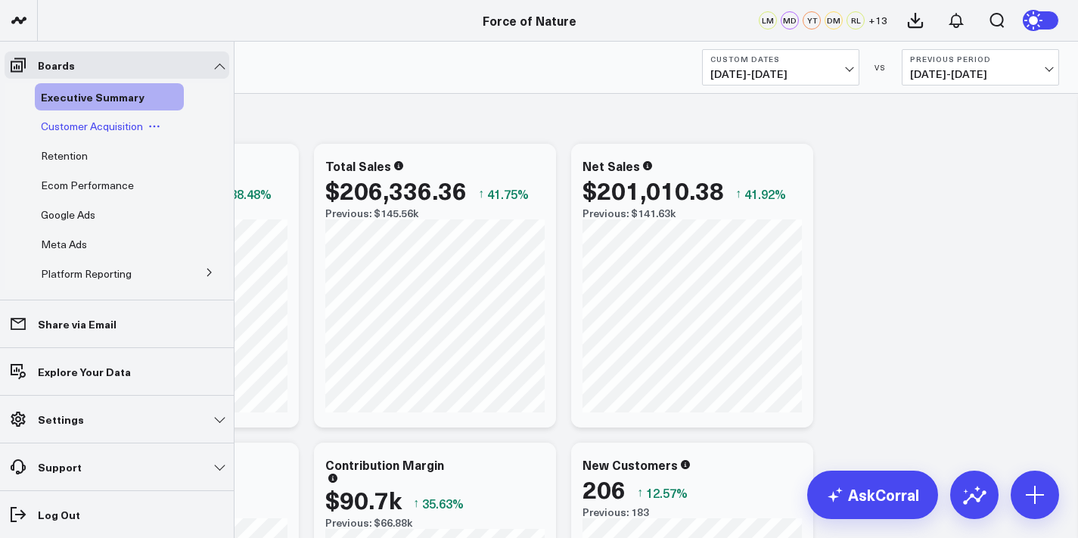
click at [85, 124] on span "Customer Acquisition" at bounding box center [92, 126] width 102 height 14
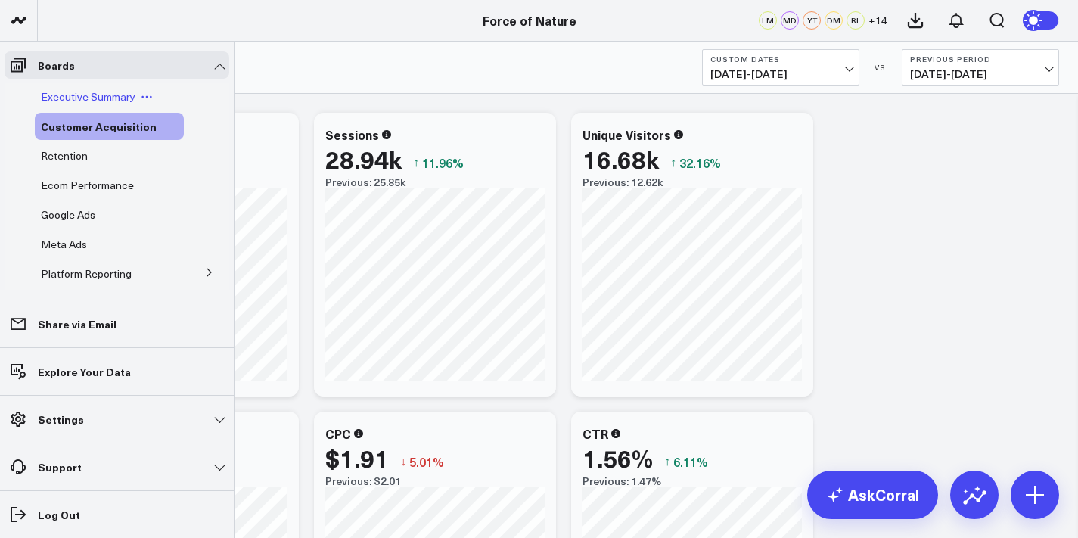
click at [61, 91] on span "Executive Summary" at bounding box center [88, 96] width 95 height 14
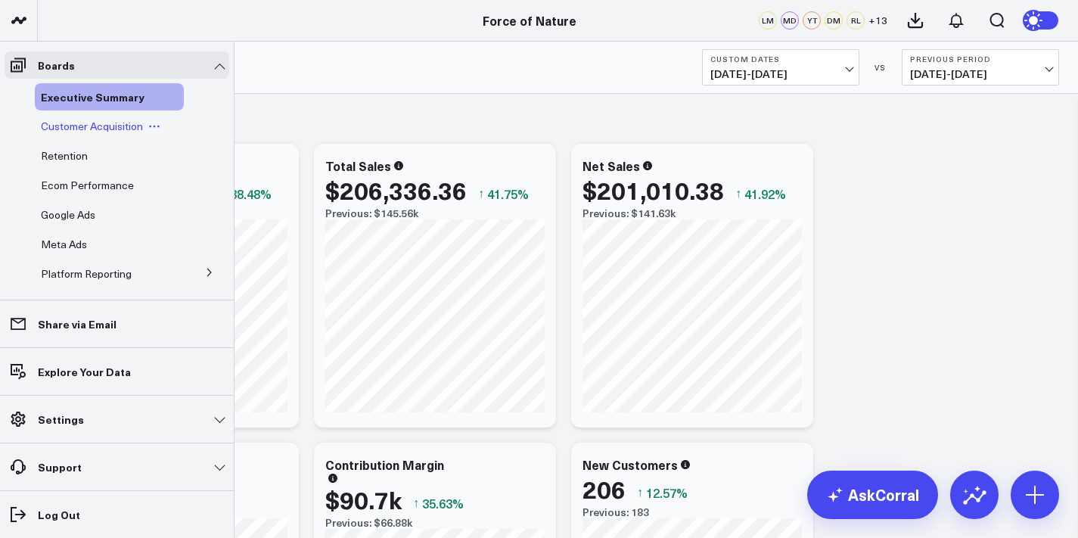
click at [55, 130] on span "Customer Acquisition" at bounding box center [92, 126] width 102 height 14
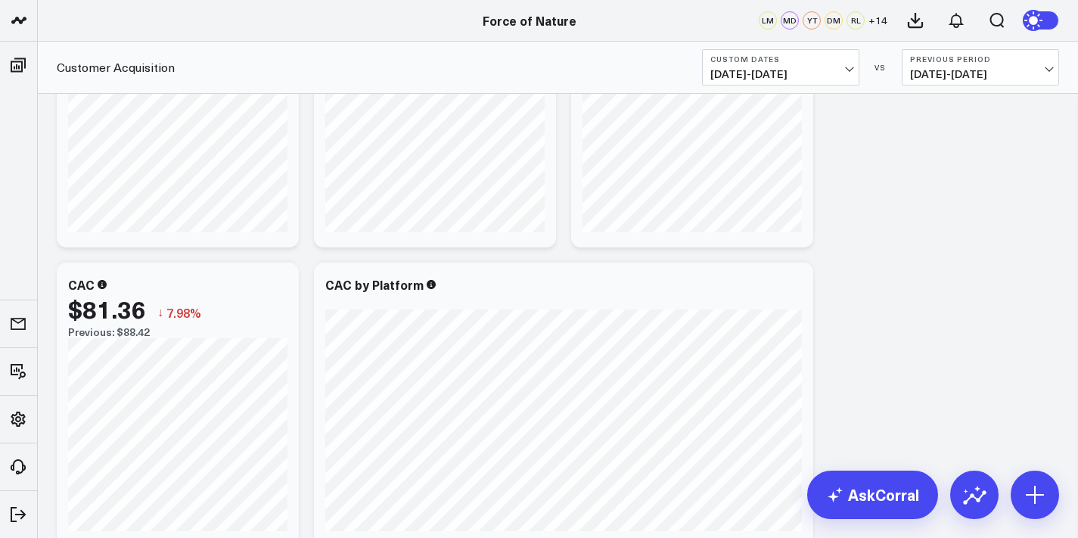
scroll to position [480, 0]
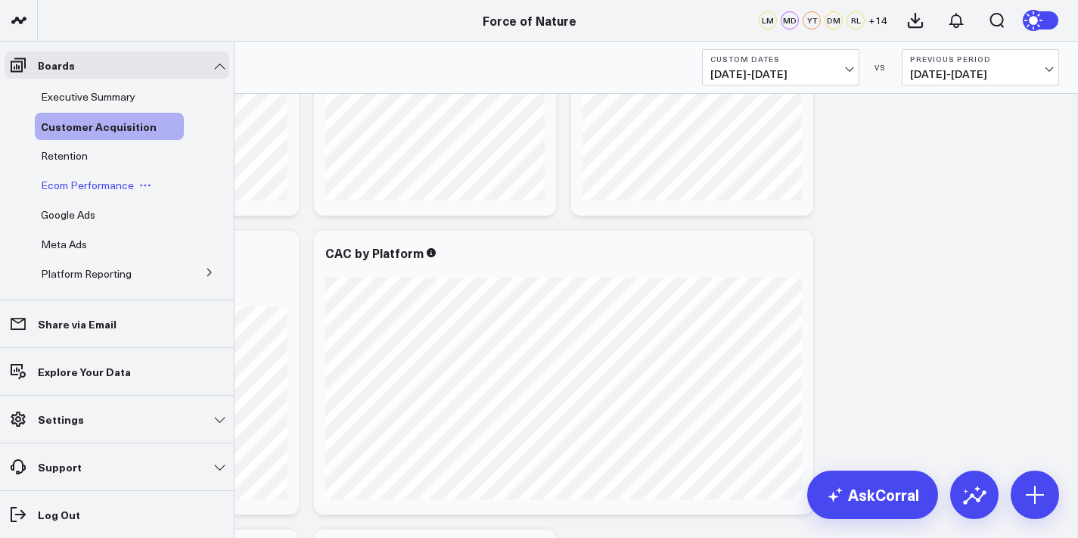
click at [55, 185] on span "Ecom Performance" at bounding box center [87, 185] width 93 height 14
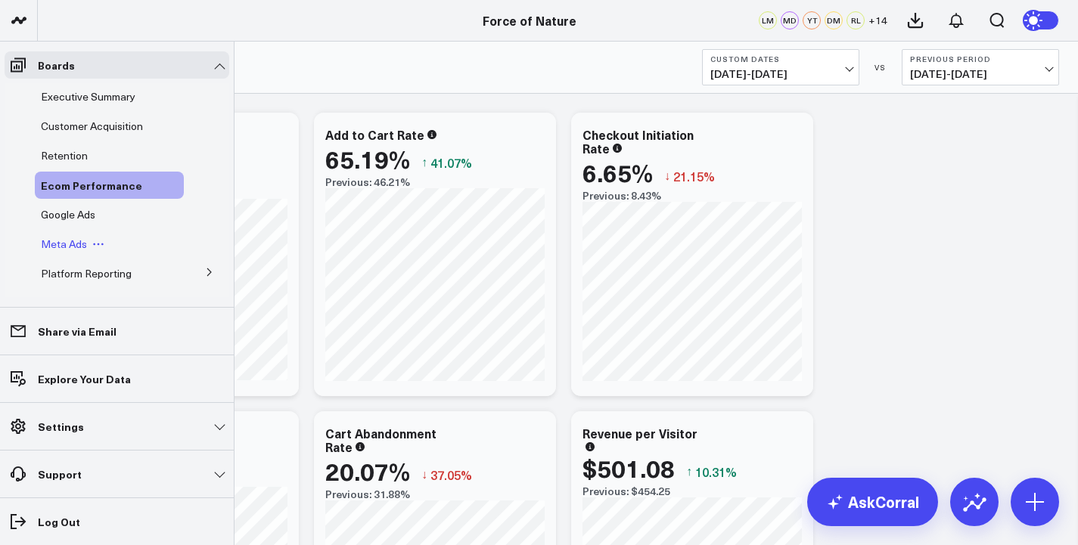
click at [66, 244] on span "Meta Ads" at bounding box center [64, 244] width 46 height 14
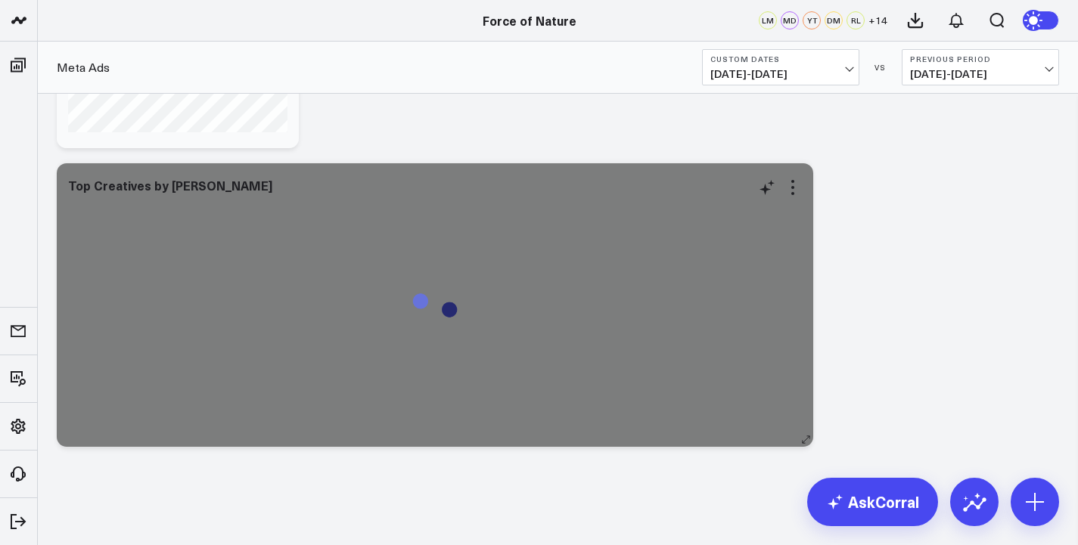
scroll to position [2031, 0]
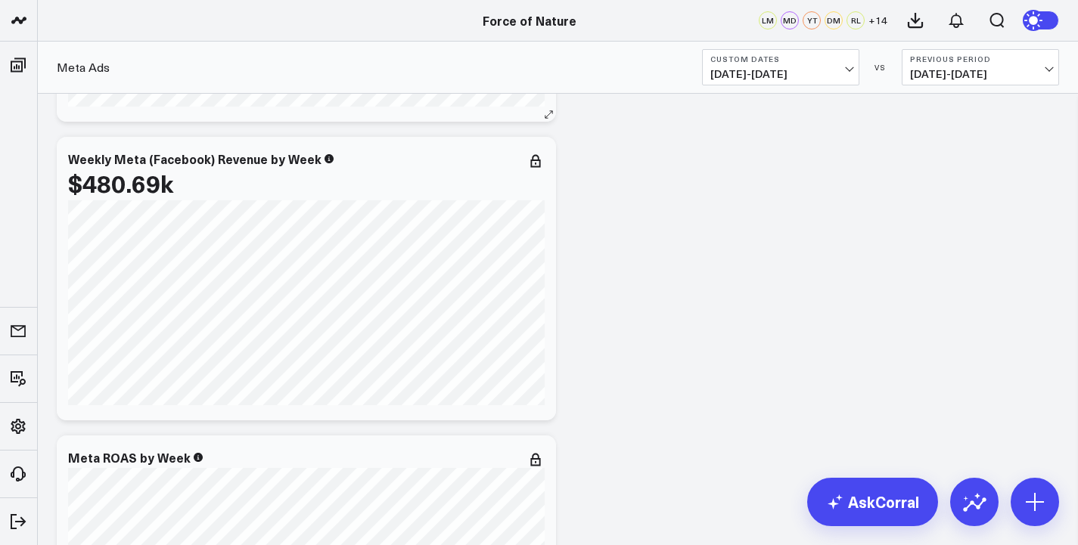
scroll to position [0, 0]
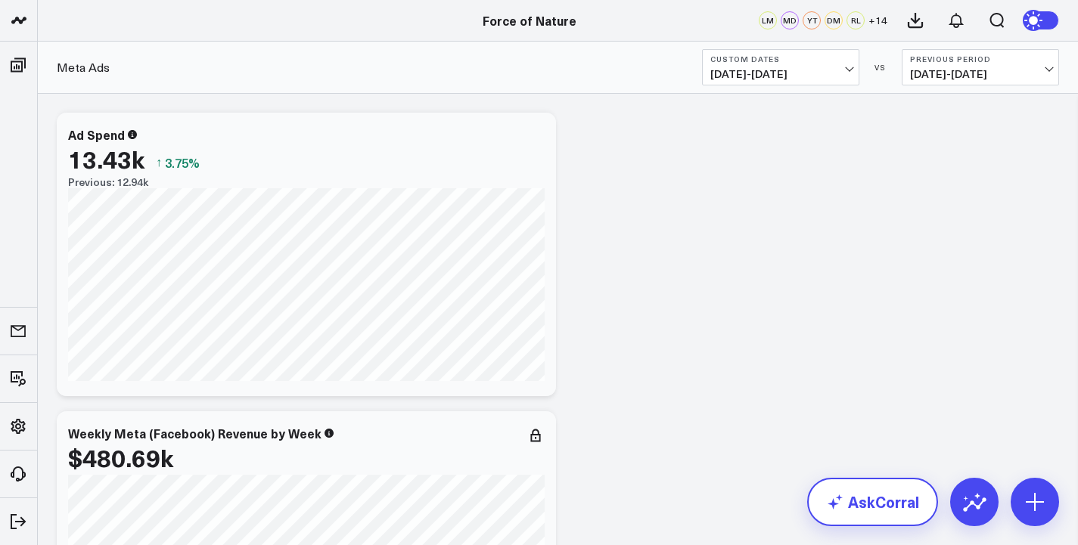
click at [880, 516] on link "AskCorral" at bounding box center [872, 502] width 131 height 48
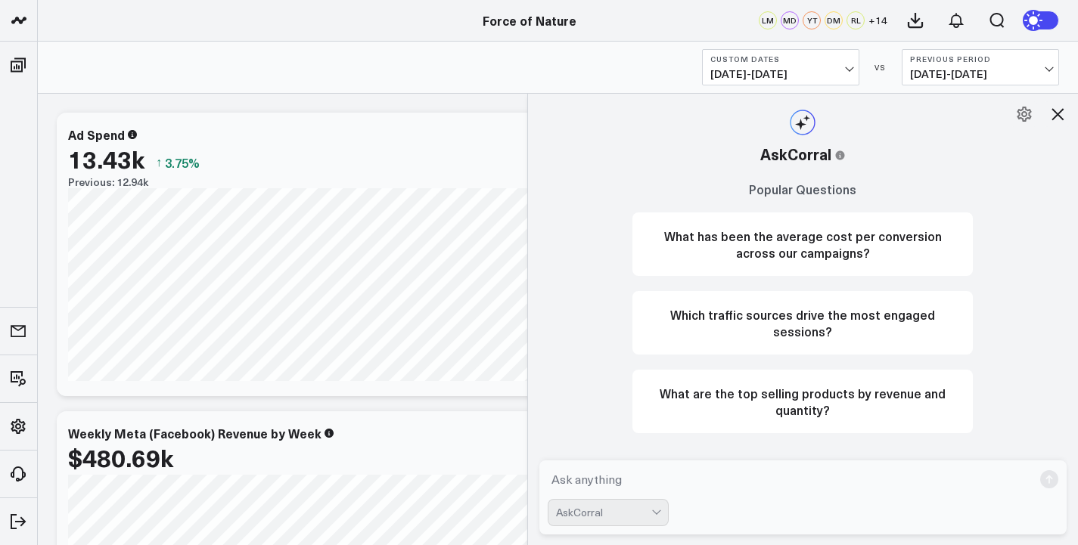
click at [647, 490] on textarea at bounding box center [791, 479] width 486 height 27
type textarea "What are my meta ad purchases"
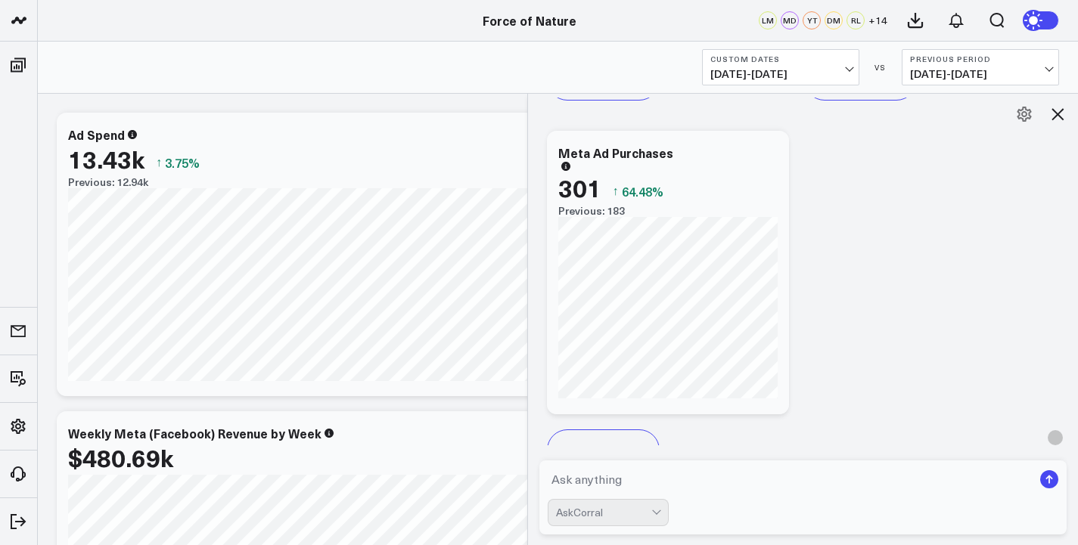
scroll to position [1344, 0]
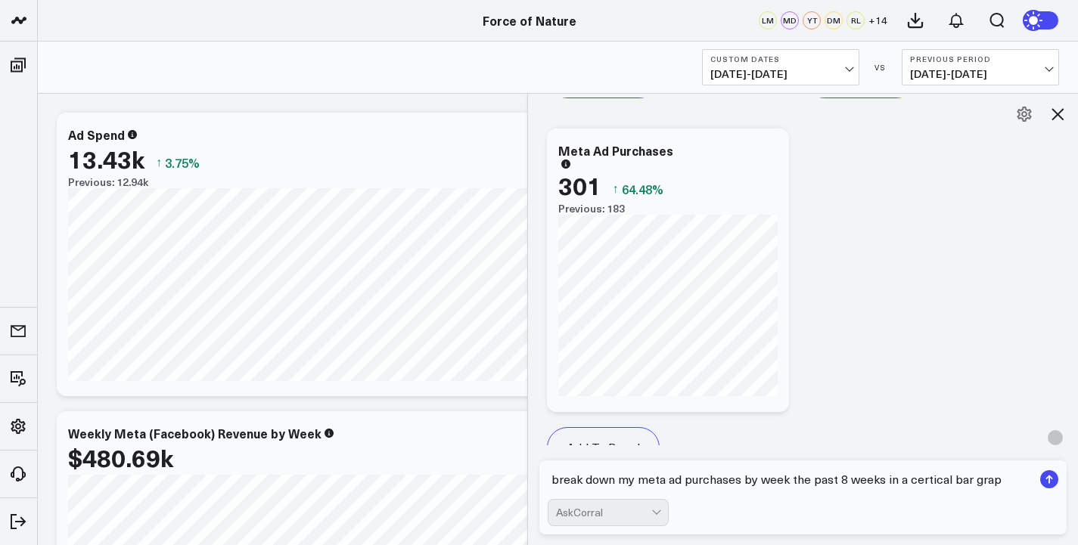
type textarea "break down my meta ad purchases by week the past 8 weeks in a certical bar graph"
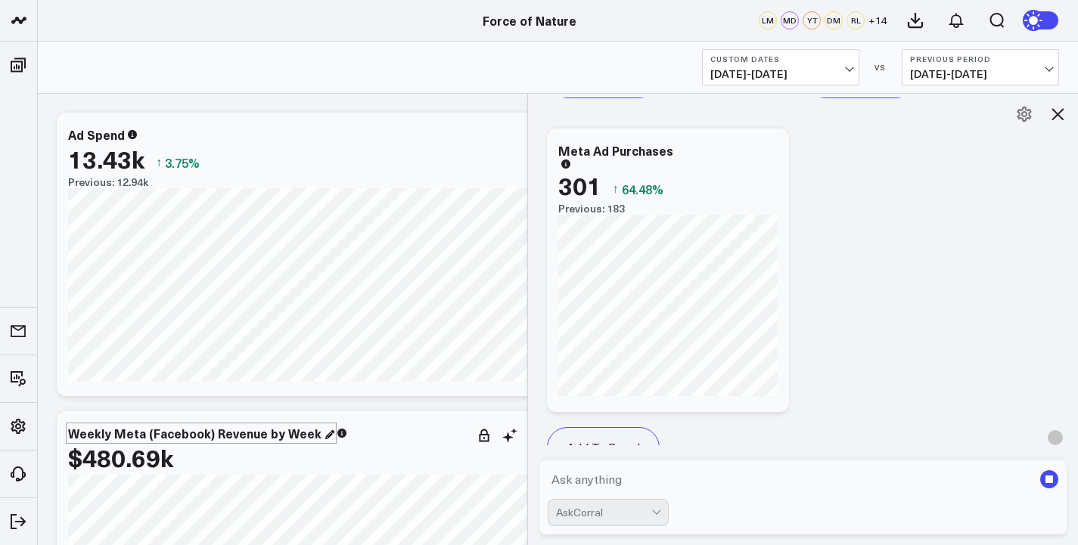
click at [240, 430] on div "Weekly Meta (Facebook) Revenue by Week" at bounding box center [201, 433] width 266 height 17
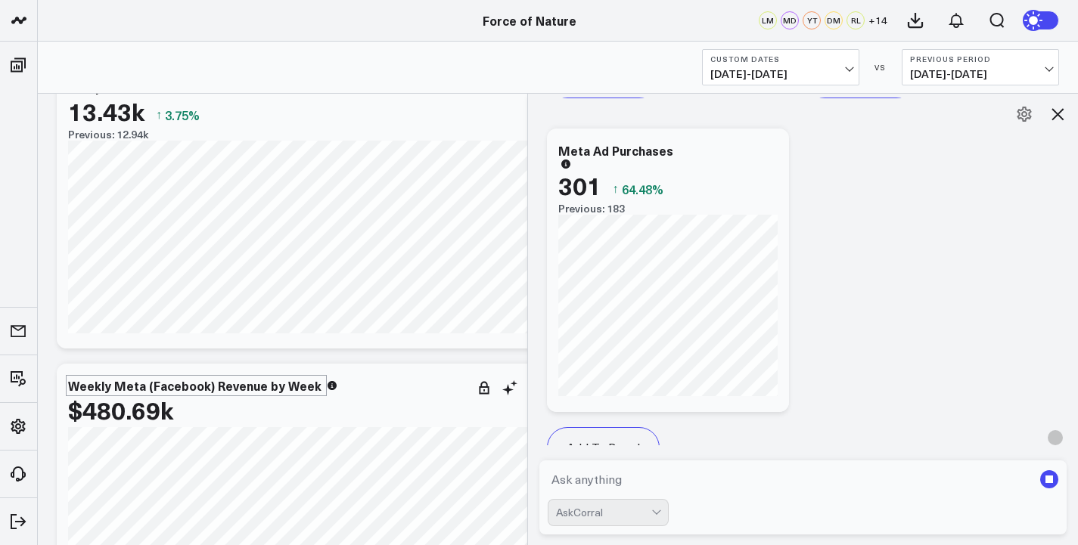
scroll to position [0, 0]
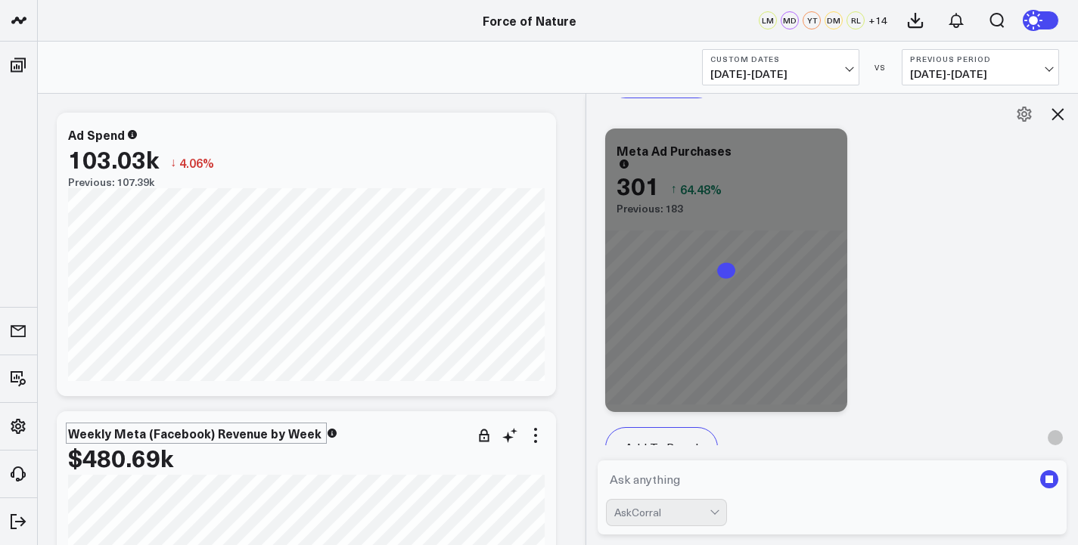
drag, startPoint x: 532, startPoint y: 213, endPoint x: 670, endPoint y: 228, distance: 138.6
click at [589, 228] on div at bounding box center [586, 319] width 8 height 452
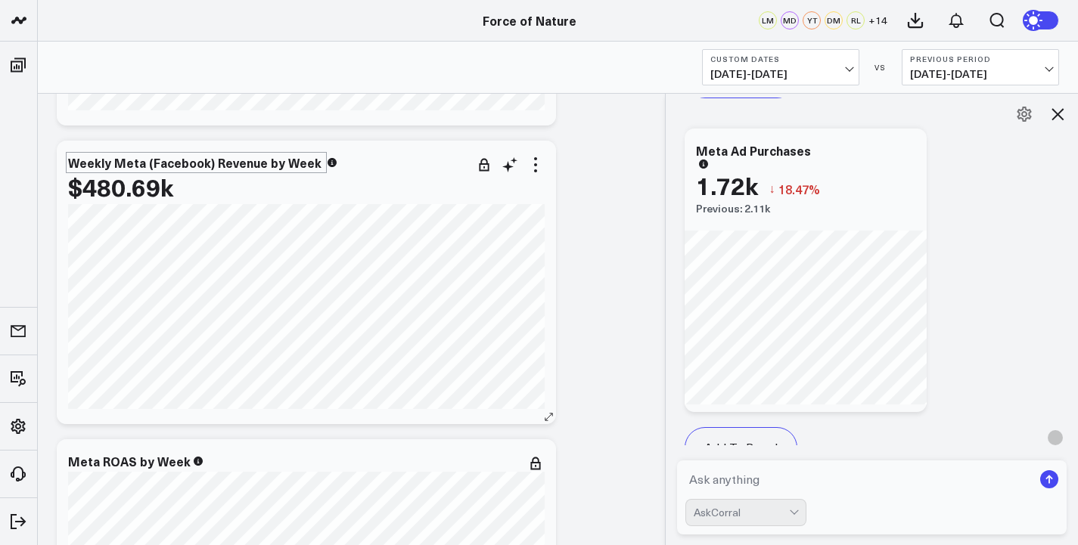
scroll to position [236, 0]
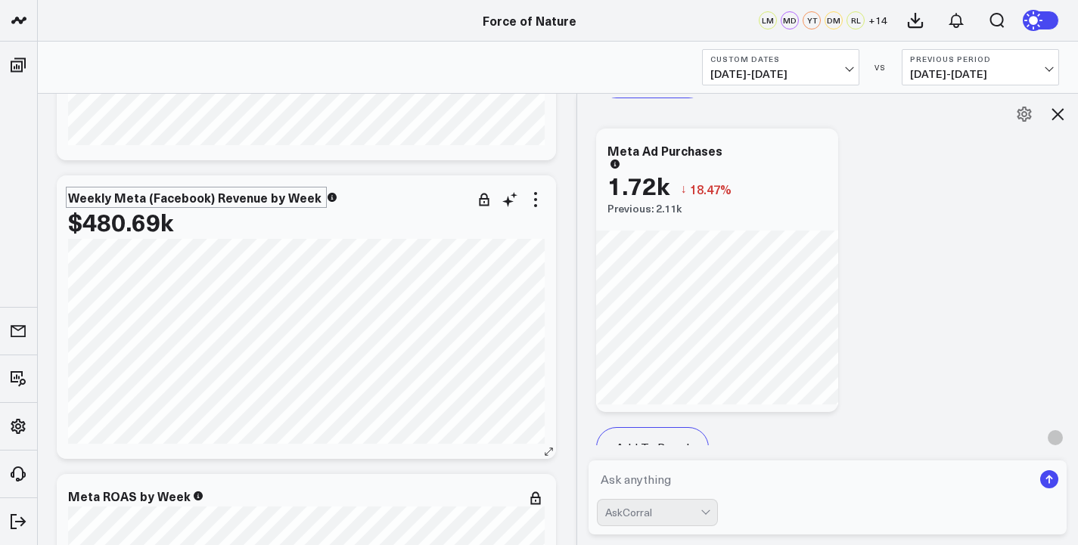
drag, startPoint x: 670, startPoint y: 418, endPoint x: 568, endPoint y: 408, distance: 102.7
click at [573, 409] on div at bounding box center [577, 319] width 8 height 452
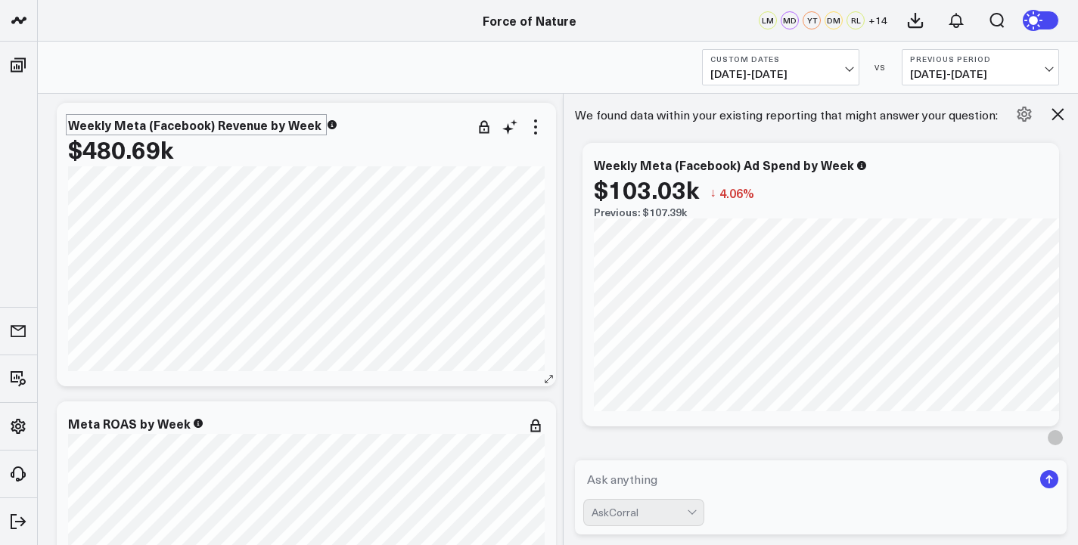
scroll to position [2301, 0]
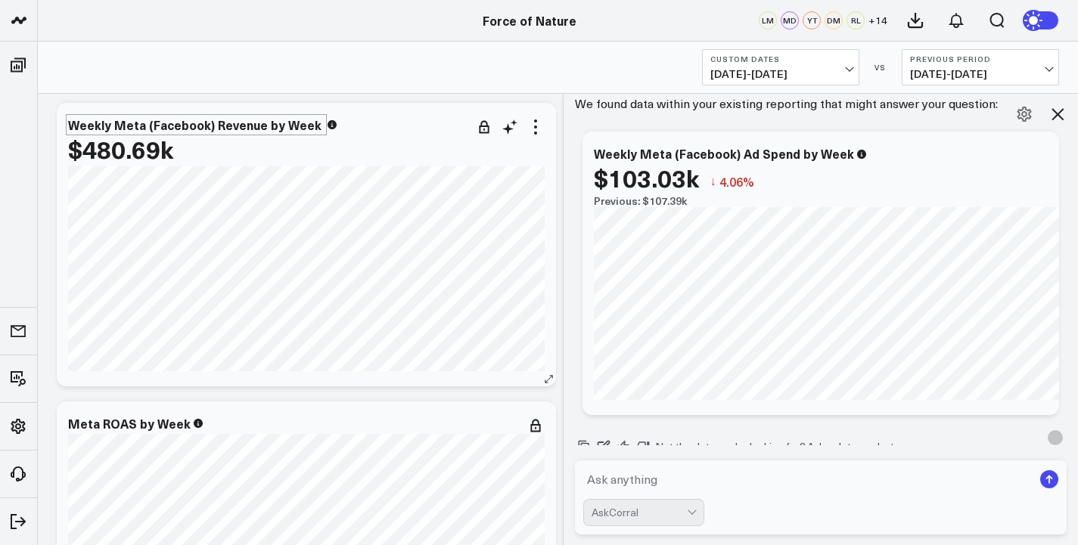
click at [642, 493] on textarea at bounding box center [808, 479] width 450 height 27
type textarea "can you make the bars differing colors"
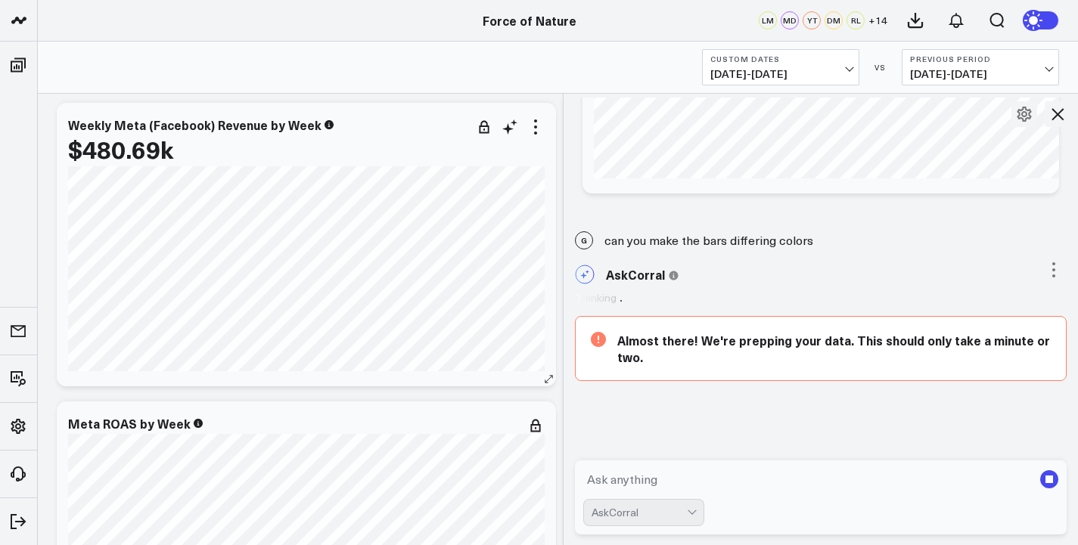
scroll to position [2522, 0]
click at [533, 127] on icon at bounding box center [536, 127] width 18 height 18
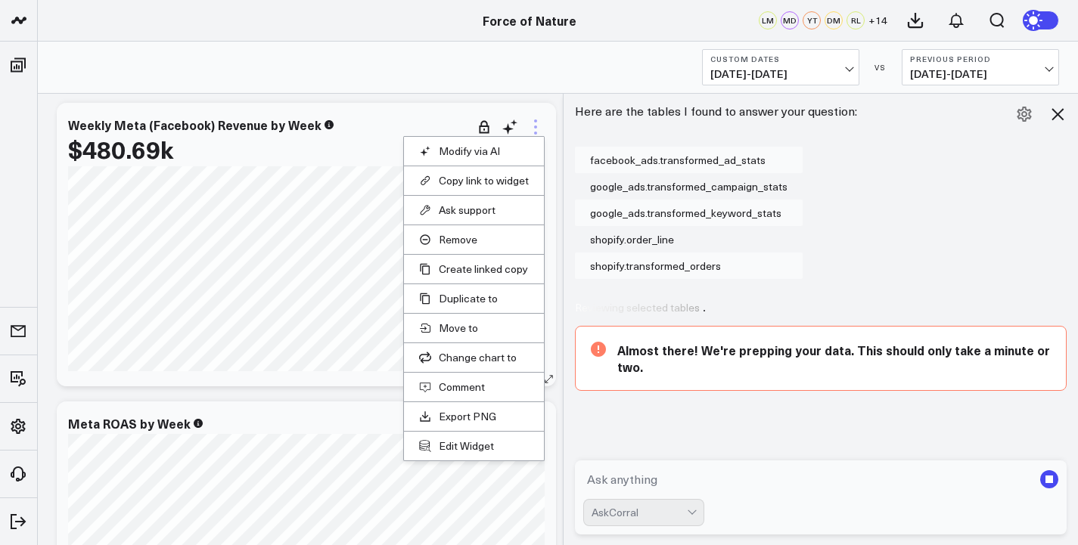
scroll to position [2726, 0]
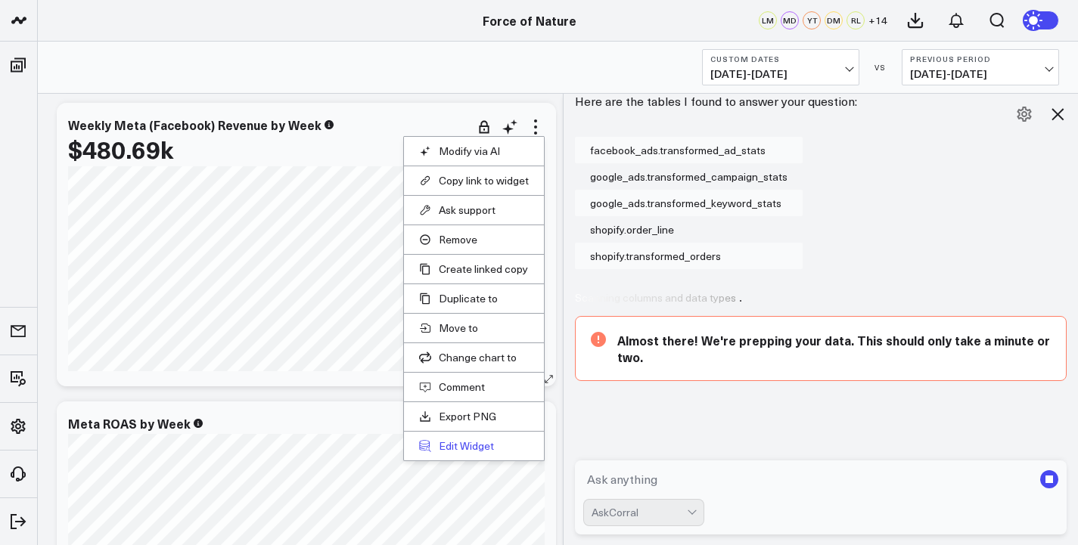
click at [474, 443] on button "Edit Widget" at bounding box center [474, 447] width 110 height 14
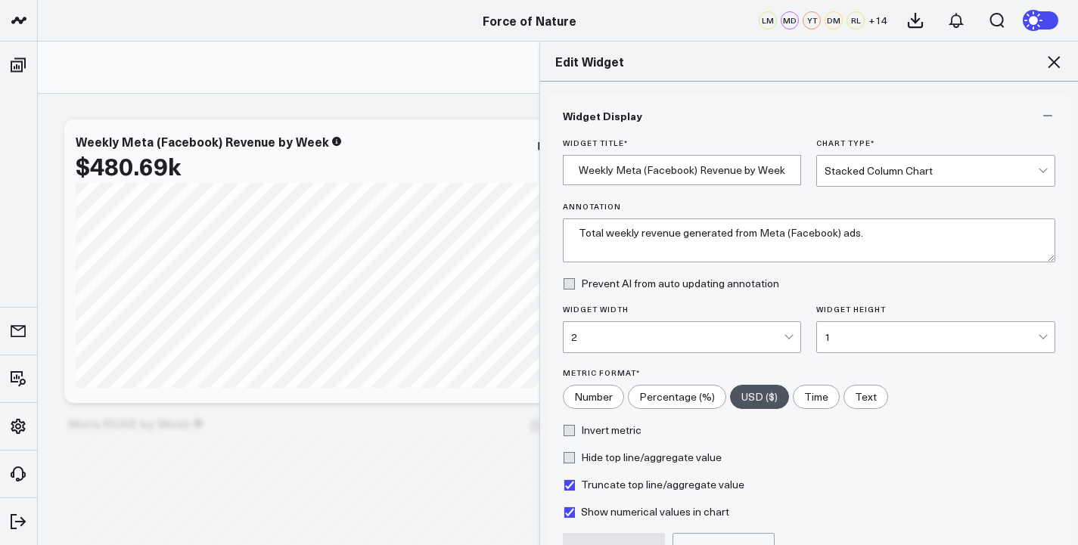
scroll to position [3013, 0]
click at [897, 166] on div "Stacked Column Chart" at bounding box center [931, 171] width 213 height 12
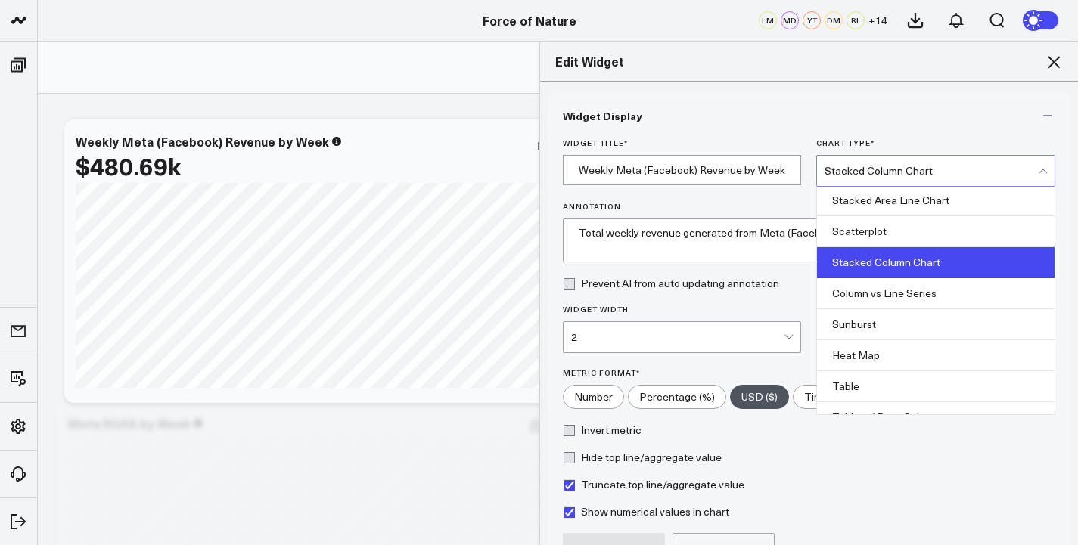
scroll to position [2980, 0]
click at [1060, 57] on icon at bounding box center [1054, 62] width 18 height 18
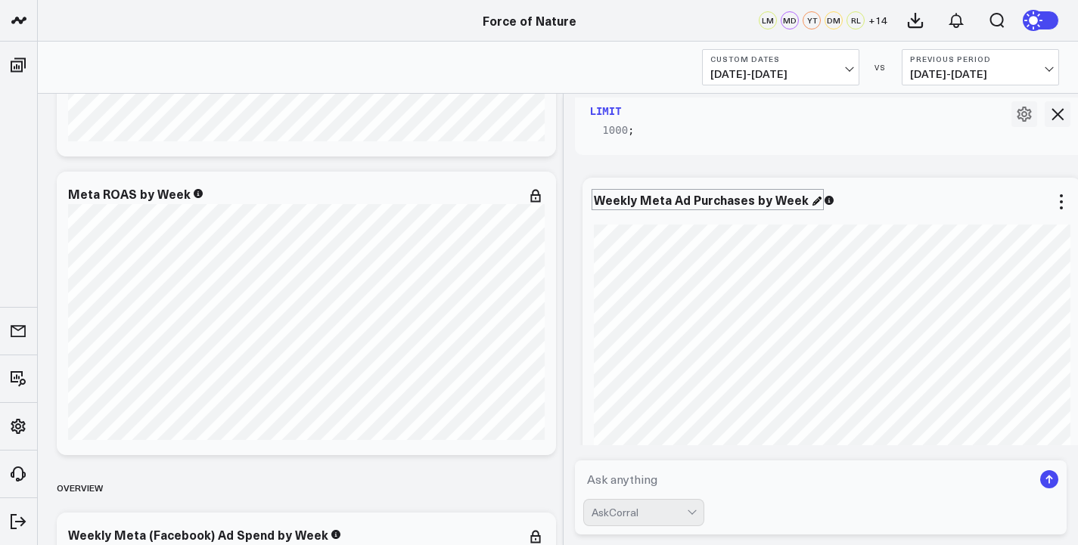
scroll to position [3097, 0]
click at [984, 77] on span "[DATE] - [DATE]" at bounding box center [980, 74] width 141 height 12
drag, startPoint x: 953, startPoint y: 215, endPoint x: 953, endPoint y: 190, distance: 25.0
click at [953, 190] on ul "Previous Period MoM YoY No Comparison Custom Dates" at bounding box center [980, 159] width 157 height 148
click at [953, 190] on link "No Comparison" at bounding box center [981, 188] width 156 height 29
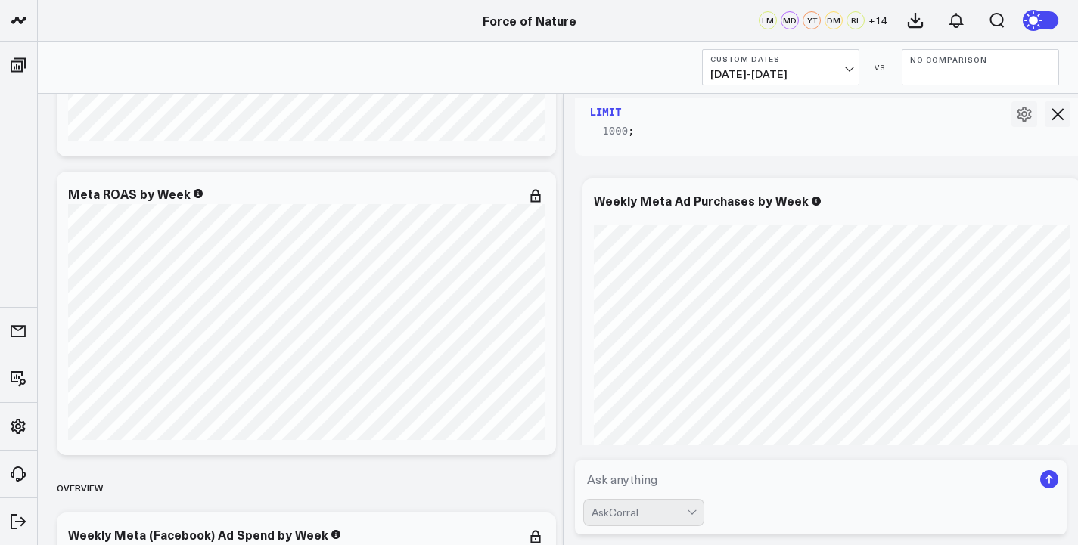
click at [927, 133] on code "SELECT DATE (DATE_TRUNC( 'week' , date )) AS WEEK, SUM(purchases) AS total_purc…" at bounding box center [858, 37] width 536 height 208
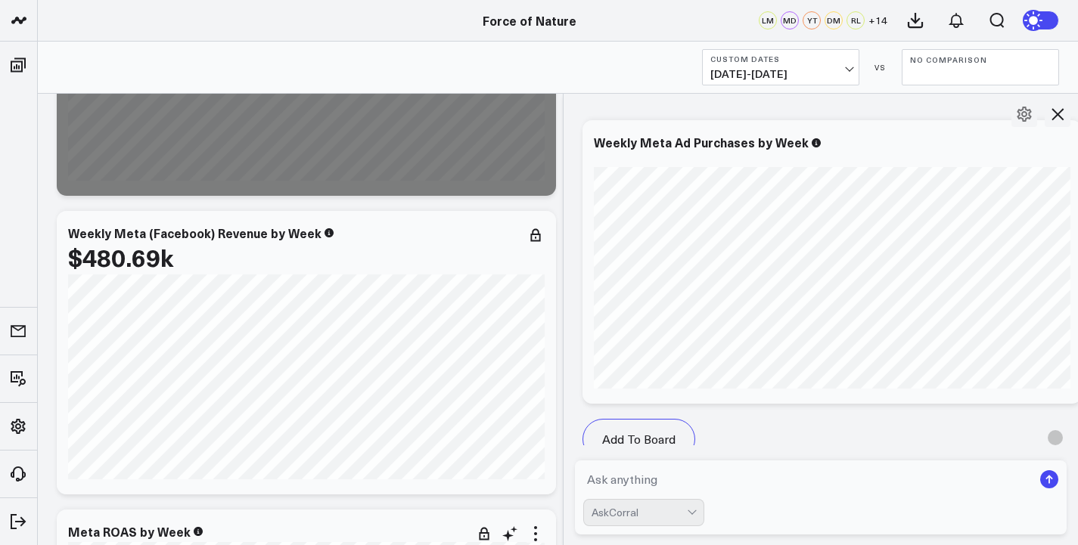
scroll to position [188, 0]
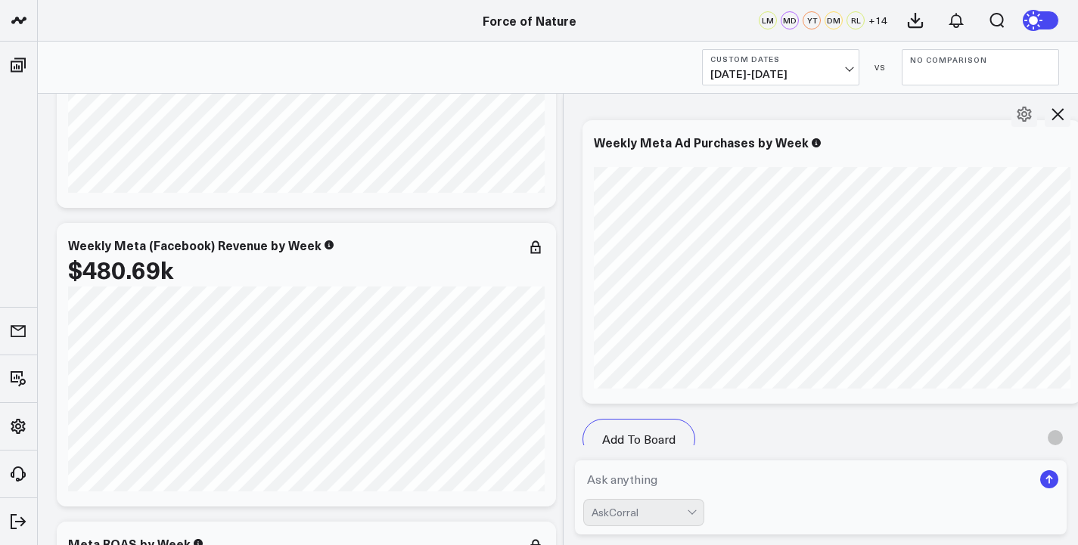
click at [656, 484] on textarea at bounding box center [808, 479] width 450 height 27
type textarea "I"
click at [821, 67] on button "Custom Dates [DATE] - [DATE]" at bounding box center [780, 67] width 157 height 36
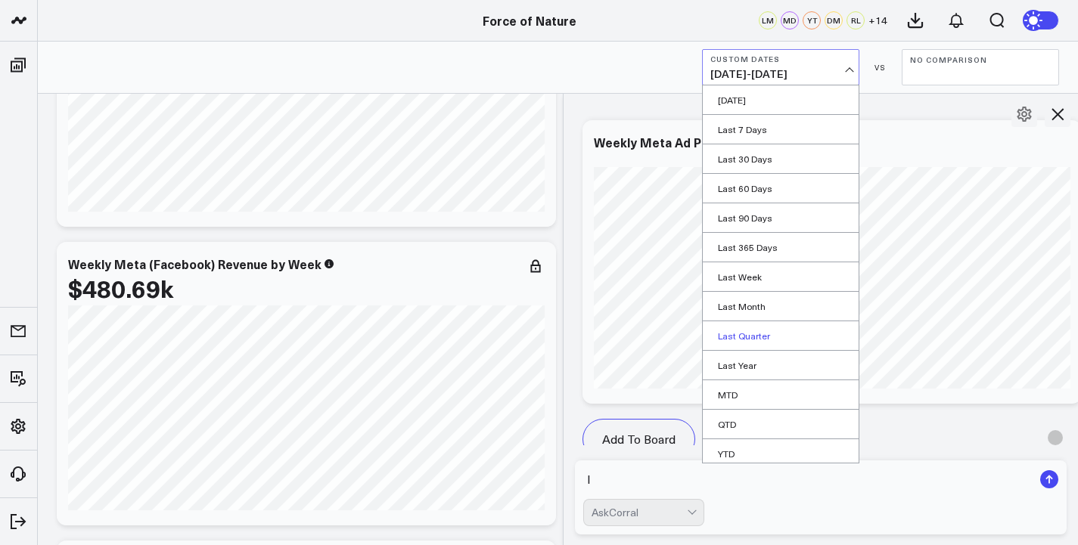
scroll to position [35, 0]
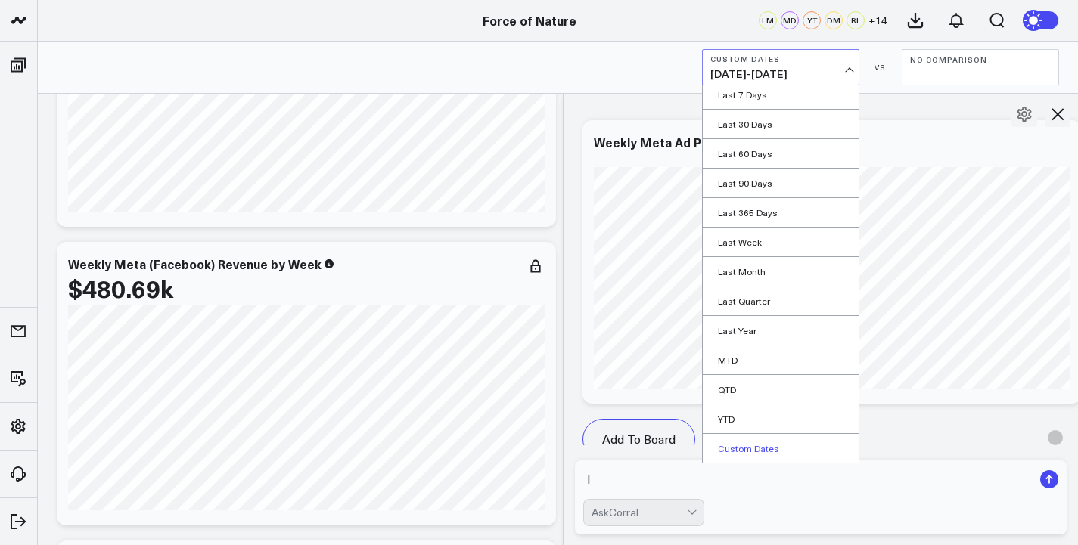
click at [748, 446] on link "Custom Dates" at bounding box center [781, 448] width 156 height 29
select select "8"
select select "2025"
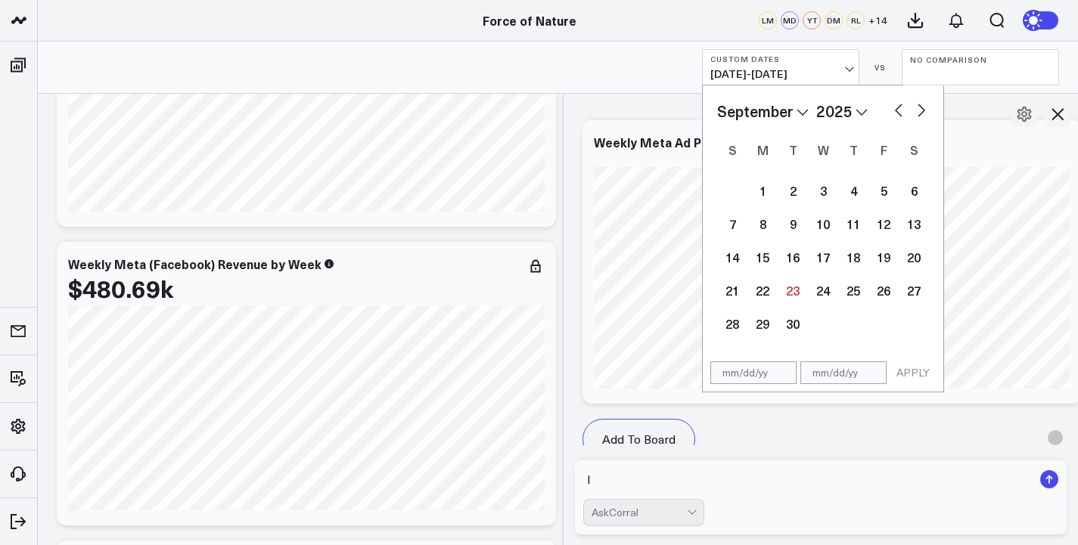
click at [894, 110] on button "button" at bounding box center [898, 109] width 15 height 18
select select "7"
select select "2025"
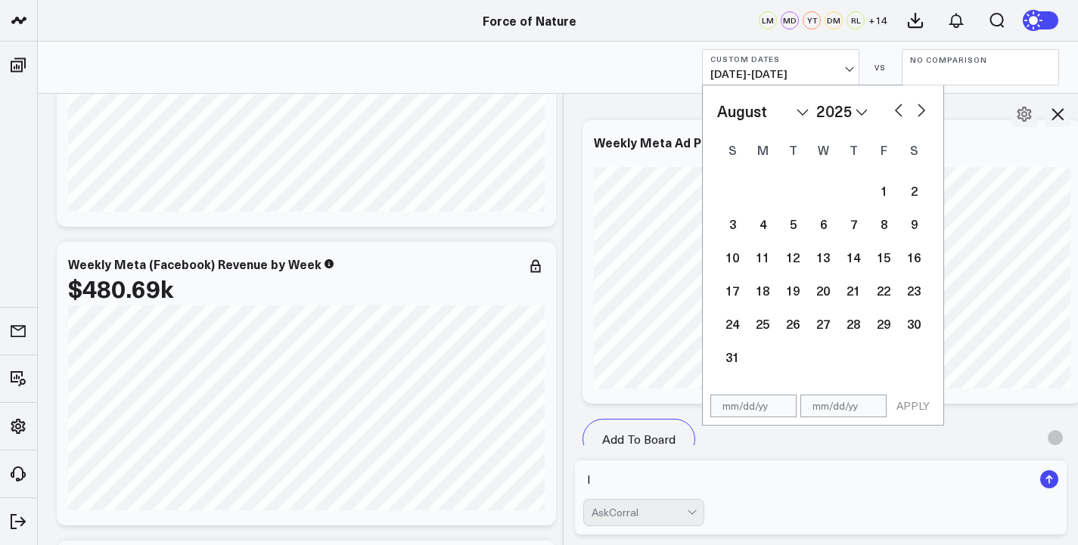
click at [894, 111] on button "button" at bounding box center [898, 109] width 15 height 18
select select "6"
select select "2025"
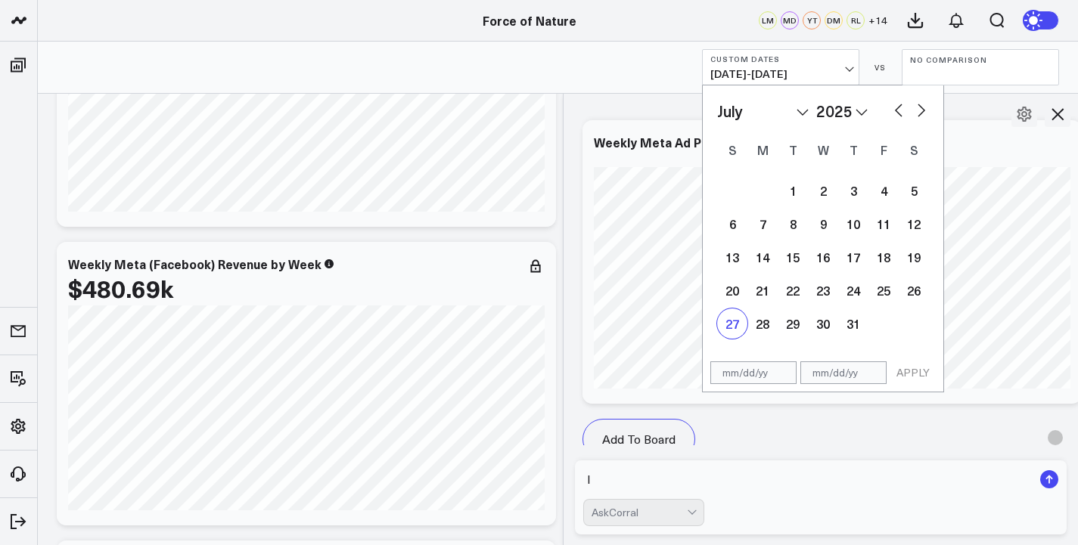
click at [735, 319] on div "27" at bounding box center [732, 324] width 30 height 30
type input "[DATE]"
select select "6"
select select "2025"
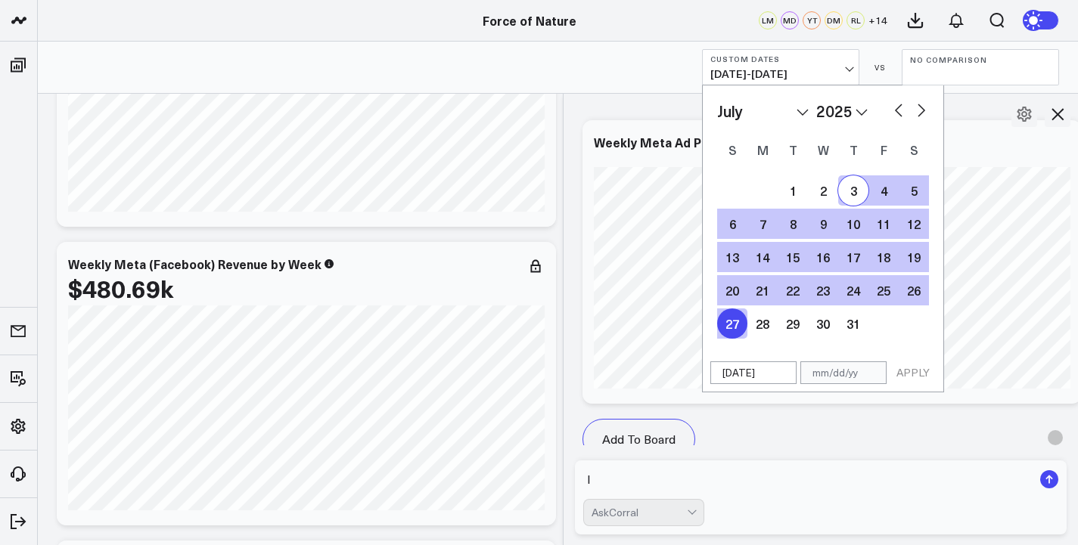
click at [914, 108] on button "button" at bounding box center [921, 109] width 15 height 18
select select "7"
select select "2025"
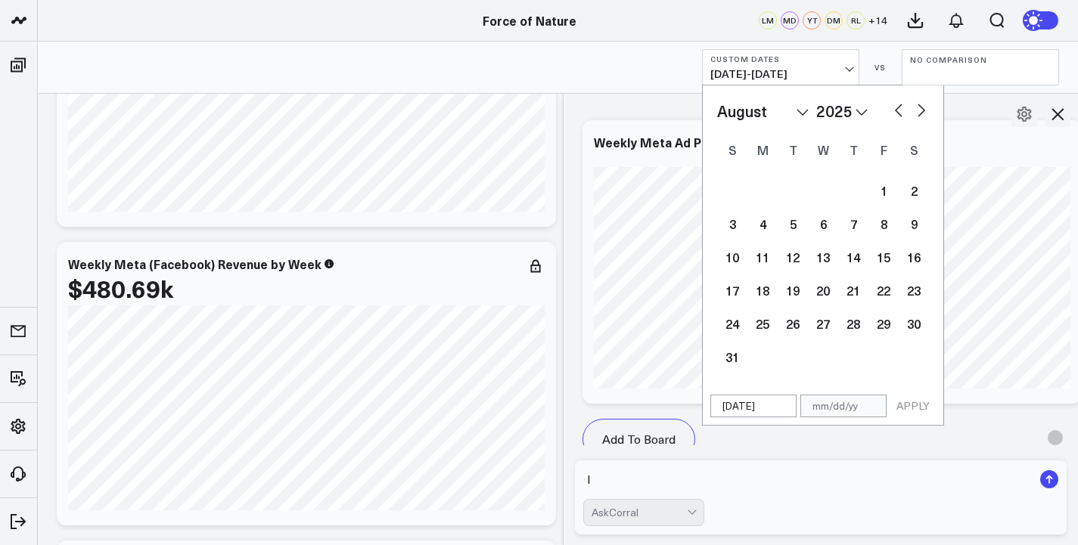
click at [914, 108] on button "button" at bounding box center [921, 109] width 15 height 18
select select "8"
select select "2025"
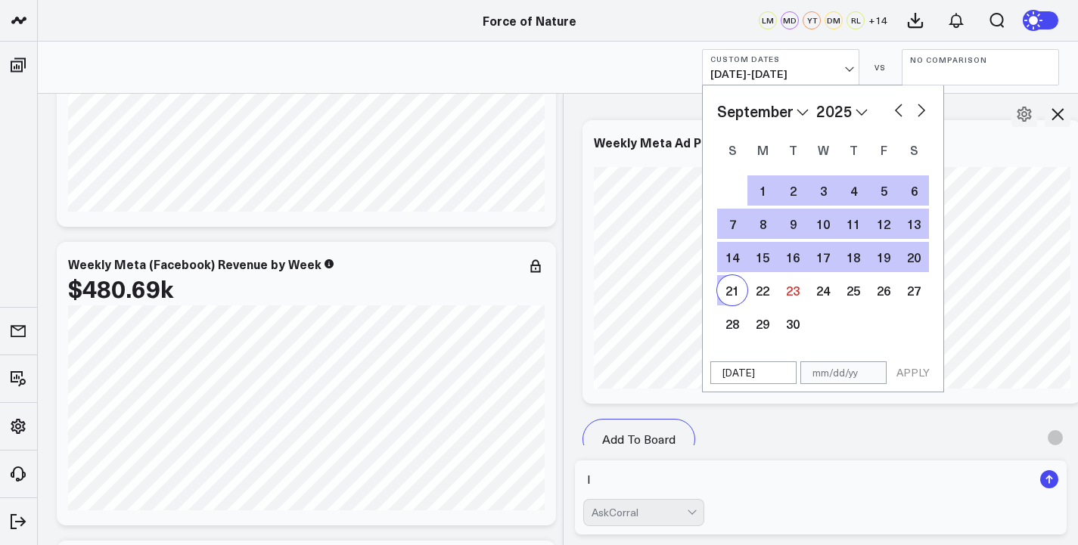
click at [735, 285] on div "21" at bounding box center [732, 290] width 30 height 30
type input "[DATE]"
select select "8"
select select "2025"
click at [912, 371] on button "APPLY" at bounding box center [912, 373] width 45 height 23
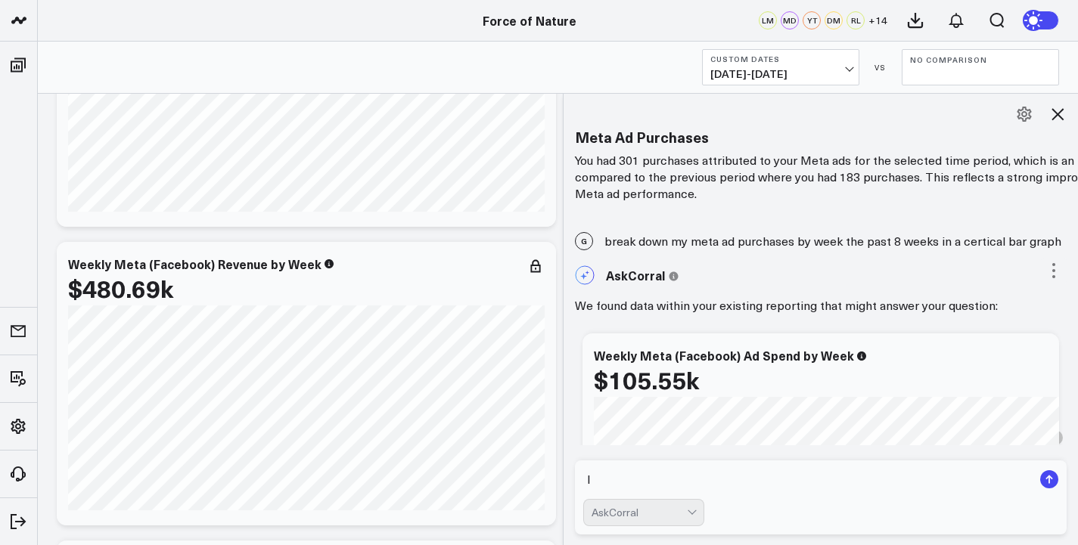
scroll to position [2096, 0]
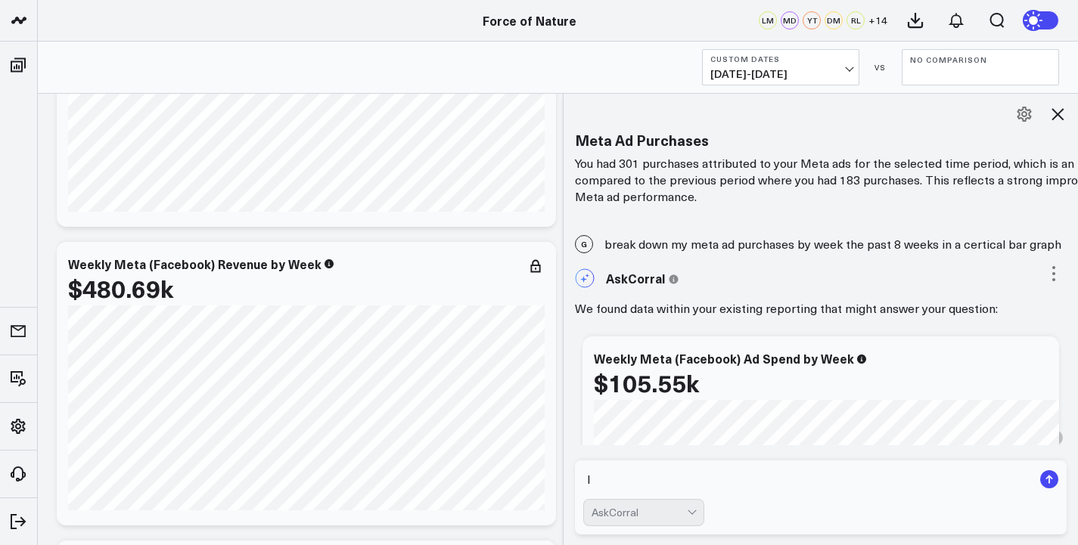
click at [702, 240] on div "G break down my meta ad purchases by week the past 8 weeks in a certical bar gr…" at bounding box center [821, 244] width 515 height 33
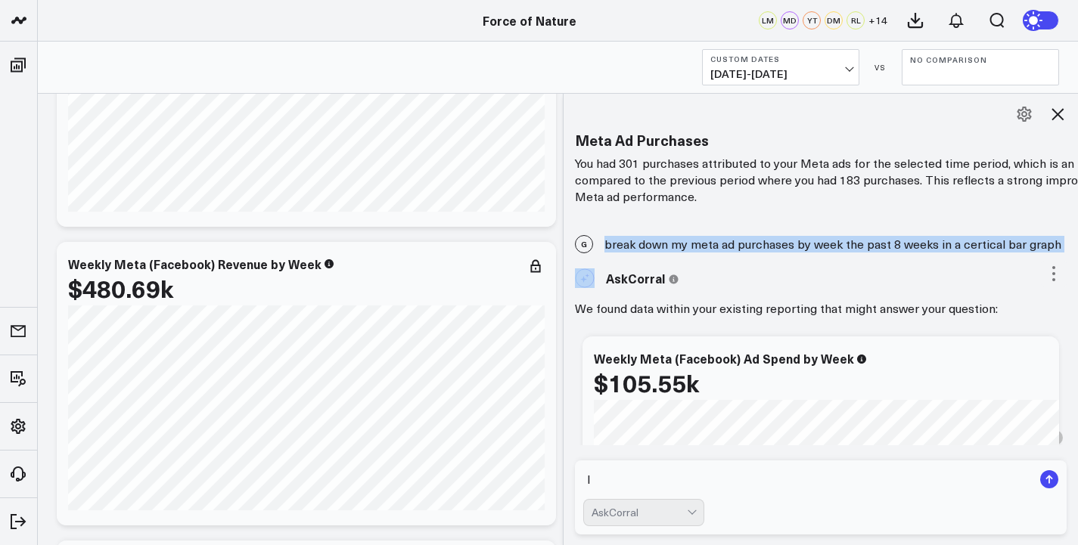
click at [702, 240] on div "G break down my meta ad purchases by week the past 8 weeks in a certical bar gr…" at bounding box center [821, 244] width 515 height 33
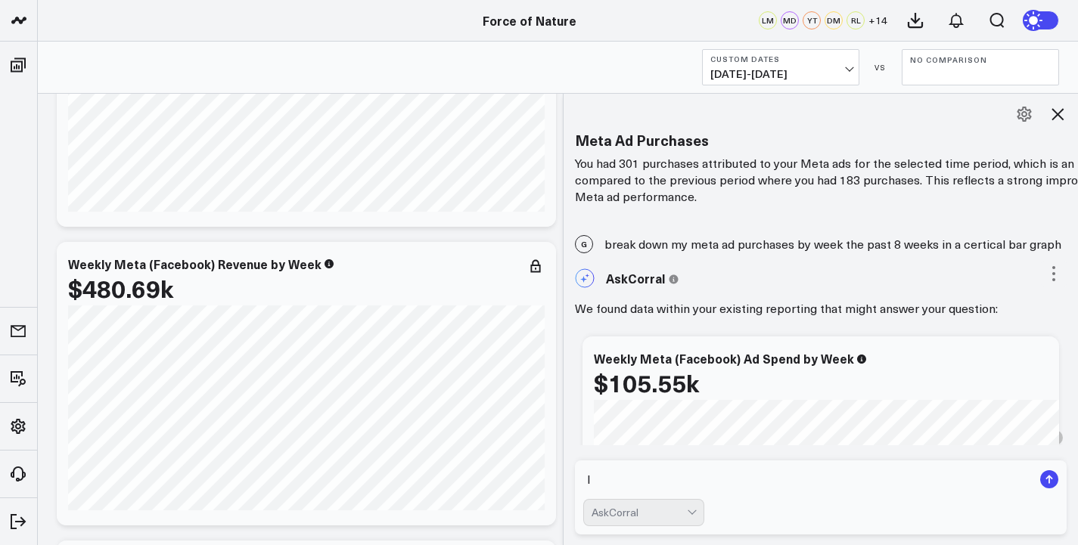
click at [650, 467] on textarea "I" at bounding box center [808, 479] width 450 height 27
paste textarea "break down my meta ad purchases by week the past 8 weeks in a certical bar graph"
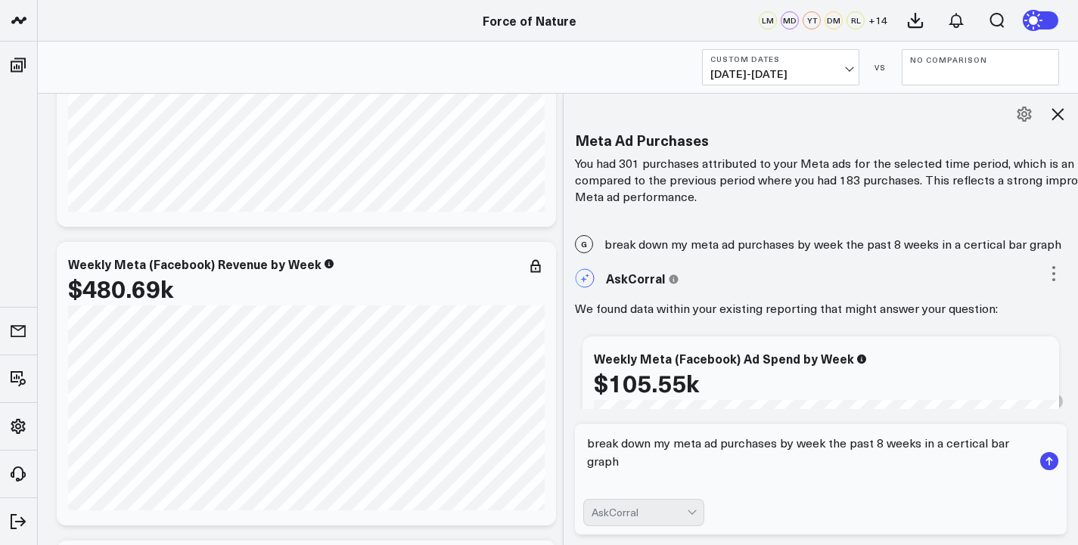
click at [642, 461] on textarea "break down my meta ad purchases by week the past 8 weeks in a certical bar graph" at bounding box center [808, 462] width 450 height 64
type textarea "break down my meta ad purchases by week the past 8 weeks in a certical bar grap…"
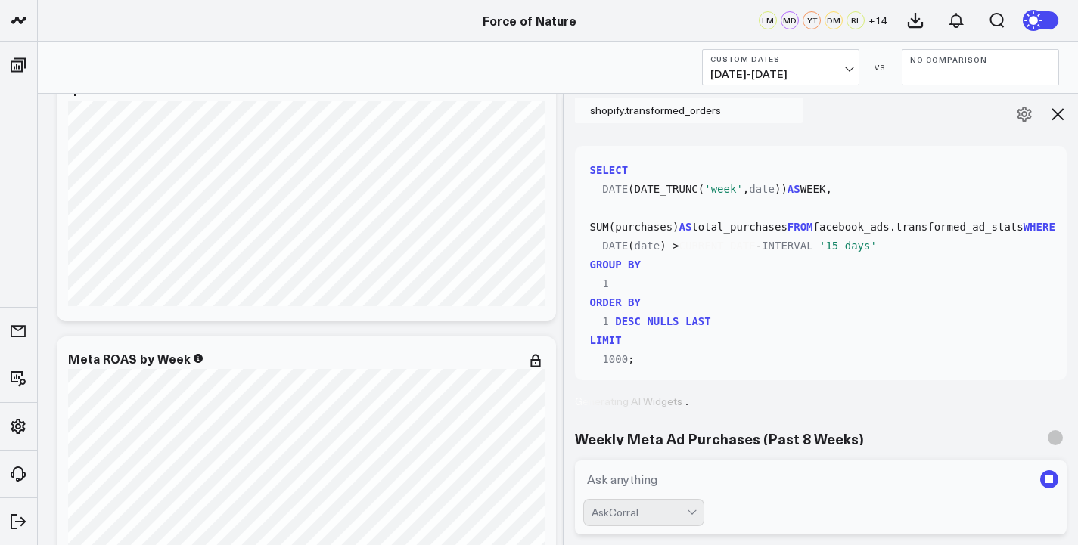
scroll to position [4426, 0]
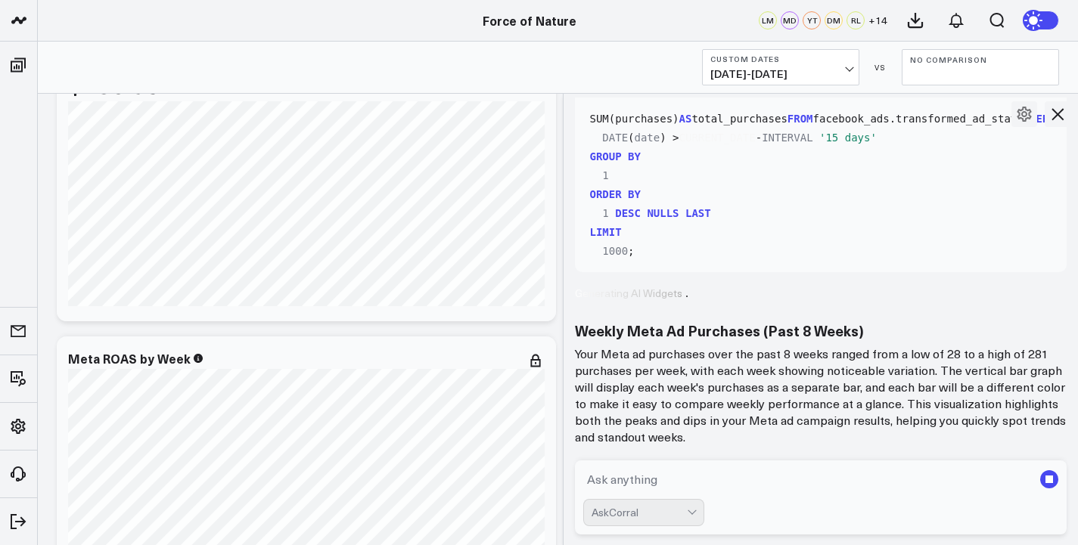
click at [637, 480] on textarea at bounding box center [808, 479] width 450 height 27
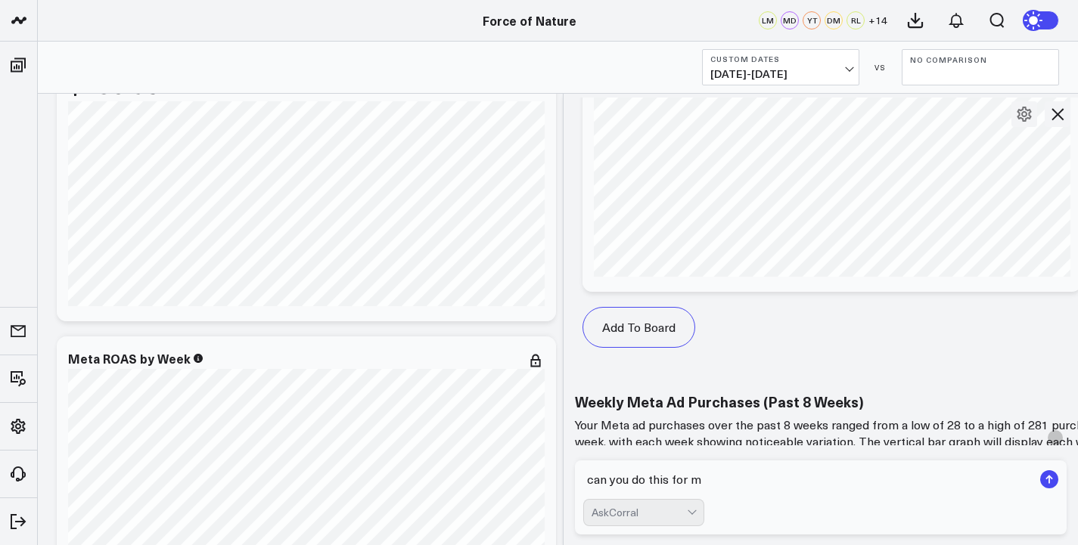
scroll to position [5427, 0]
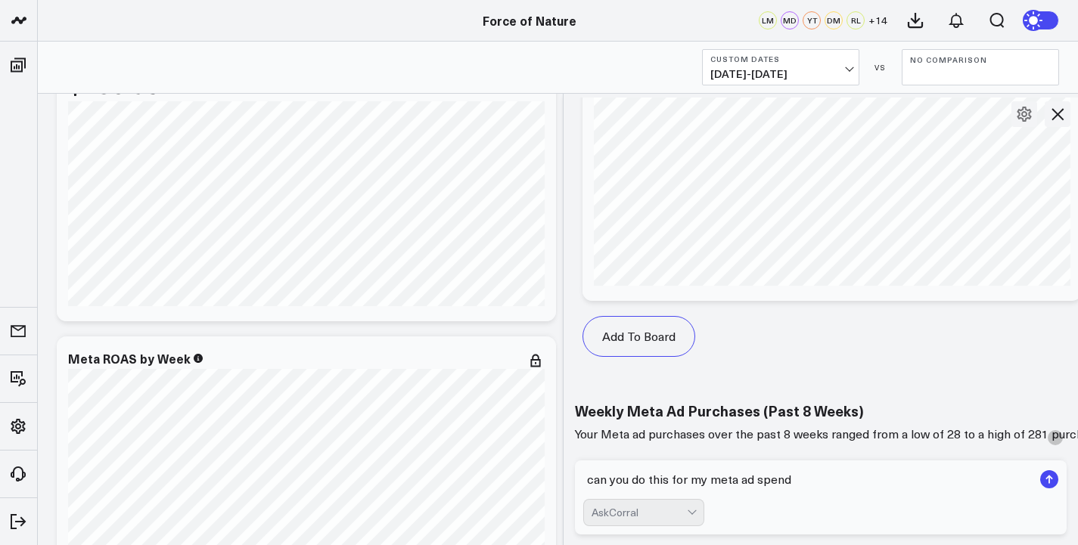
type textarea "can you do this for my meta ad spend"
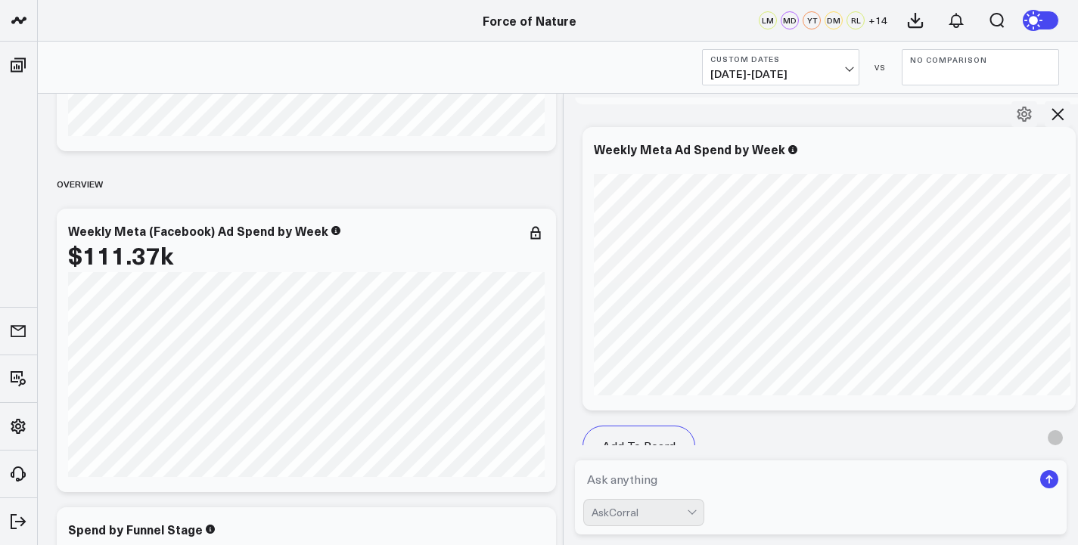
scroll to position [6360, 0]
click at [796, 83] on button "Custom Dates [DATE] - [DATE]" at bounding box center [780, 67] width 157 height 36
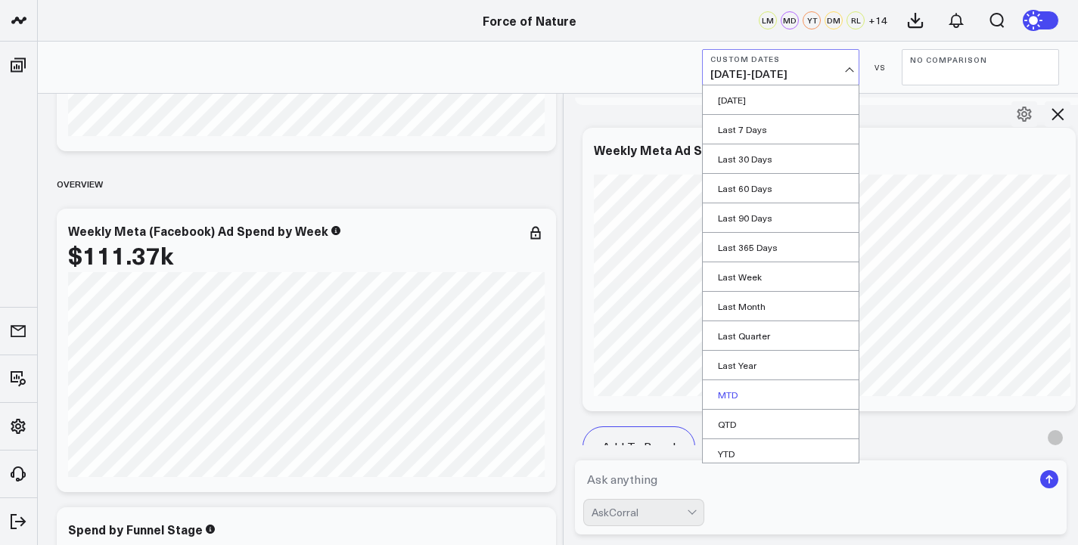
scroll to position [35, 0]
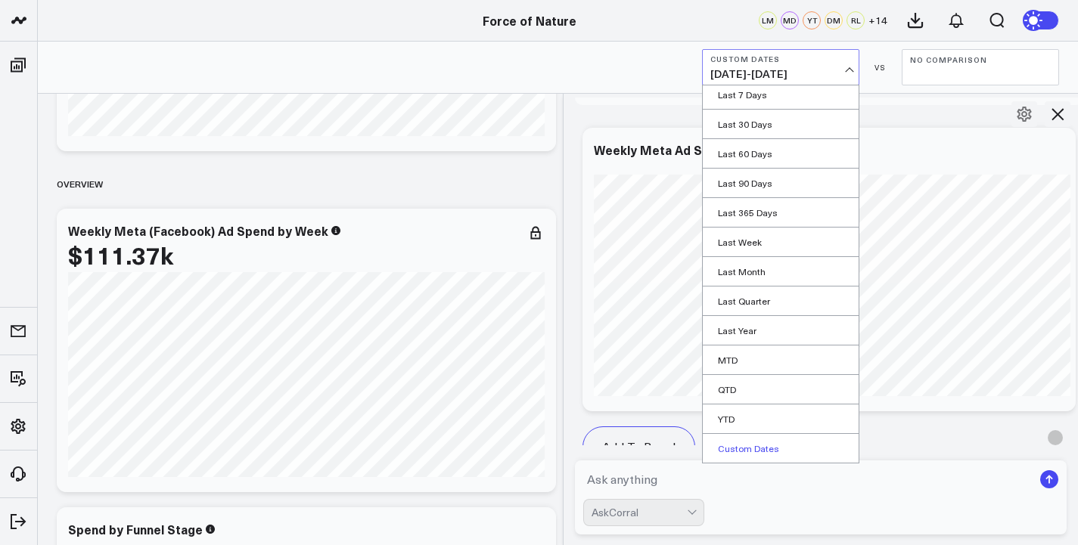
click at [741, 445] on link "Custom Dates" at bounding box center [781, 448] width 156 height 29
select select "8"
select select "2025"
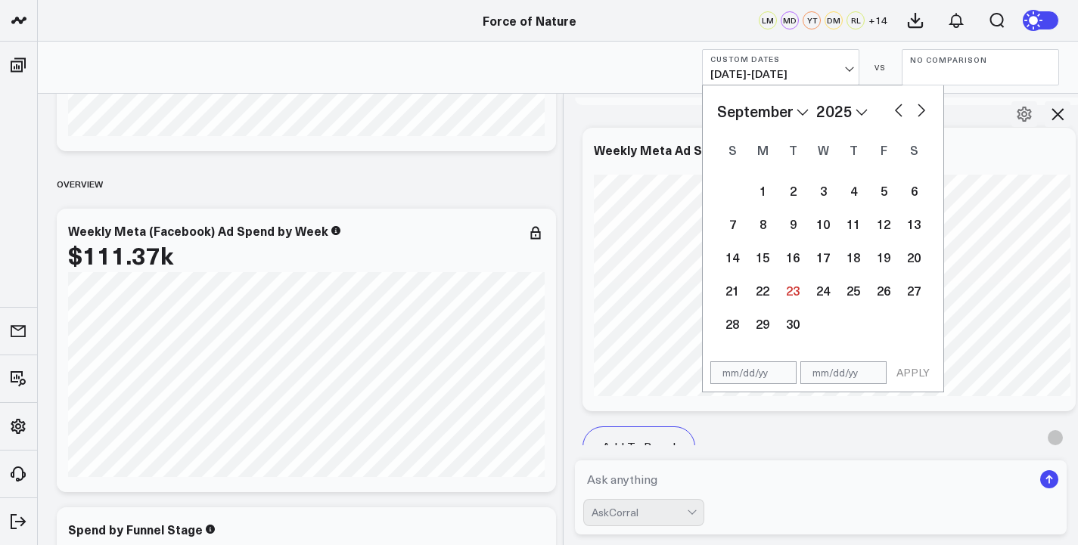
click at [897, 101] on button "button" at bounding box center [898, 109] width 15 height 18
select select "7"
select select "2025"
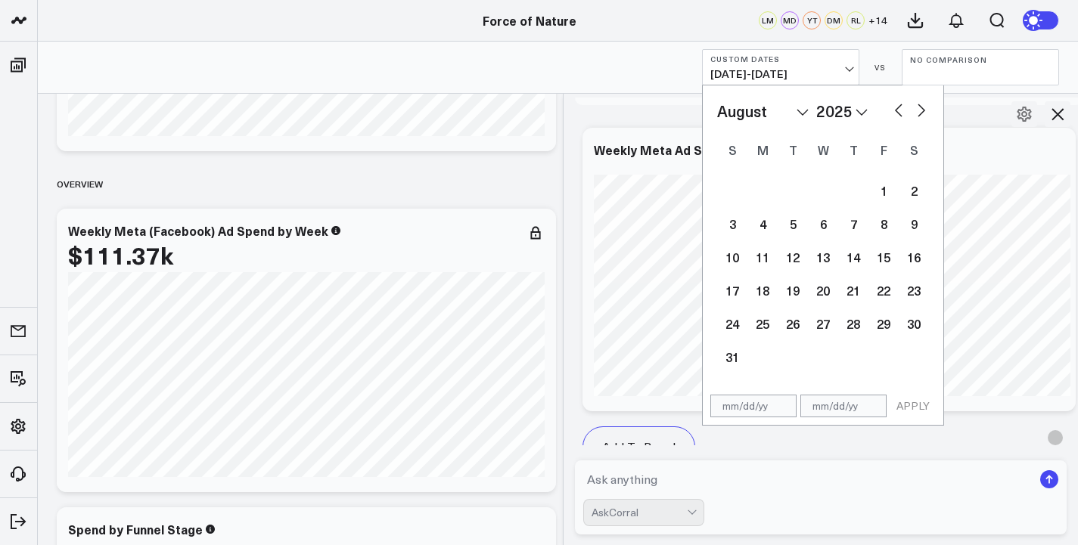
click at [897, 107] on button "button" at bounding box center [898, 109] width 15 height 18
select select "6"
select select "2025"
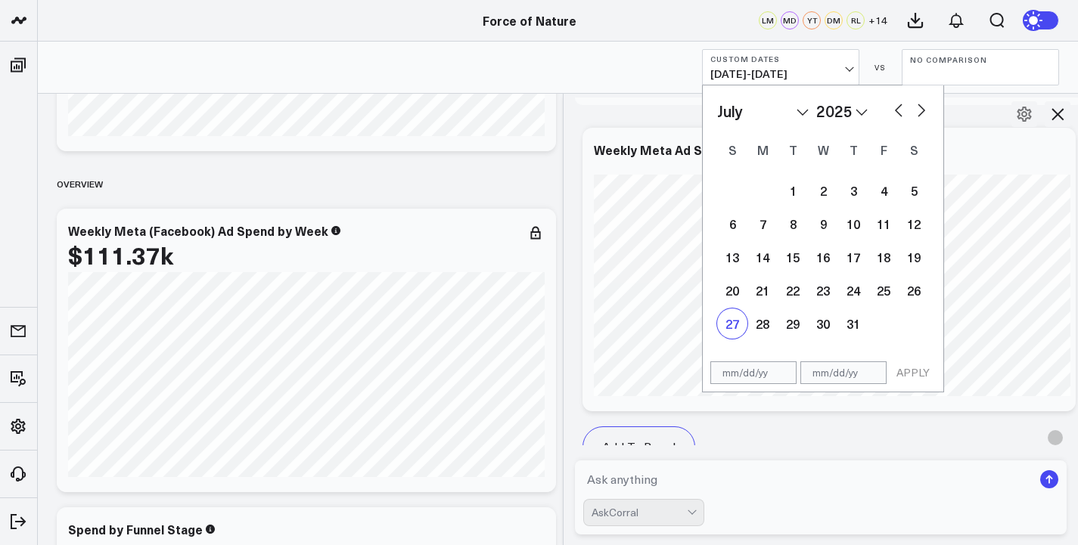
click at [729, 329] on div "27" at bounding box center [732, 324] width 30 height 30
type input "[DATE]"
select select "6"
select select "2025"
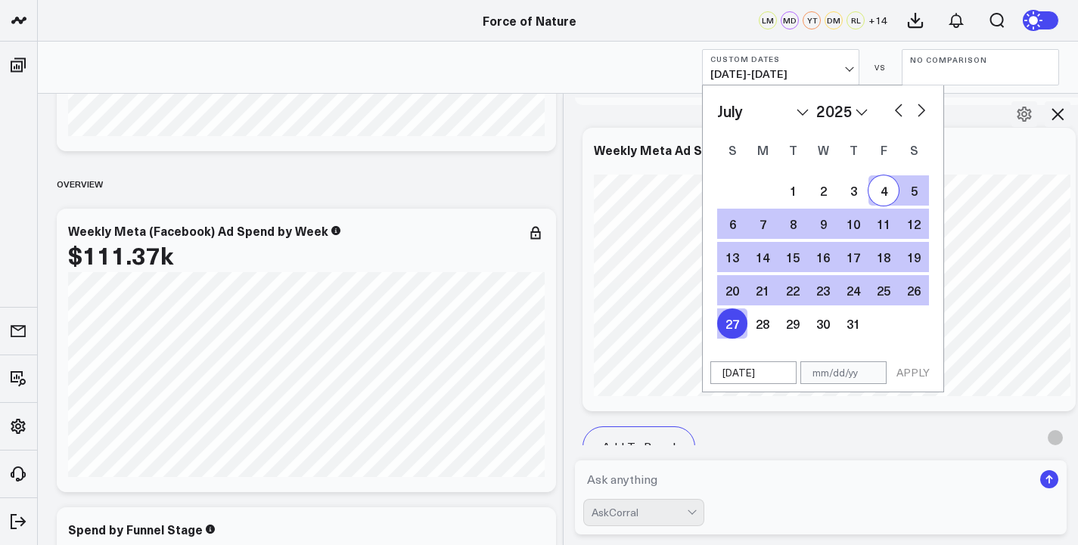
click at [918, 116] on button "button" at bounding box center [921, 109] width 15 height 18
select select "7"
select select "2025"
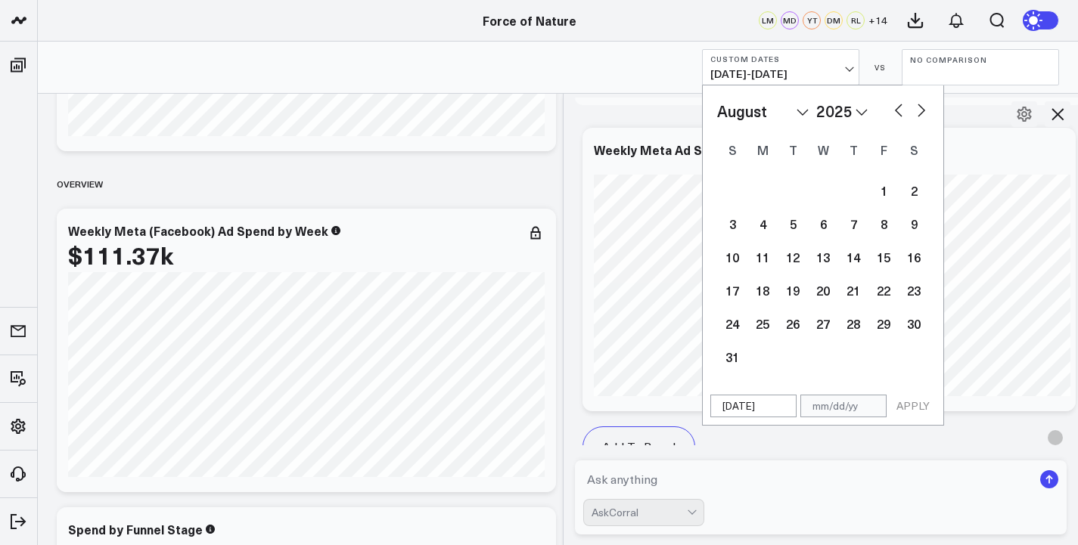
click at [918, 116] on button "button" at bounding box center [921, 109] width 15 height 18
select select "8"
select select "2025"
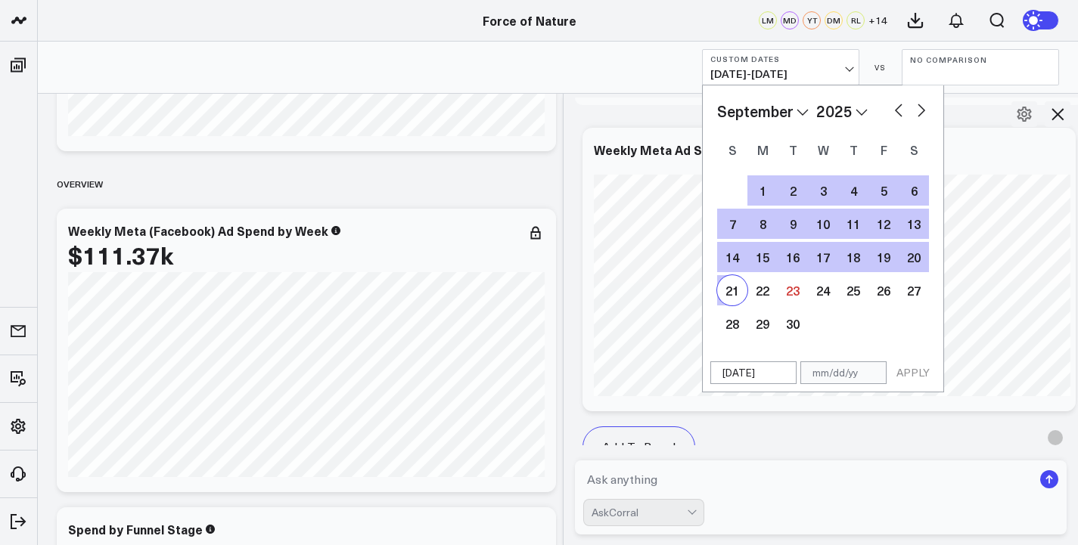
click at [732, 300] on div "21" at bounding box center [732, 290] width 30 height 30
type input "[DATE]"
select select "8"
select select "2025"
click at [903, 375] on button "APPLY" at bounding box center [912, 373] width 45 height 23
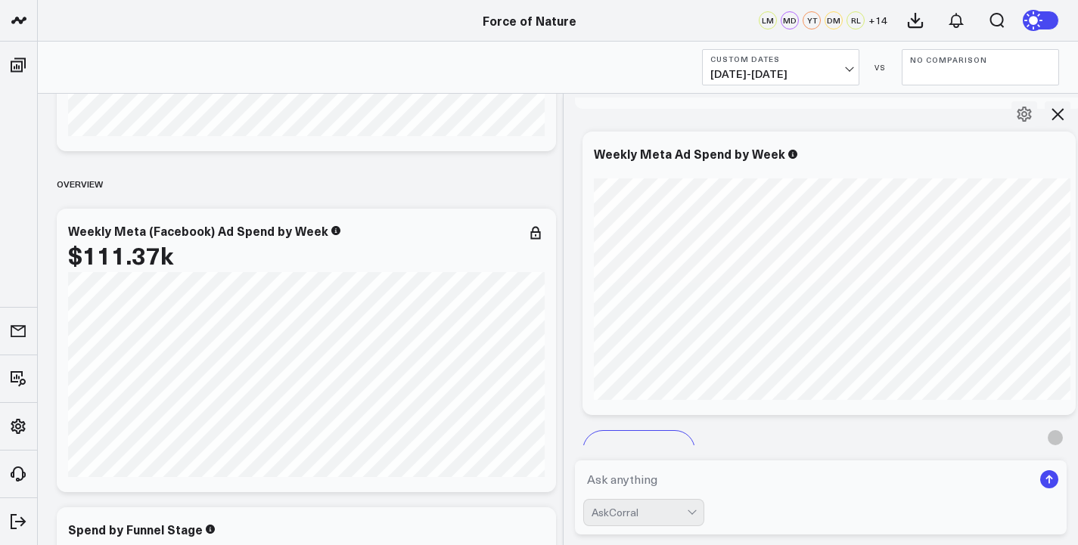
scroll to position [6355, 0]
click at [611, 476] on textarea at bounding box center [808, 479] width 450 height 27
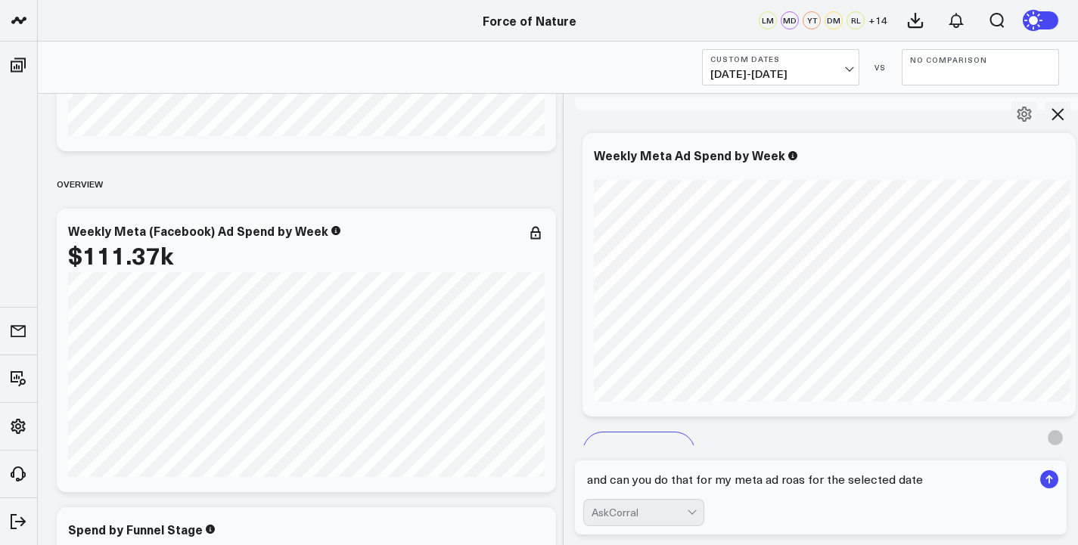
type textarea "and can you do that for my meta ad roas for the selected dates"
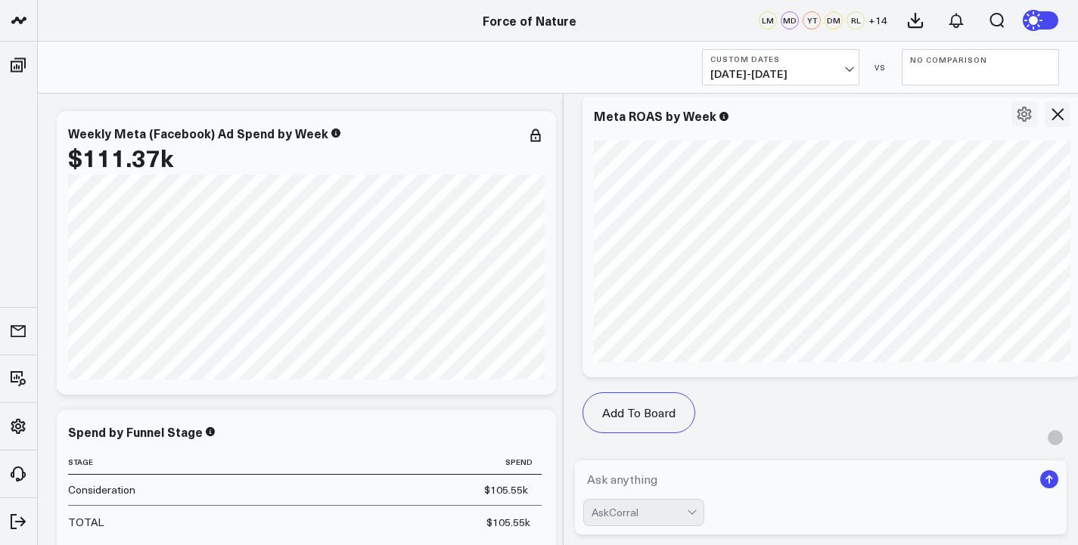
scroll to position [7810, 0]
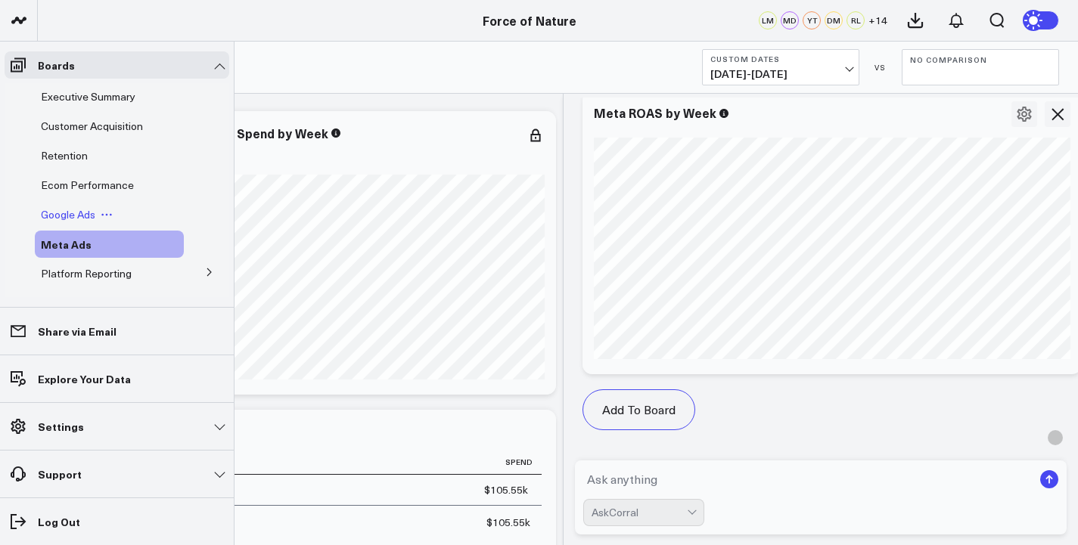
click at [59, 218] on span "Google Ads" at bounding box center [68, 214] width 54 height 14
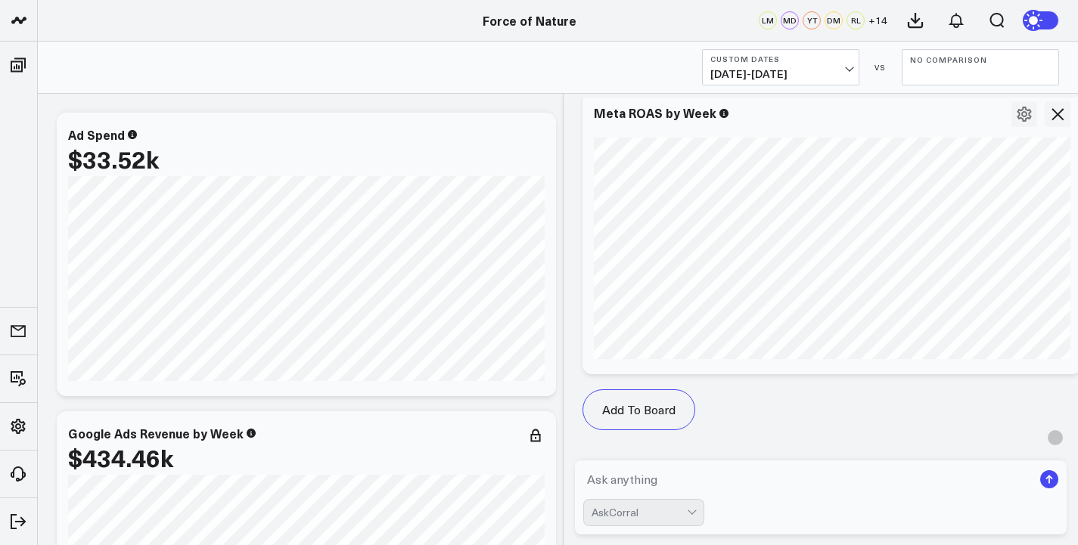
click at [801, 76] on span "[DATE] - [DATE]" at bounding box center [780, 74] width 141 height 12
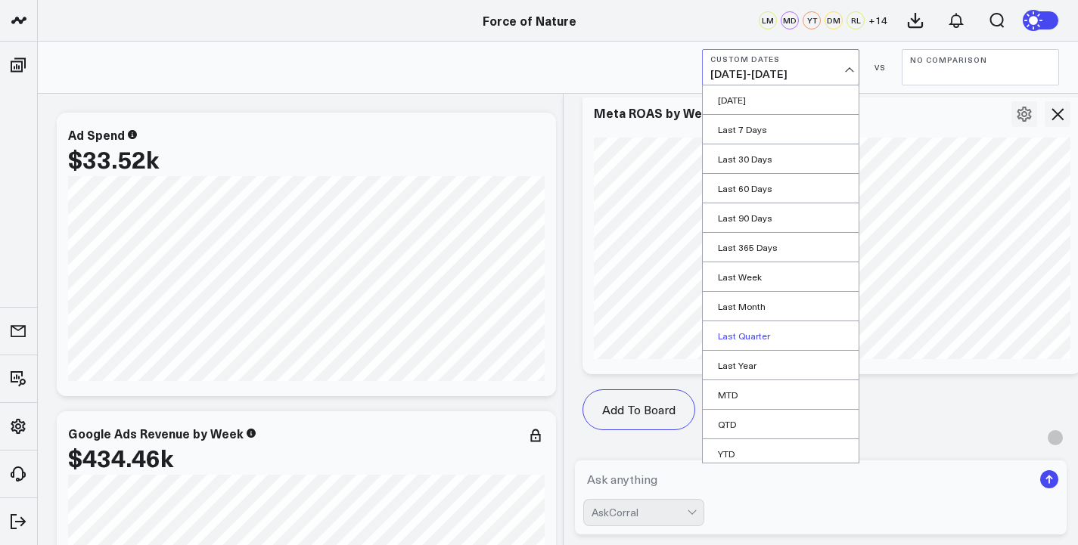
scroll to position [35, 0]
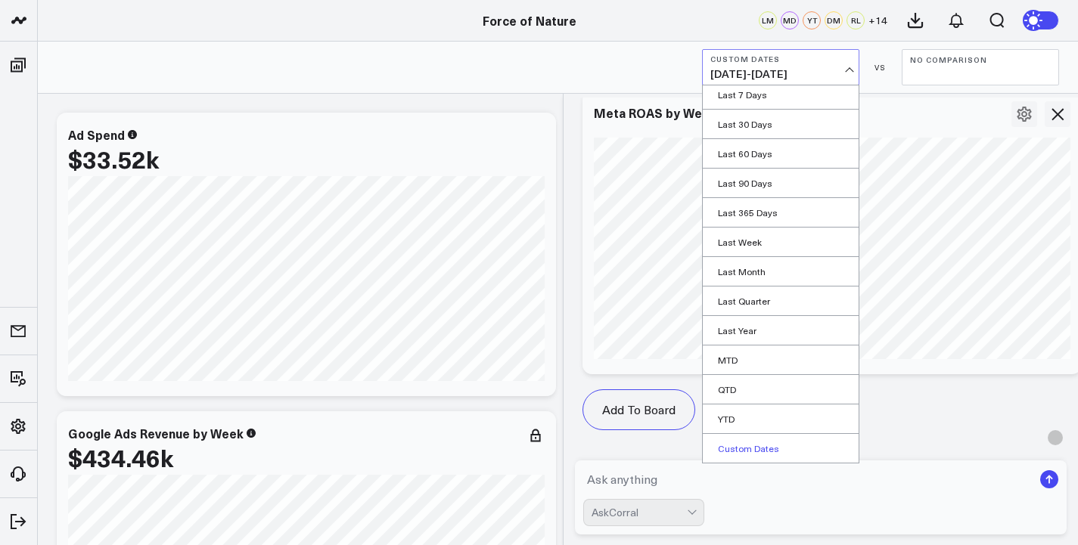
click at [763, 441] on link "Custom Dates" at bounding box center [781, 448] width 156 height 29
select select "8"
select select "2025"
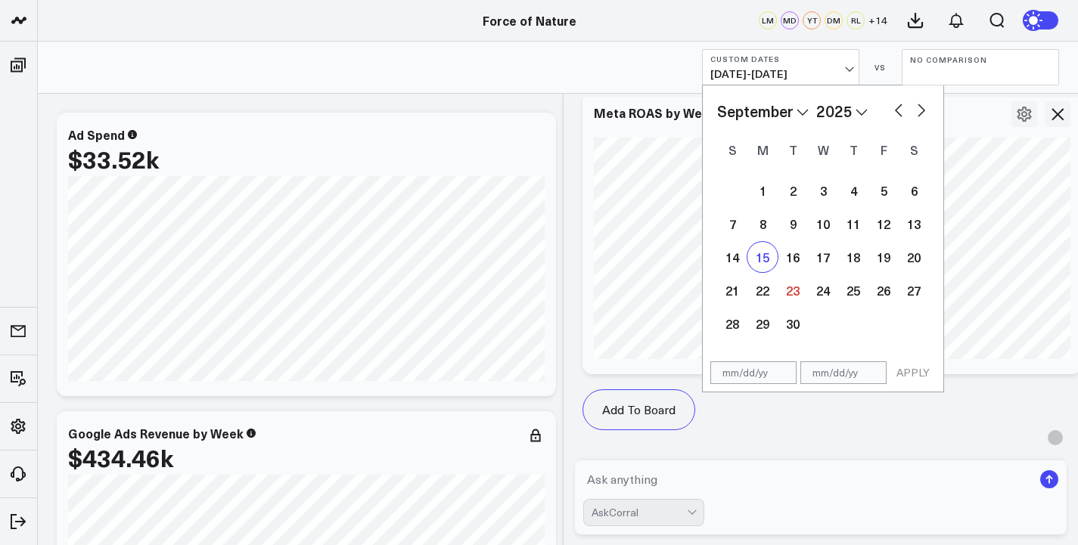
click at [763, 265] on div "15" at bounding box center [763, 257] width 30 height 30
type input "[DATE]"
select select "8"
select select "2025"
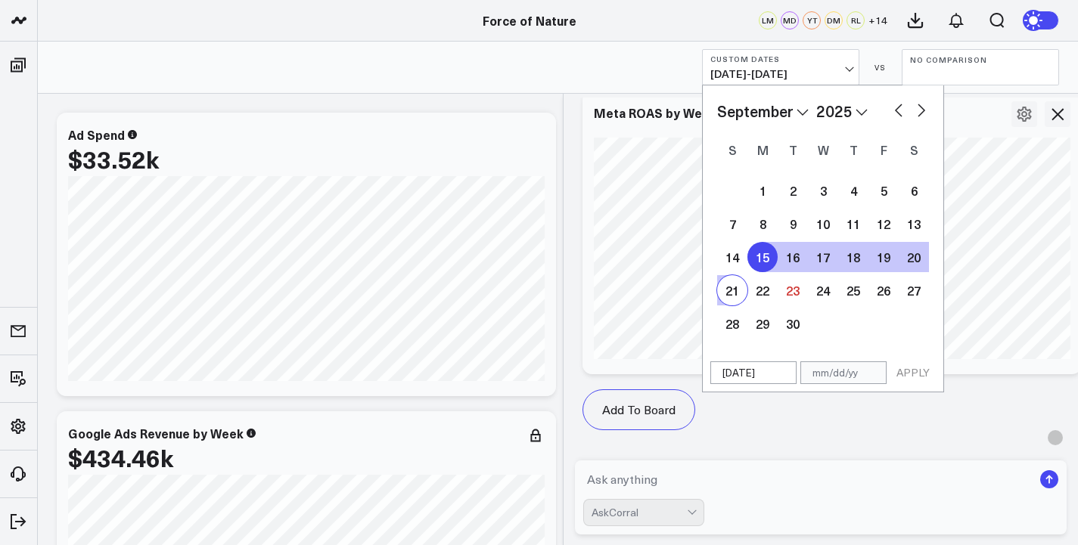
click at [734, 288] on div "21" at bounding box center [732, 290] width 30 height 30
type input "[DATE]"
select select "8"
select select "2025"
click at [917, 368] on button "APPLY" at bounding box center [912, 373] width 45 height 23
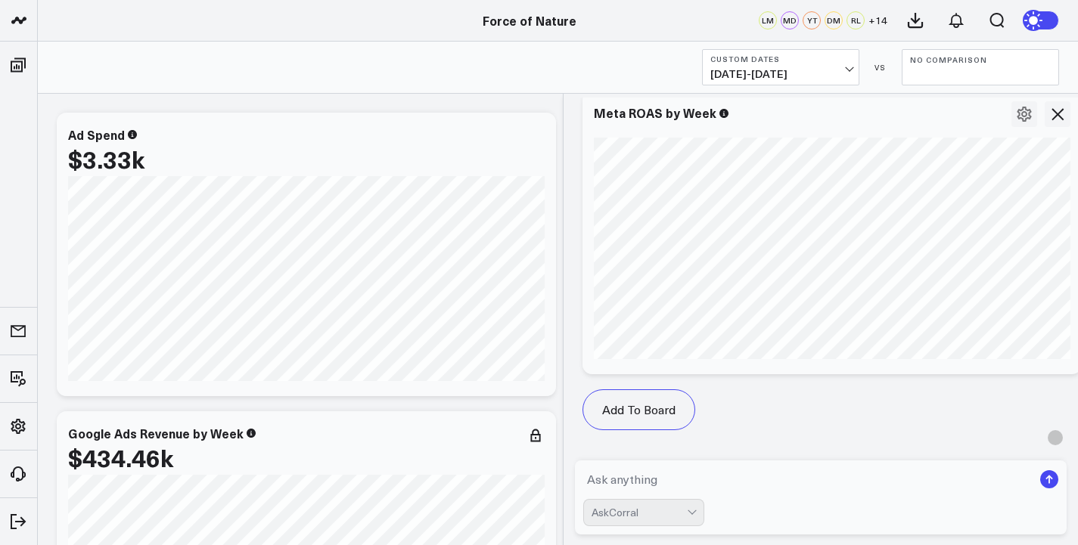
click at [924, 65] on button "No Comparison" at bounding box center [980, 67] width 157 height 36
click at [964, 103] on link "Previous Period" at bounding box center [981, 99] width 156 height 29
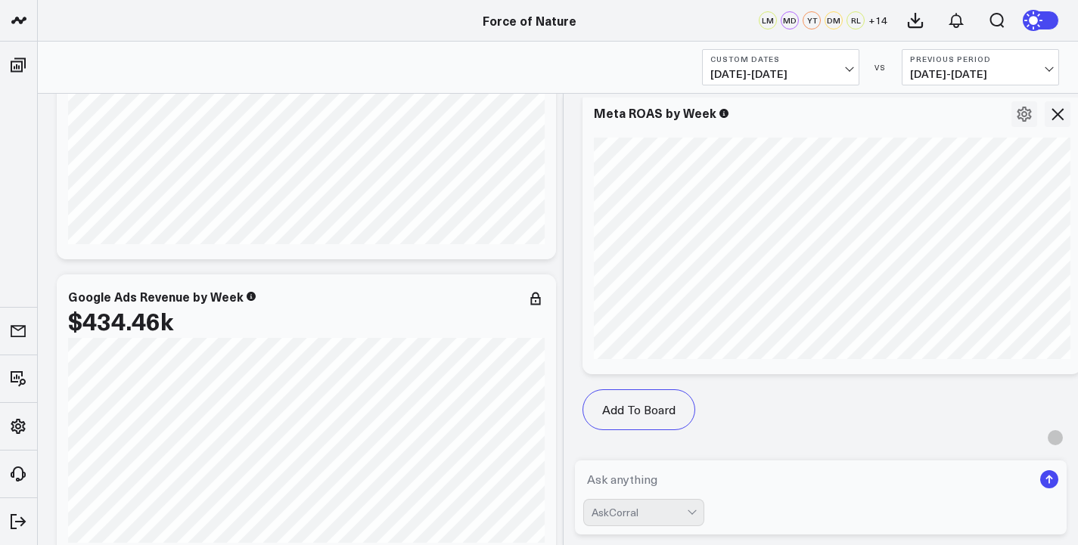
scroll to position [330, 0]
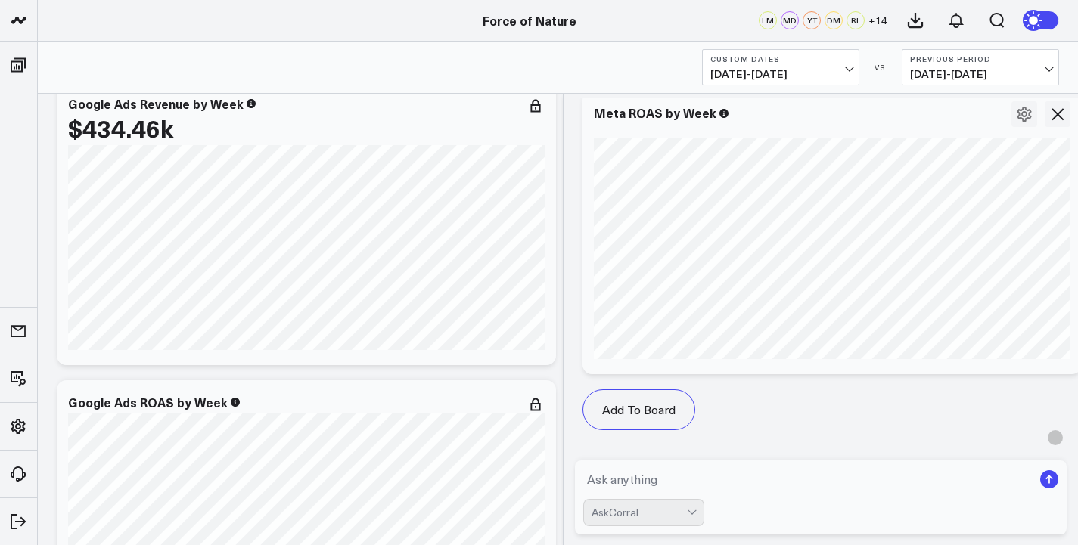
click at [1062, 116] on icon at bounding box center [1058, 114] width 18 height 18
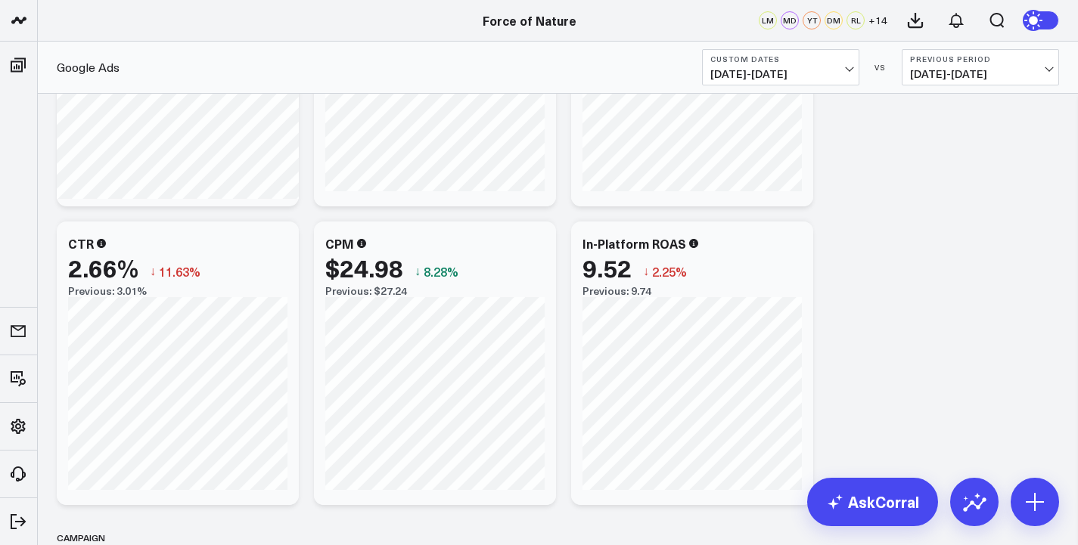
scroll to position [2622, 0]
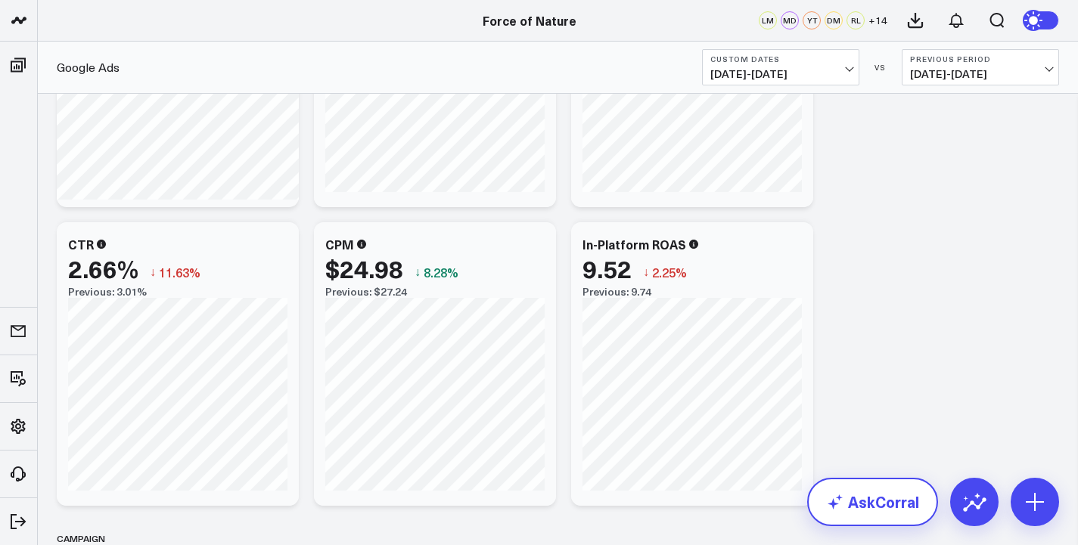
click at [868, 488] on link "AskCorral" at bounding box center [872, 502] width 131 height 48
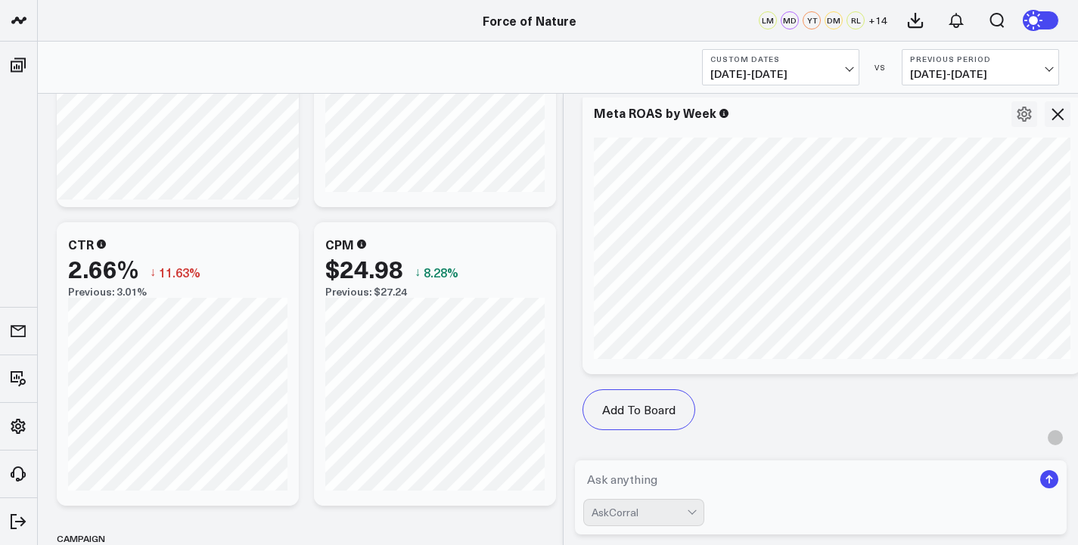
click at [807, 468] on textarea at bounding box center [808, 479] width 450 height 27
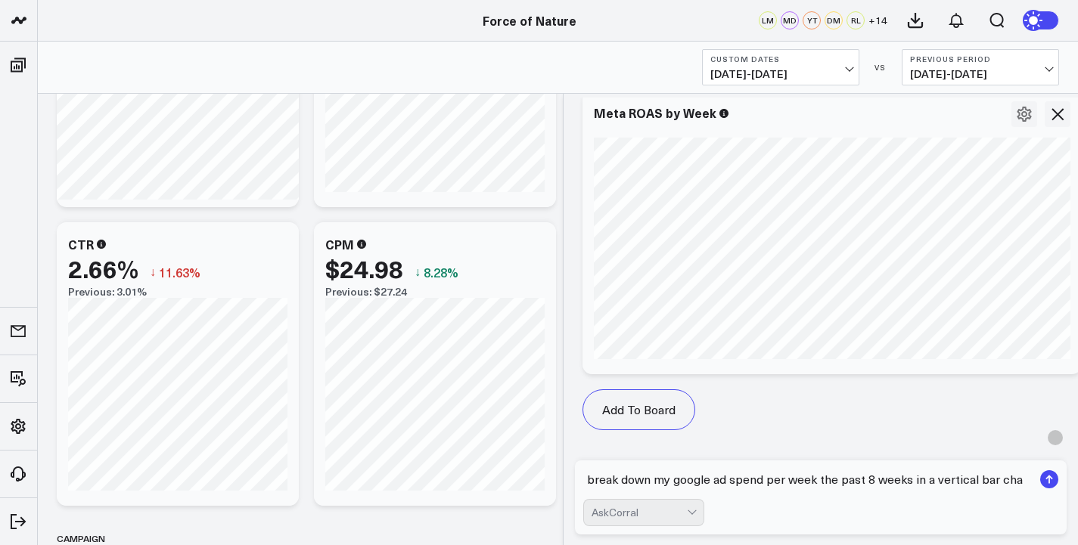
type textarea "break down my google ad spend per week the past 8 weeks in a vertical bar char"
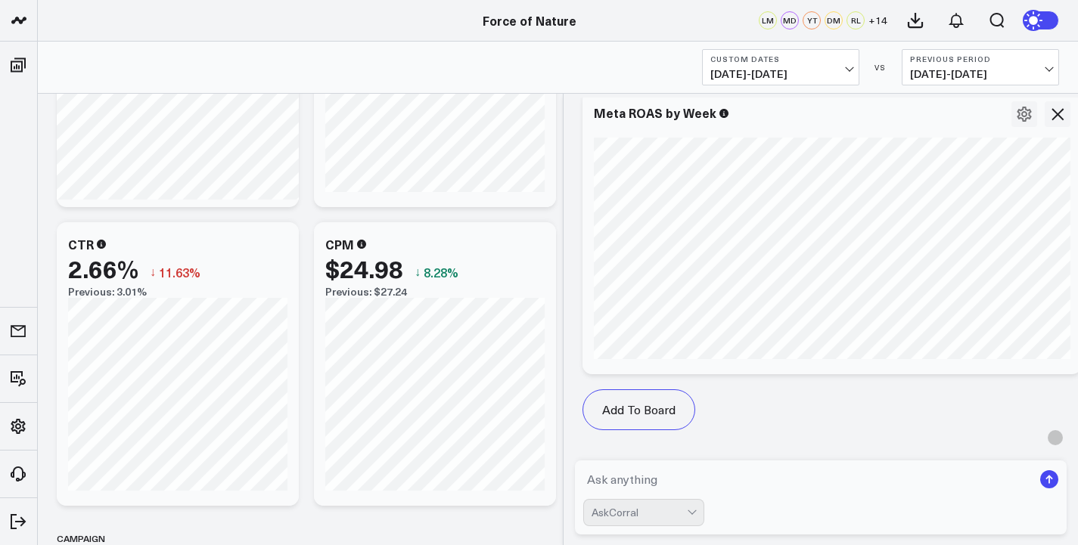
type textarea "t"
click at [962, 73] on span "[DATE] - [DATE]" at bounding box center [980, 74] width 141 height 12
click at [934, 220] on link "Custom Dates" at bounding box center [981, 218] width 156 height 29
select select "8"
select select "2025"
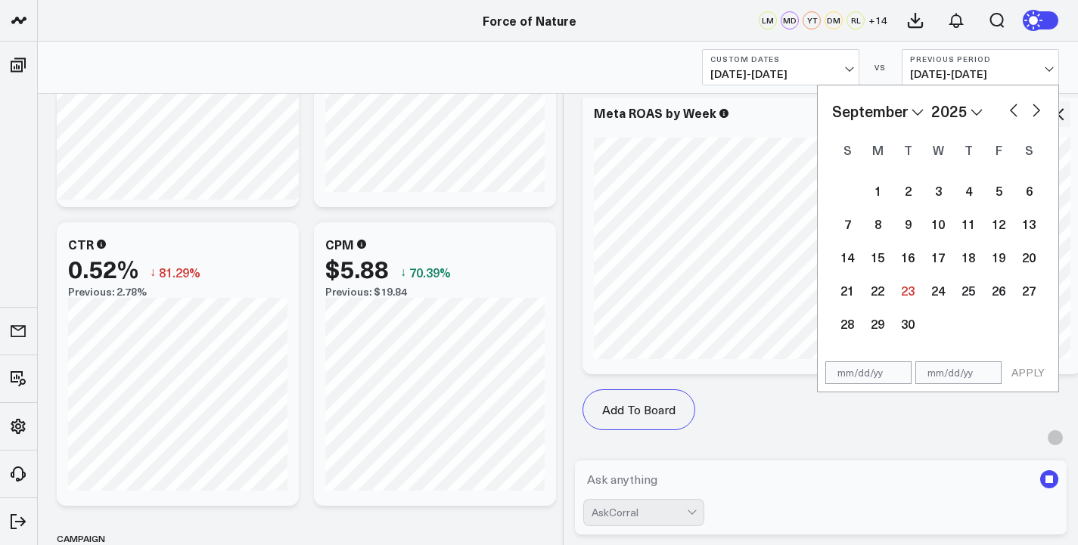
click at [1008, 82] on button "Previous Period [DATE] - [DATE]" at bounding box center [980, 67] width 157 height 36
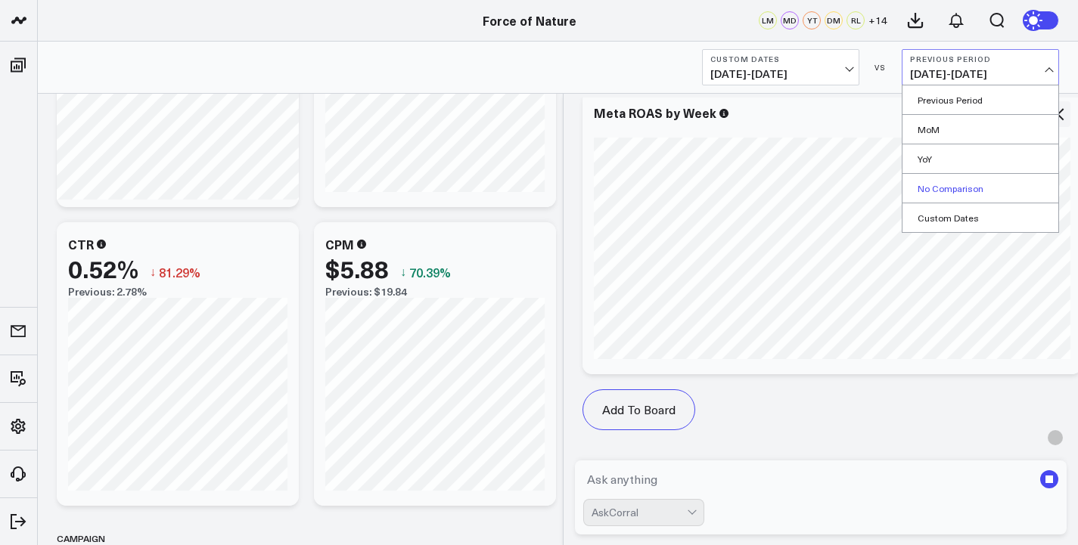
click at [972, 197] on link "No Comparison" at bounding box center [981, 188] width 156 height 29
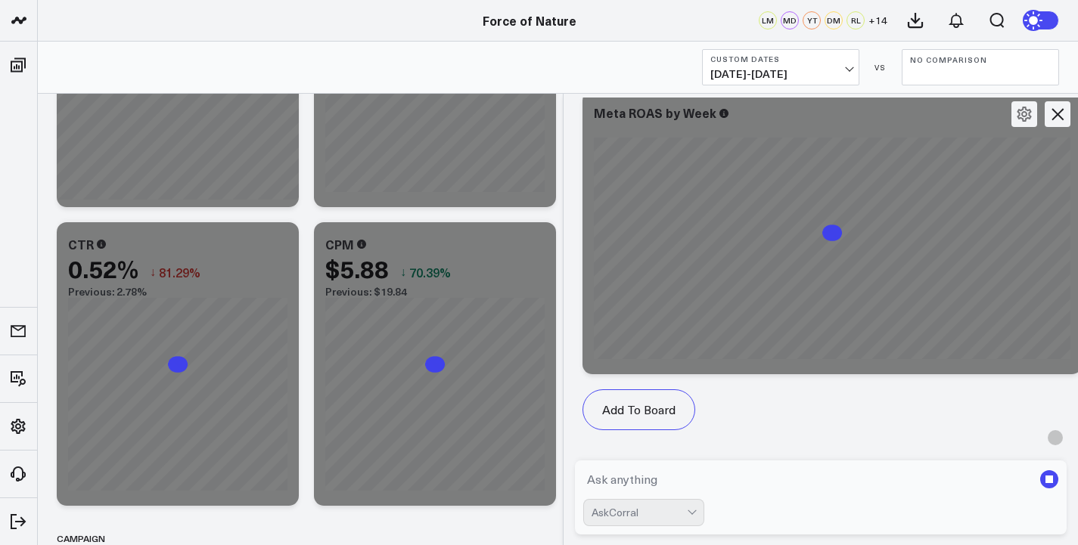
click at [781, 61] on b "Custom Dates" at bounding box center [780, 58] width 141 height 9
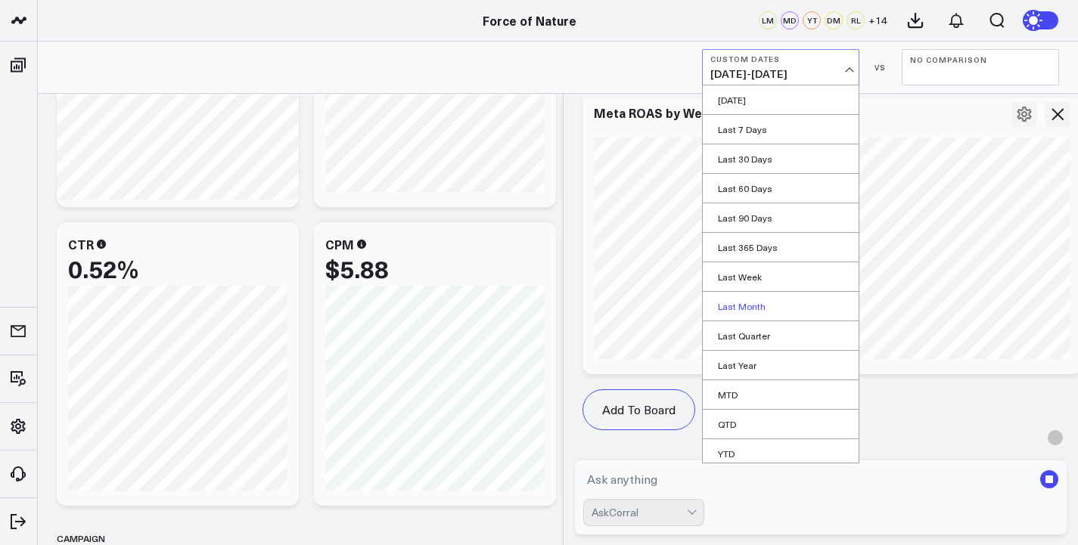
scroll to position [35, 0]
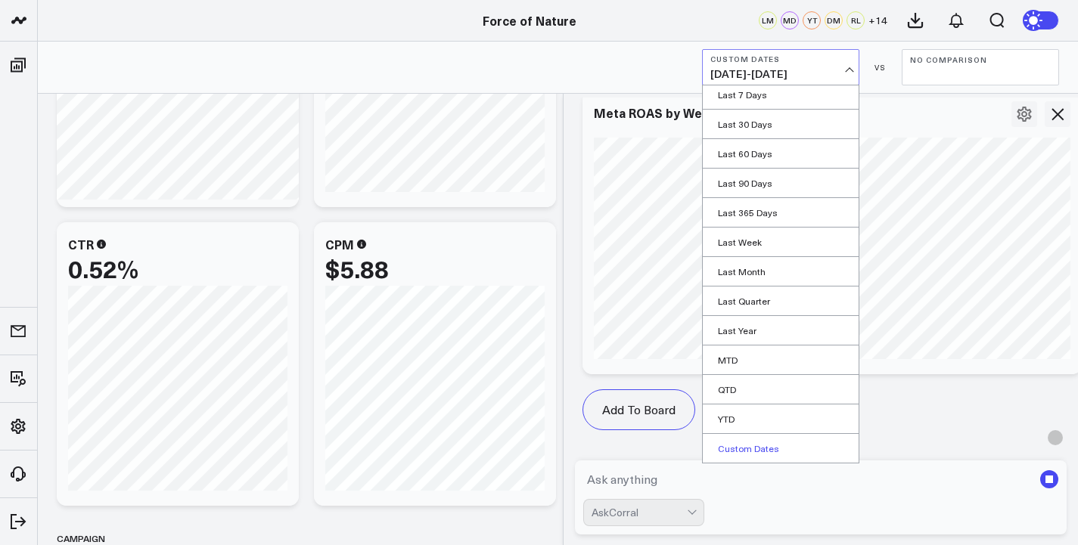
click at [766, 456] on link "Custom Dates" at bounding box center [781, 448] width 156 height 29
select select "8"
select select "2025"
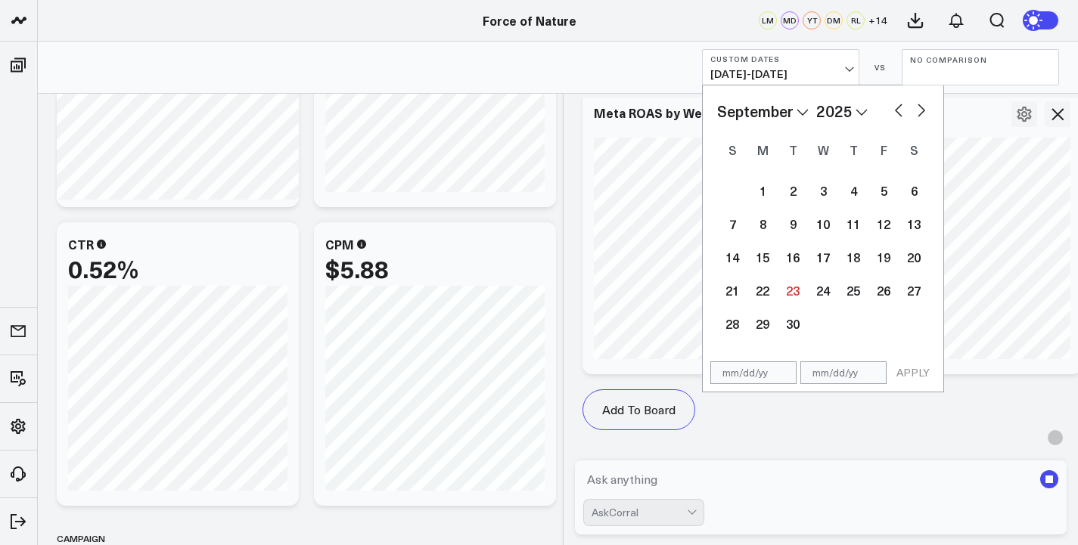
click at [891, 111] on button "button" at bounding box center [898, 109] width 15 height 18
select select "6"
select select "2025"
click at [767, 293] on div "21" at bounding box center [763, 290] width 30 height 30
type input "[DATE]"
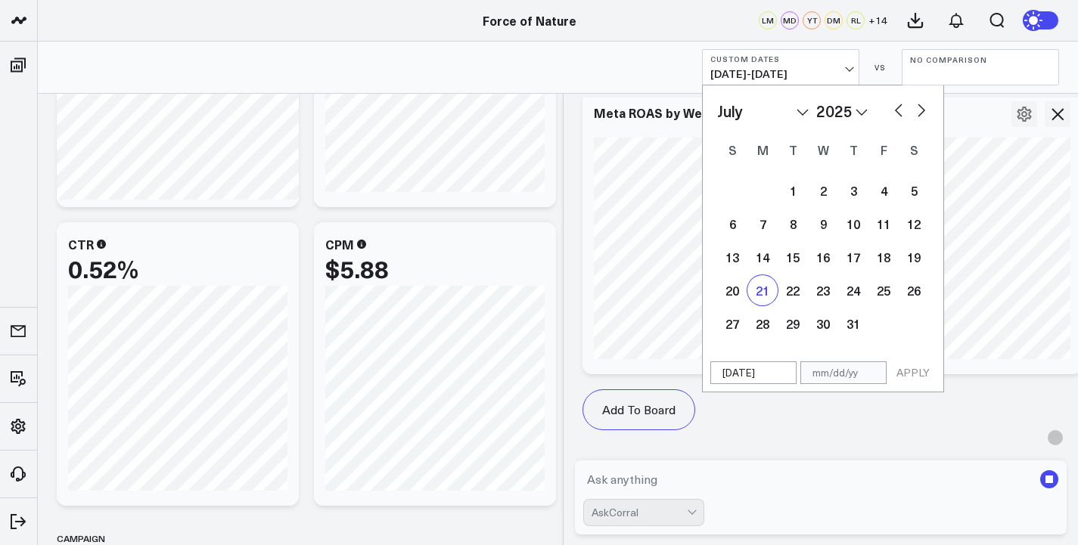
select select "6"
select select "2025"
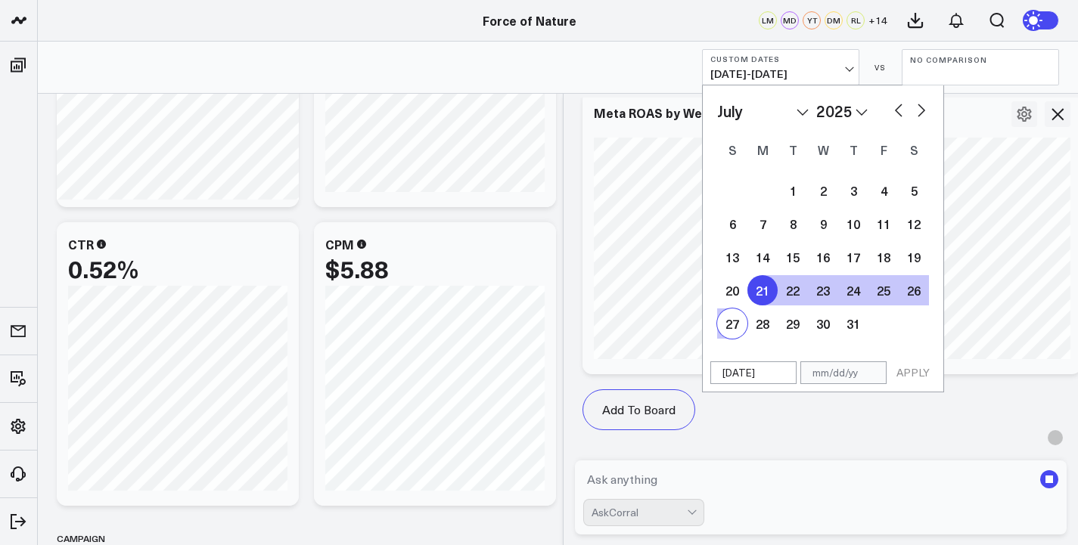
click at [737, 317] on div "27" at bounding box center [732, 324] width 30 height 30
type input "[DATE]"
select select "6"
select select "2025"
click at [729, 330] on div "27" at bounding box center [732, 324] width 30 height 30
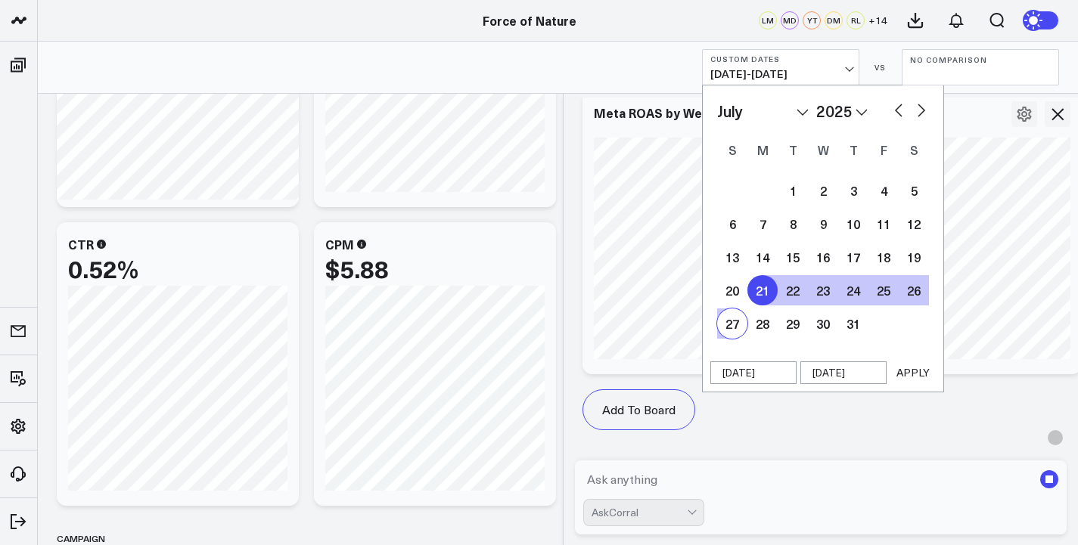
type input "[DATE]"
select select "6"
select select "2025"
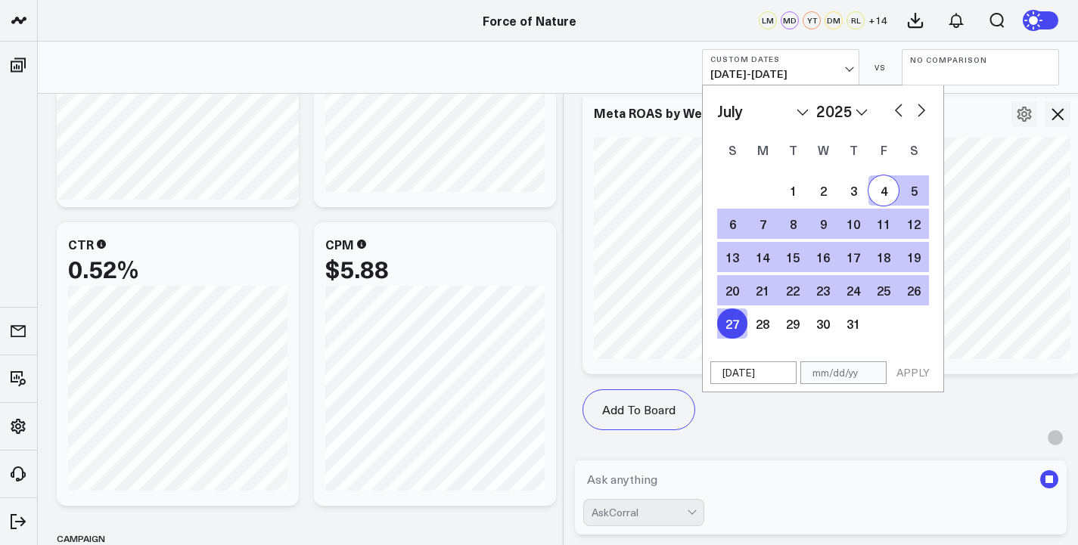
click at [920, 100] on button "button" at bounding box center [921, 109] width 15 height 18
select select "7"
select select "2025"
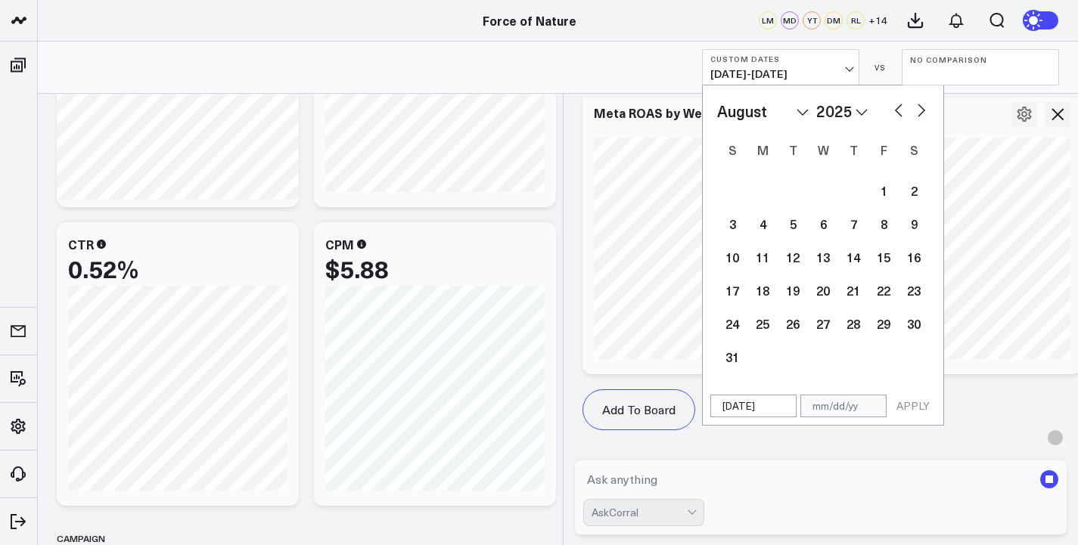
click at [920, 100] on button "button" at bounding box center [921, 109] width 15 height 18
select select "8"
select select "2025"
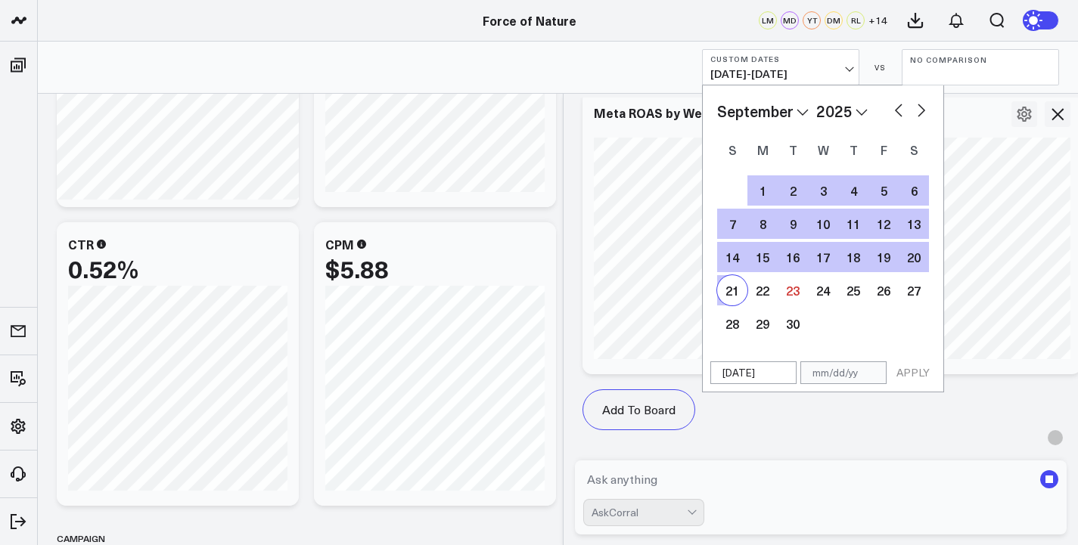
click at [729, 283] on div "21" at bounding box center [732, 290] width 30 height 30
type input "[DATE]"
select select "8"
select select "2025"
click at [912, 367] on button "APPLY" at bounding box center [912, 373] width 45 height 23
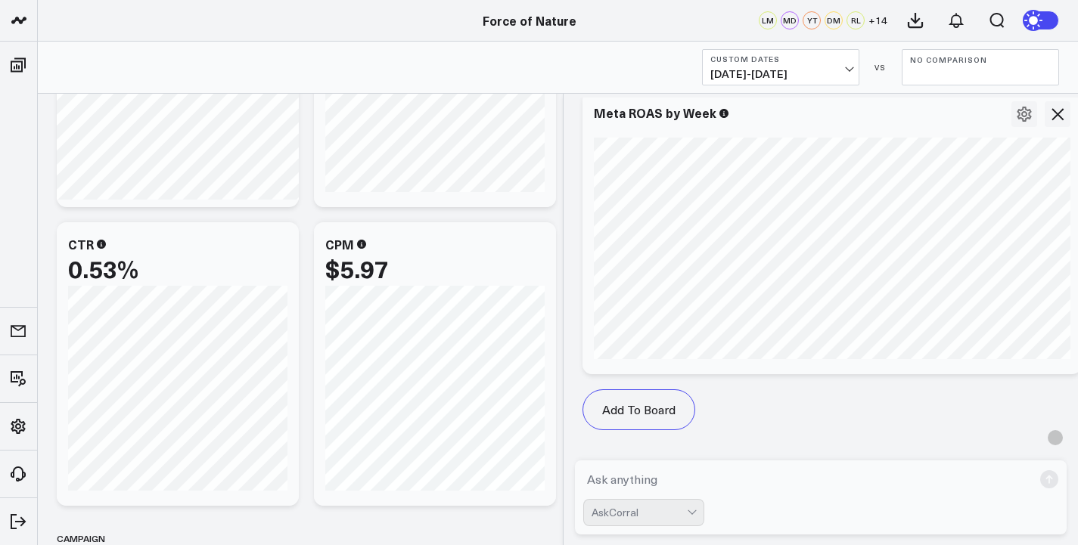
click at [648, 474] on textarea at bounding box center [808, 479] width 450 height 27
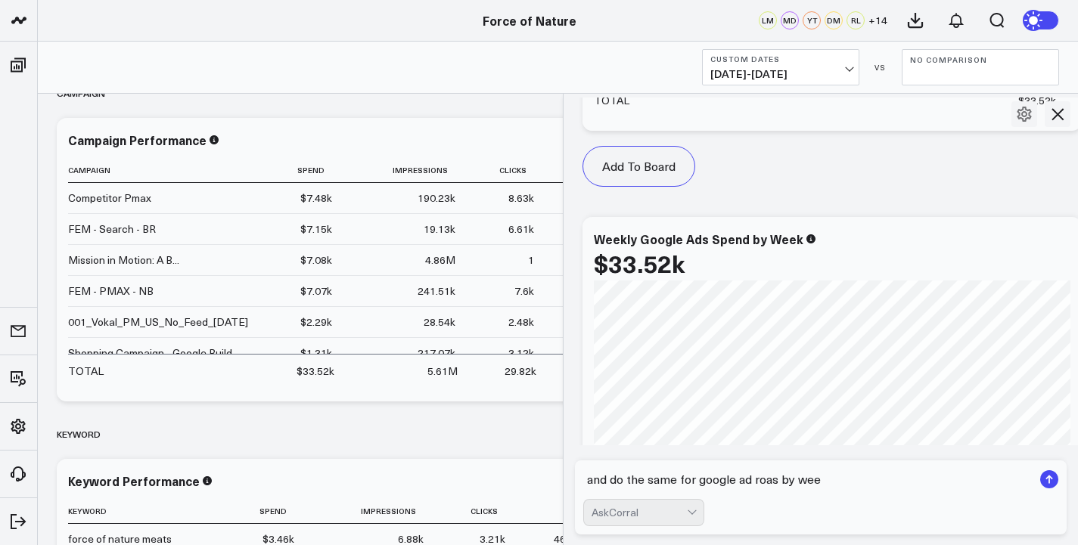
scroll to position [9833, 0]
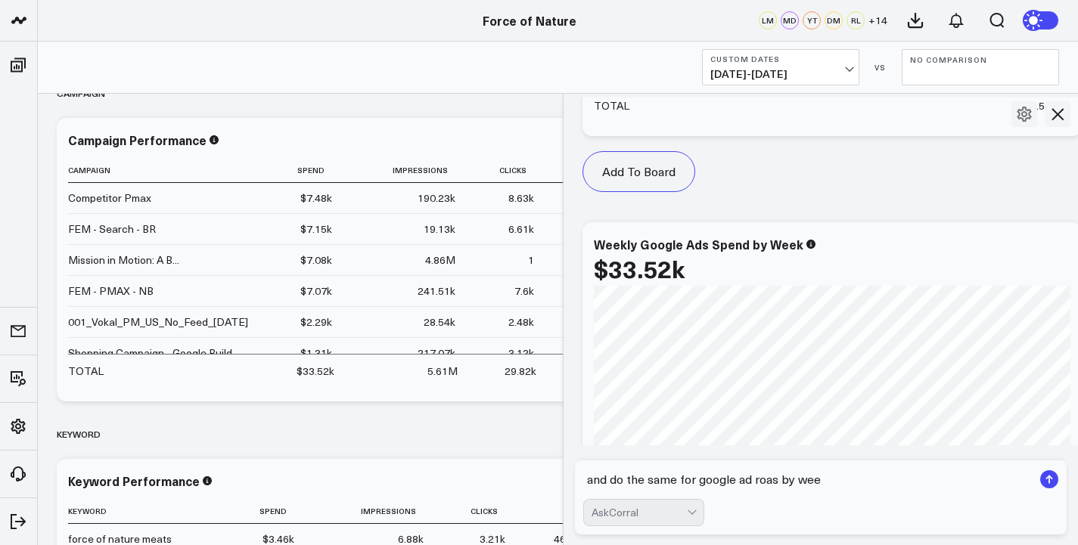
click at [683, 477] on textarea "and do the same for google ad roas by wee" at bounding box center [808, 479] width 450 height 27
type textarea "can you make the each bar a different color"
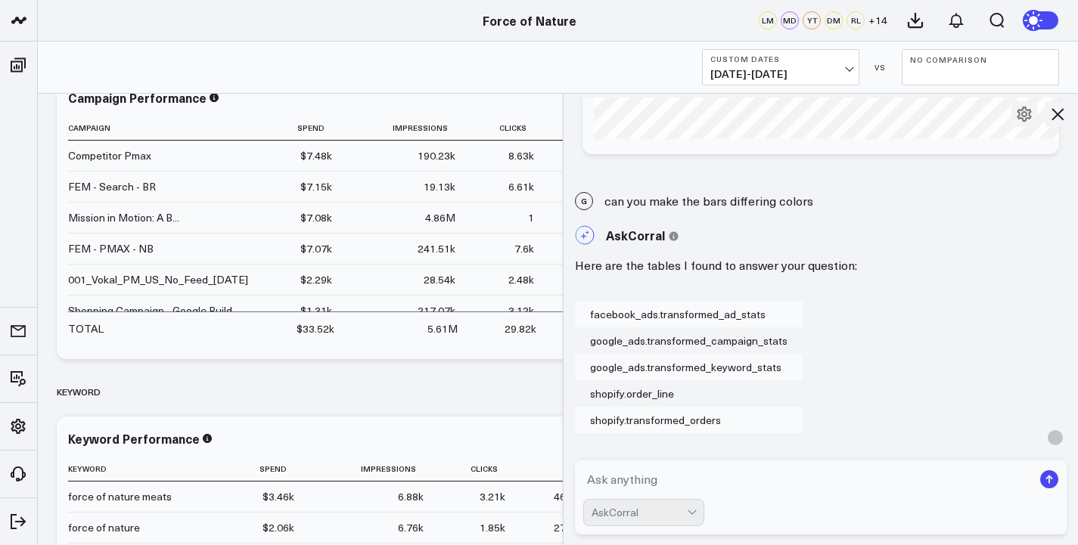
scroll to position [2588, 0]
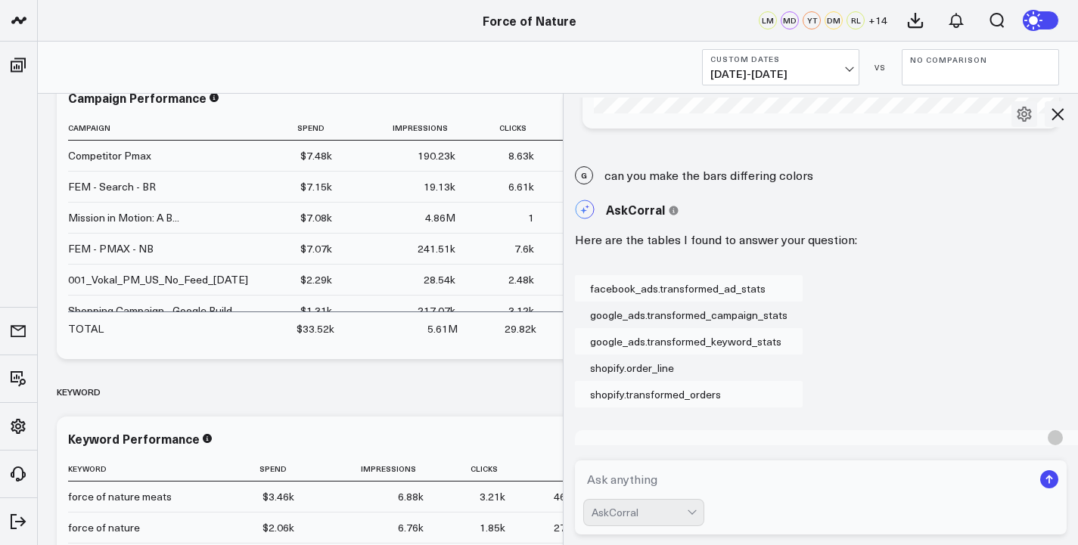
click at [766, 173] on div "G can you make the bars differing colors" at bounding box center [821, 175] width 515 height 33
copy div "can you make the bars differing colors"
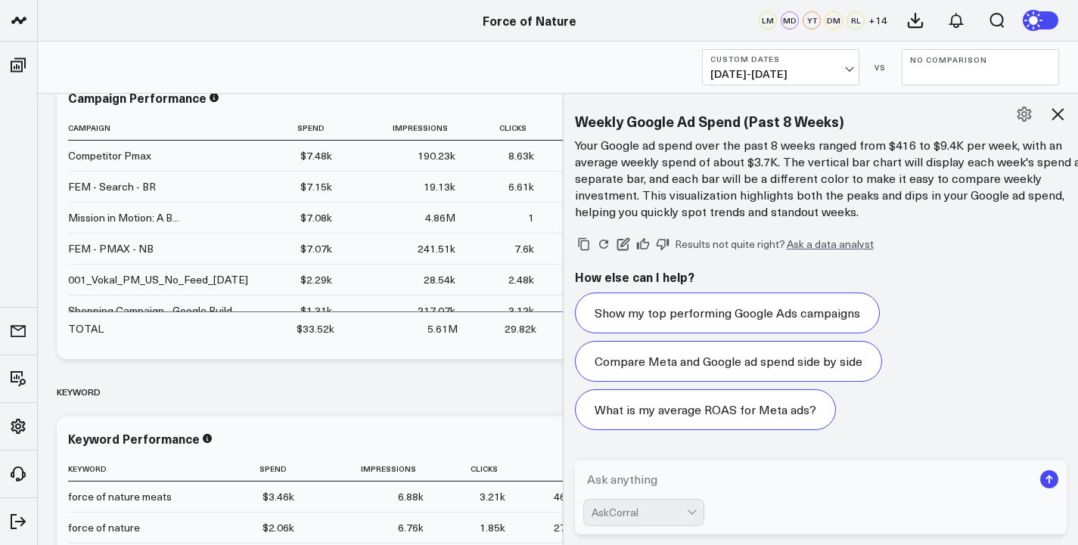
scroll to position [3364, 0]
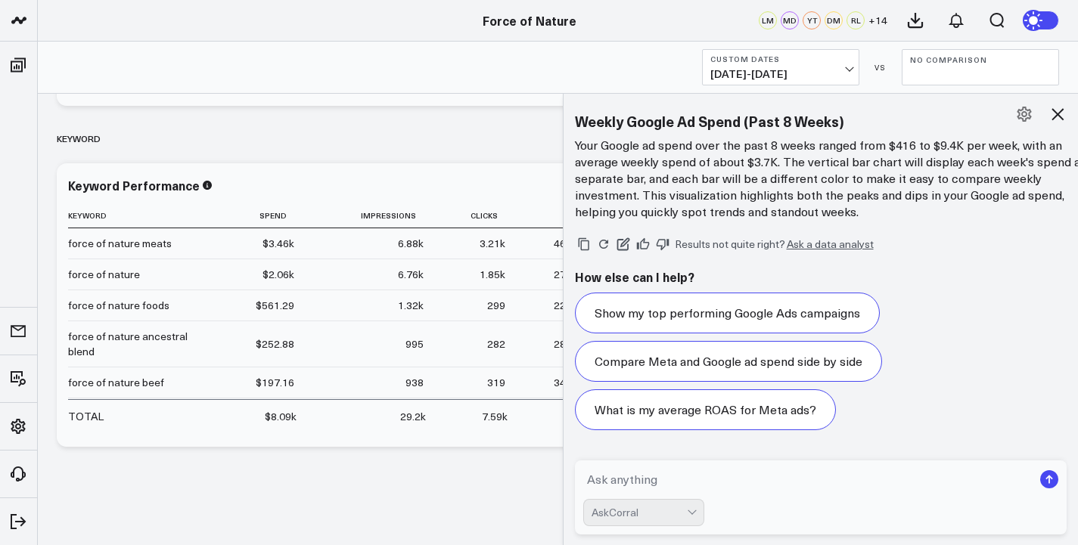
click at [690, 479] on textarea at bounding box center [808, 479] width 450 height 27
paste textarea "can you make the bars differing colors"
type textarea "can you make the bars differing colors"
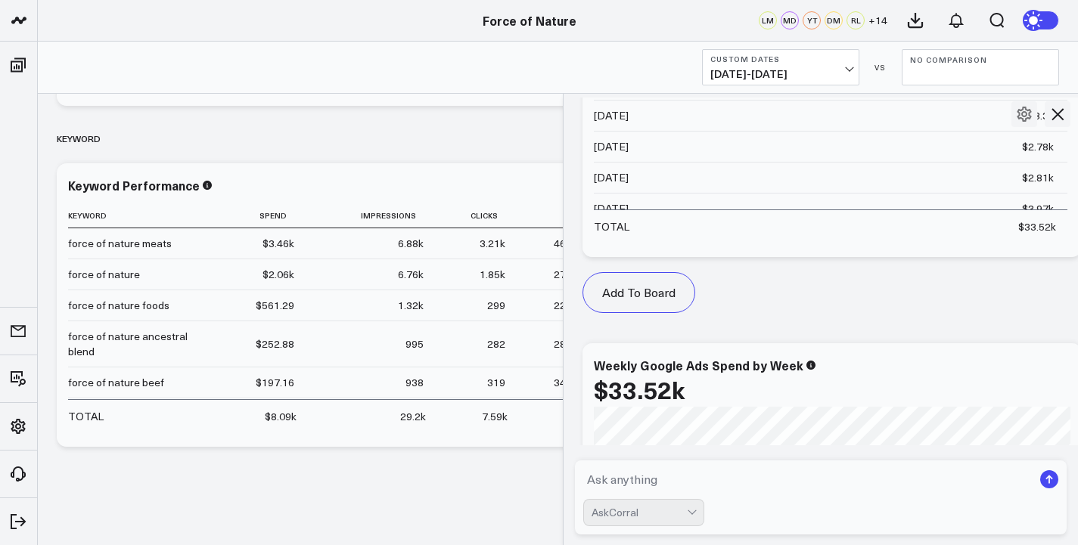
scroll to position [12795, 0]
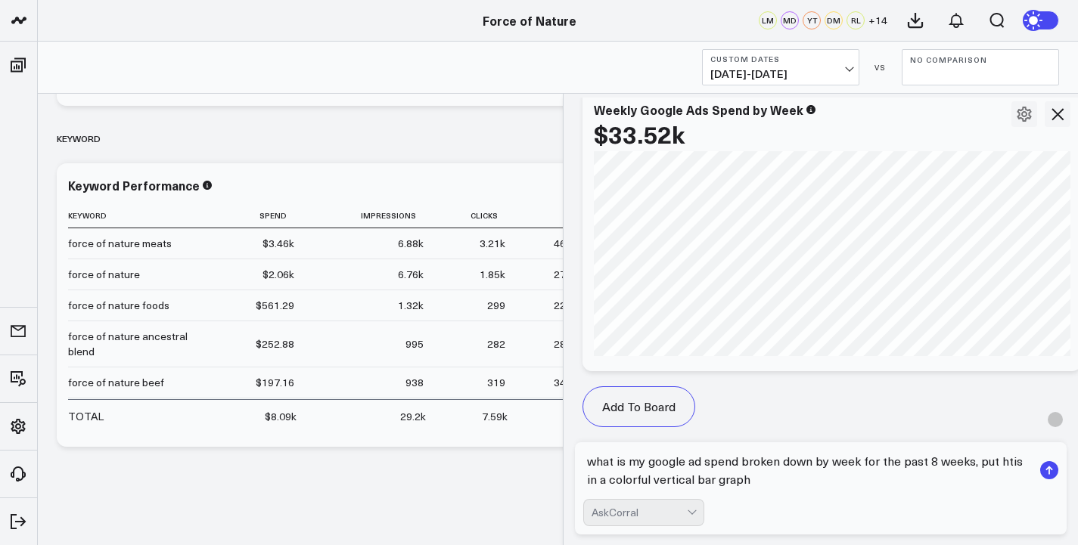
drag, startPoint x: 900, startPoint y: 463, endPoint x: 972, endPoint y: 467, distance: 72.7
click at [972, 467] on textarea "what is my google ad spend broken down by week for the past 8 weeks, put htis i…" at bounding box center [808, 470] width 450 height 45
type textarea "what is my google ad spend broken down by week for the chosen dates, put htis i…"
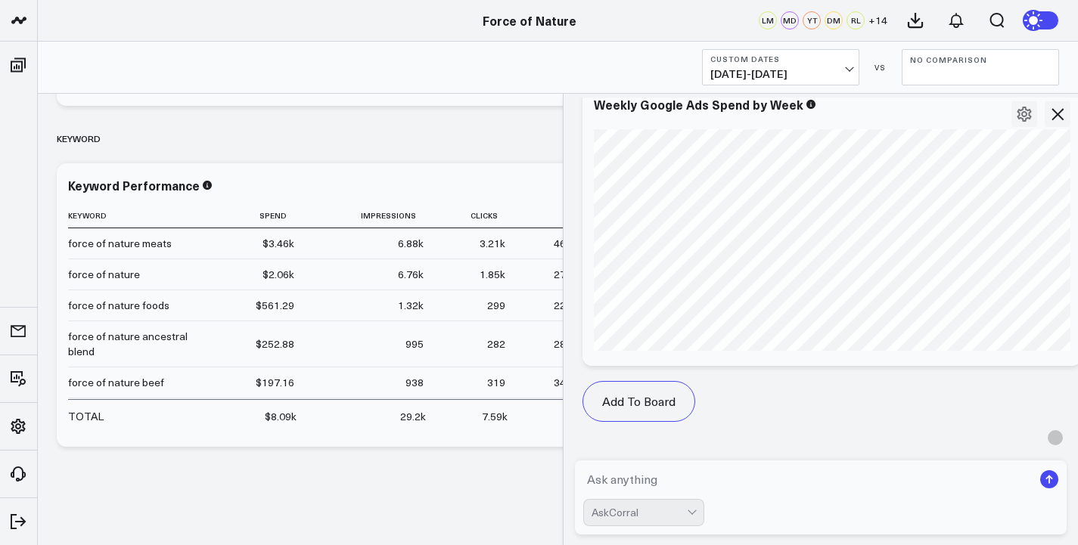
scroll to position [13861, 0]
type textarea "produce the same chart, without the other column"
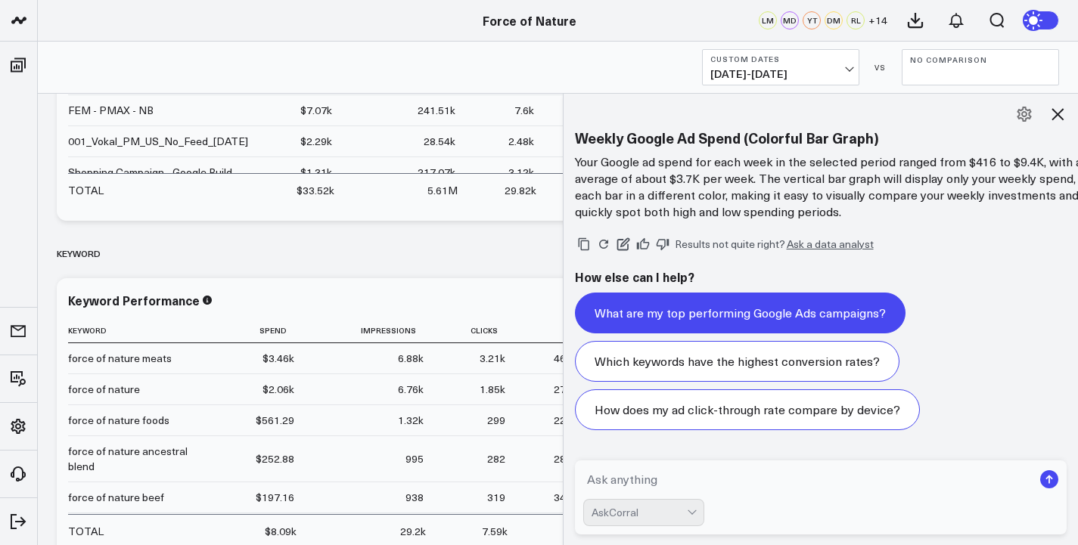
scroll to position [3259, 0]
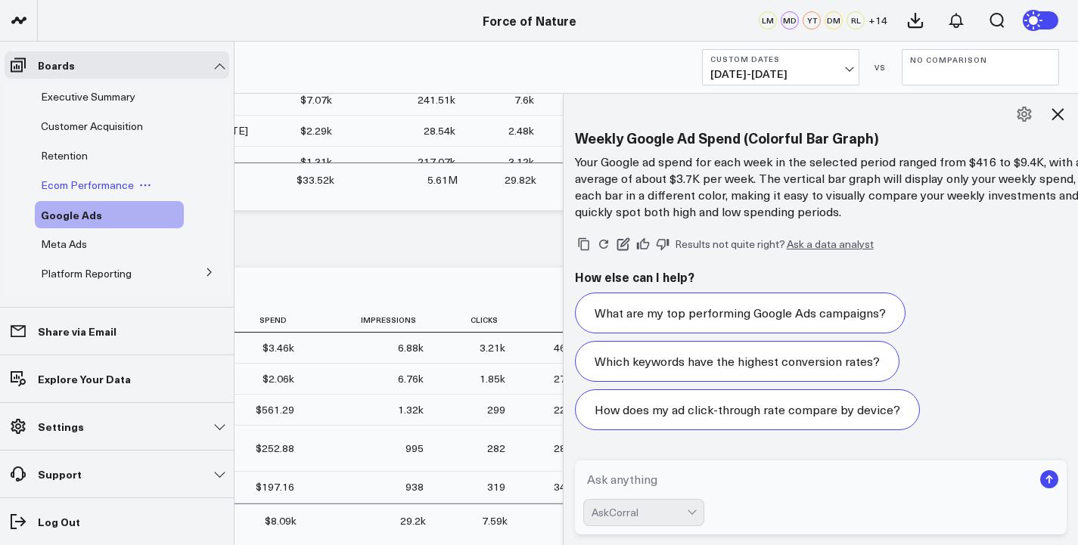
click at [75, 186] on span "Ecom Performance" at bounding box center [87, 185] width 93 height 14
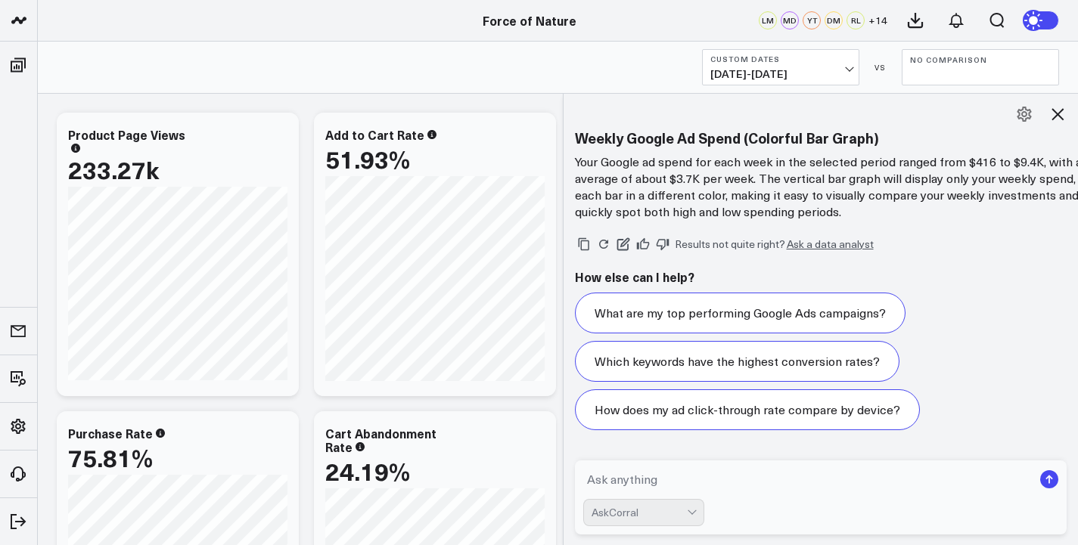
click at [1061, 117] on icon at bounding box center [1058, 114] width 12 height 12
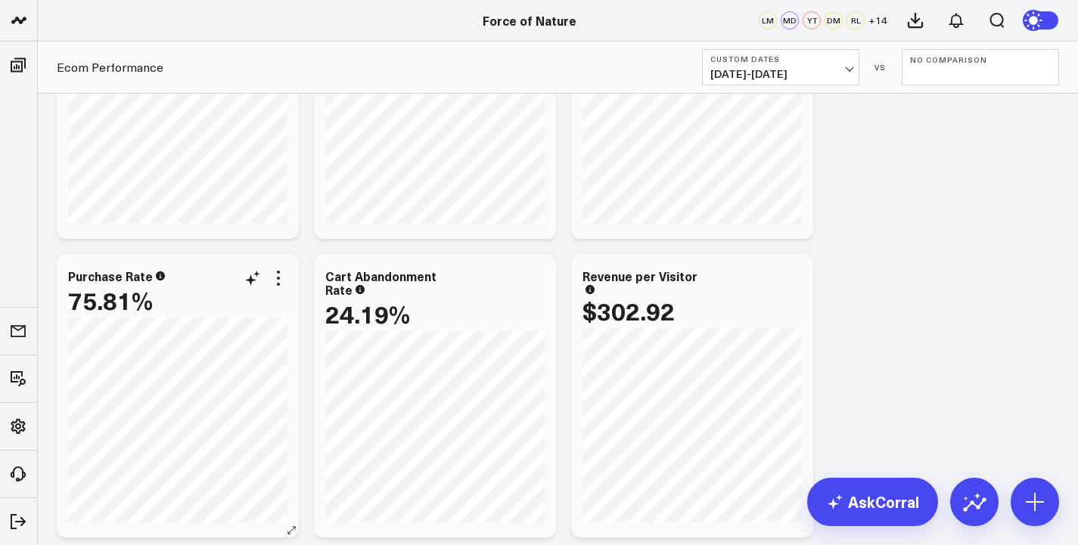
scroll to position [248, 0]
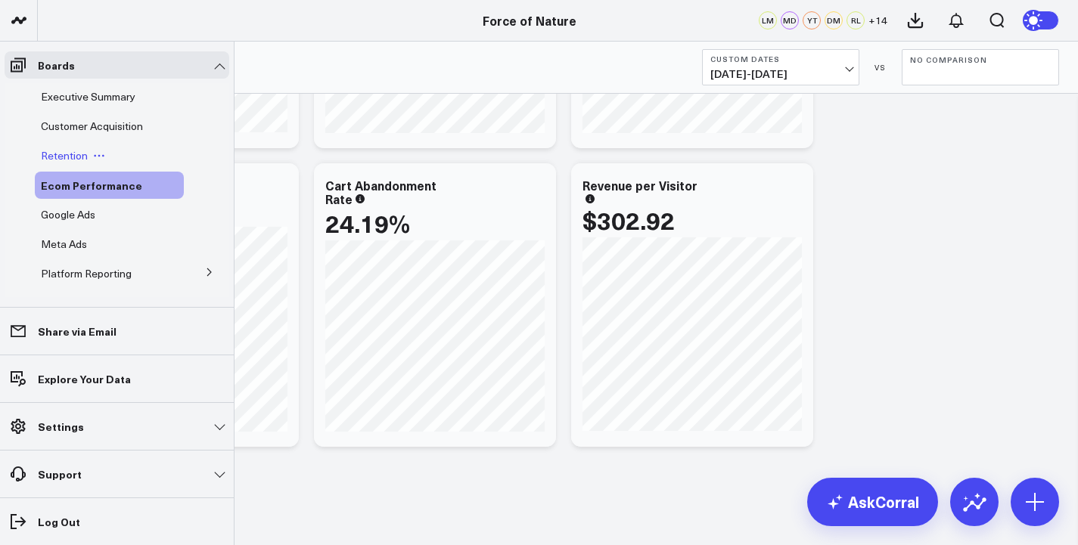
click at [59, 148] on span "Retention" at bounding box center [64, 155] width 47 height 14
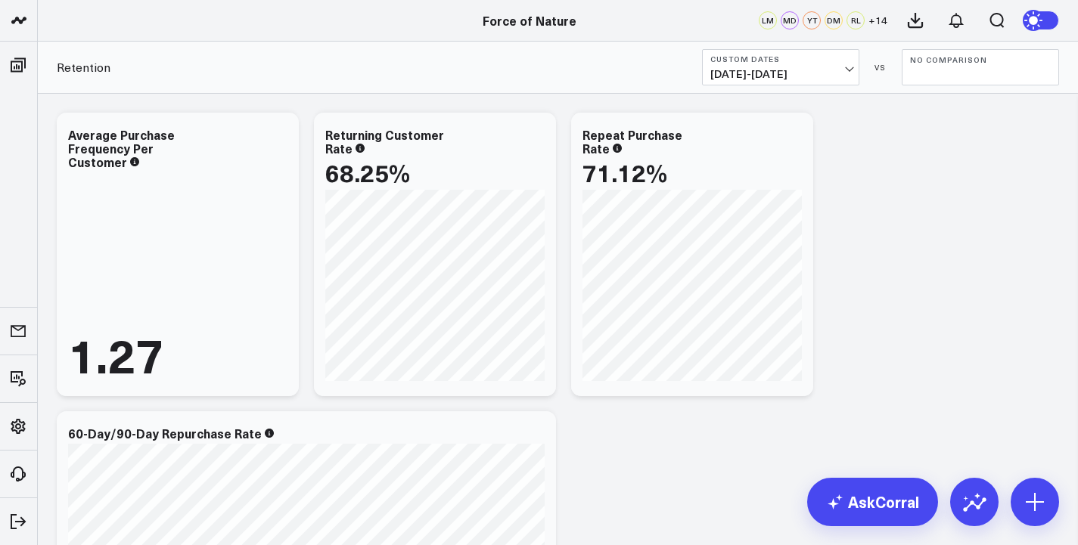
click at [794, 92] on div "Retention Custom Dates [DATE] - [DATE] VS No Comparison" at bounding box center [558, 68] width 1040 height 52
click at [794, 79] on span "[DATE] - [DATE]" at bounding box center [780, 74] width 141 height 12
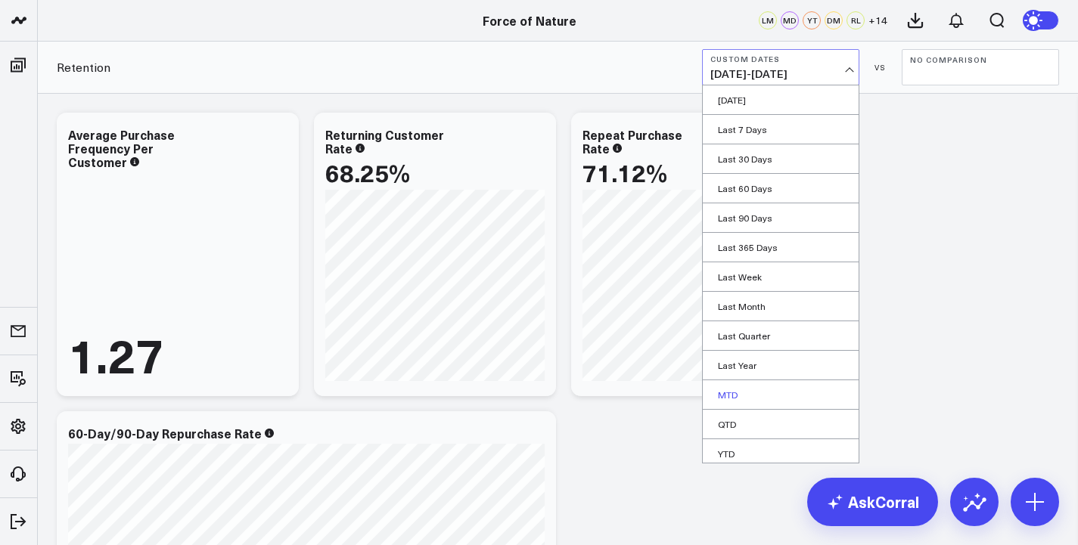
scroll to position [35, 0]
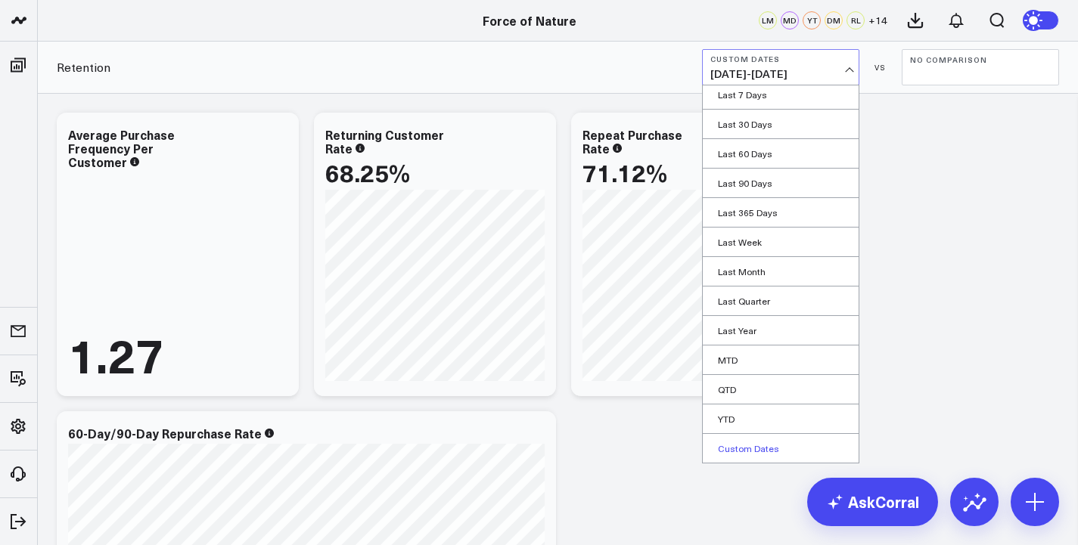
click at [741, 453] on link "Custom Dates" at bounding box center [781, 448] width 156 height 29
select select "8"
select select "2025"
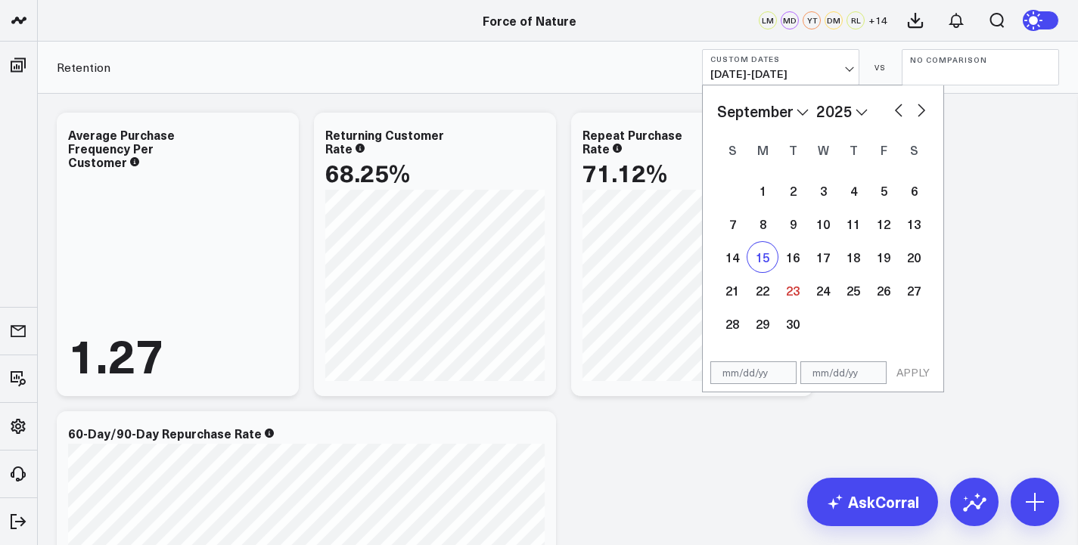
click at [763, 256] on div "15" at bounding box center [763, 257] width 30 height 30
type input "[DATE]"
select select "8"
select select "2025"
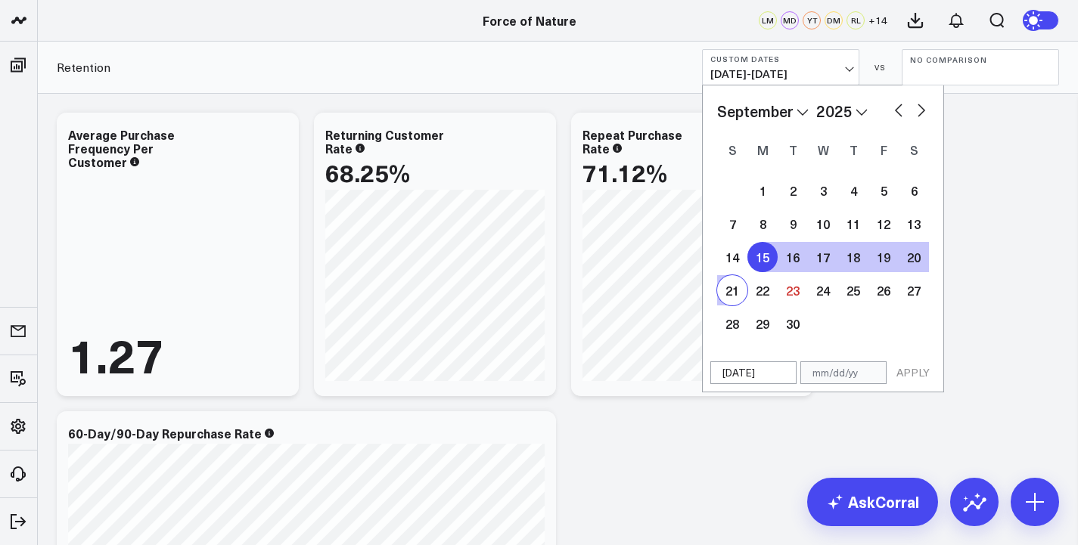
click at [736, 284] on div "21" at bounding box center [732, 290] width 30 height 30
type input "[DATE]"
select select "8"
select select "2025"
click at [909, 369] on button "APPLY" at bounding box center [912, 373] width 45 height 23
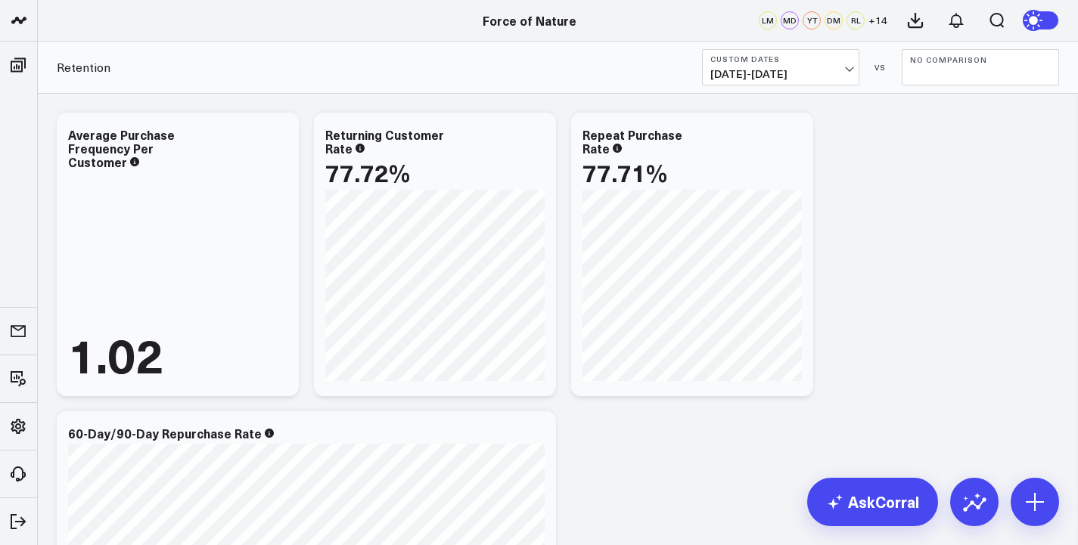
click at [962, 64] on b "No Comparison" at bounding box center [980, 59] width 141 height 9
click at [953, 98] on link "Previous Period" at bounding box center [981, 99] width 156 height 29
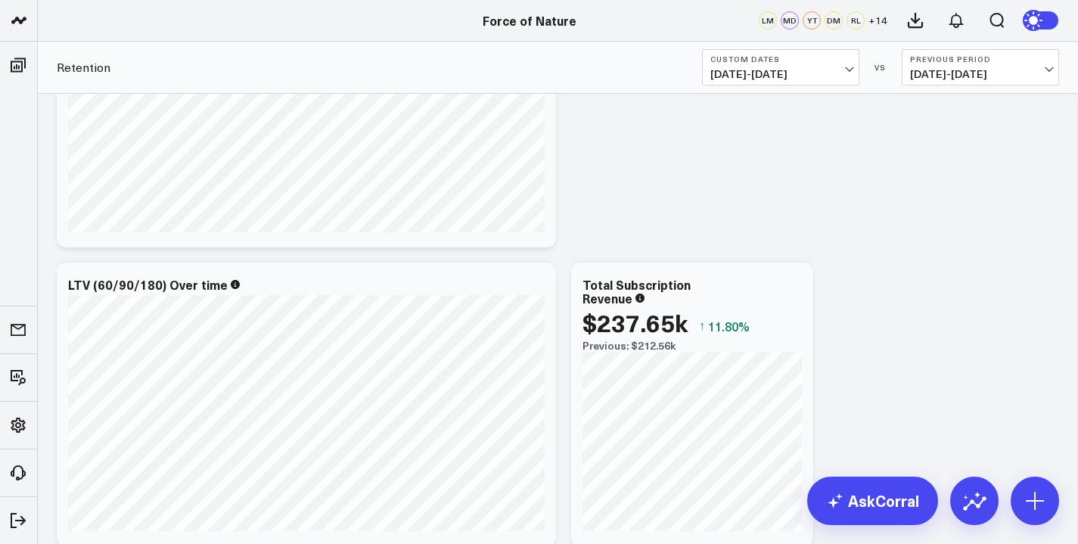
scroll to position [356, 0]
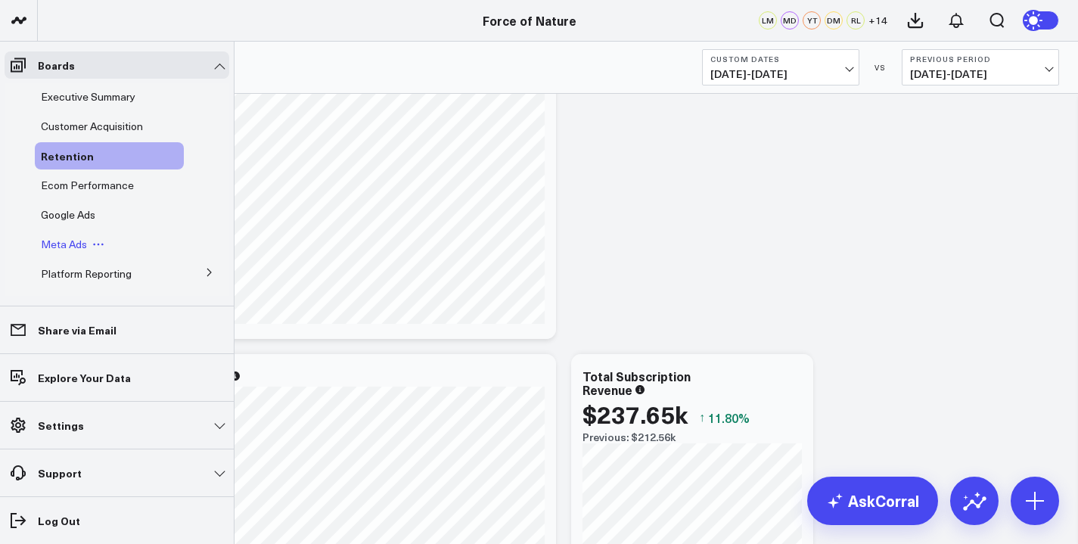
click at [65, 242] on span "Meta Ads" at bounding box center [64, 244] width 46 height 14
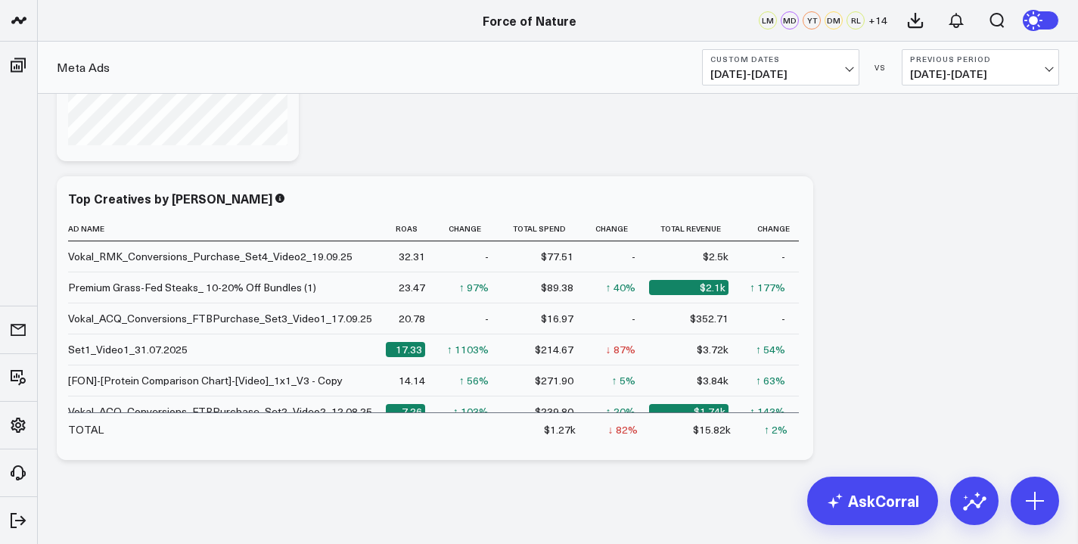
scroll to position [2085, 0]
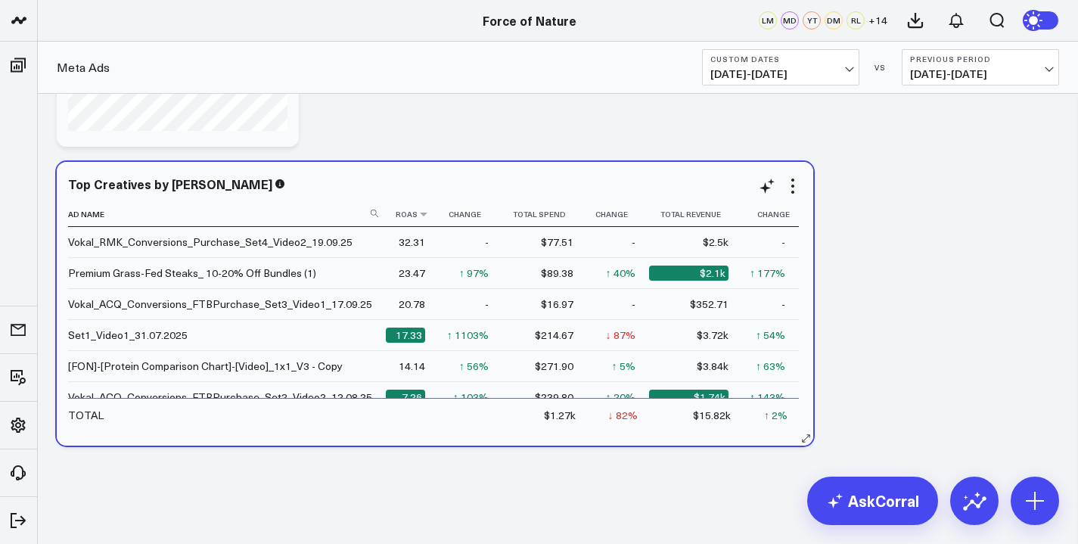
click at [415, 222] on th "Roas" at bounding box center [412, 214] width 53 height 25
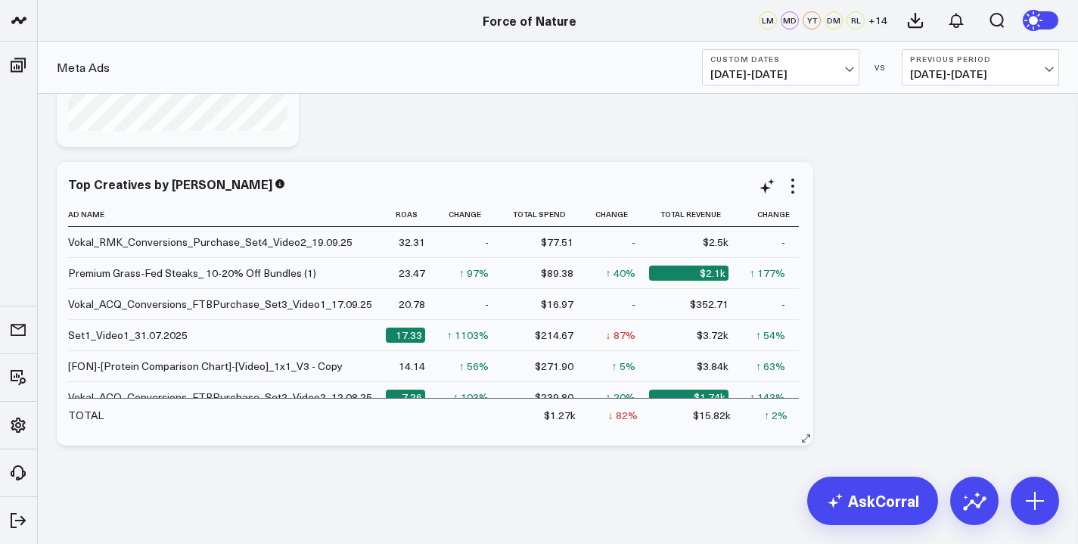
scroll to position [2062, 0]
